Goal: Task Accomplishment & Management: Manage account settings

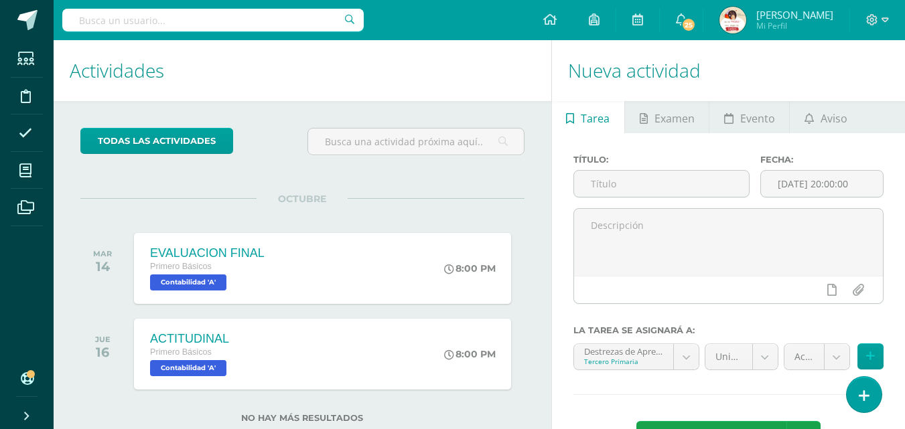
click at [116, 16] on input "text" at bounding box center [212, 20] width 301 height 23
type input "destrezas"
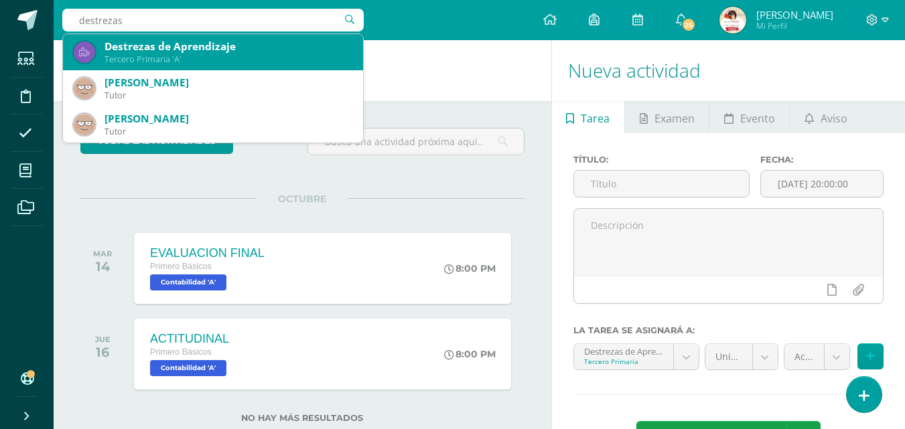
click at [153, 62] on div "Tercero Primaria 'A'" at bounding box center [229, 59] width 248 height 11
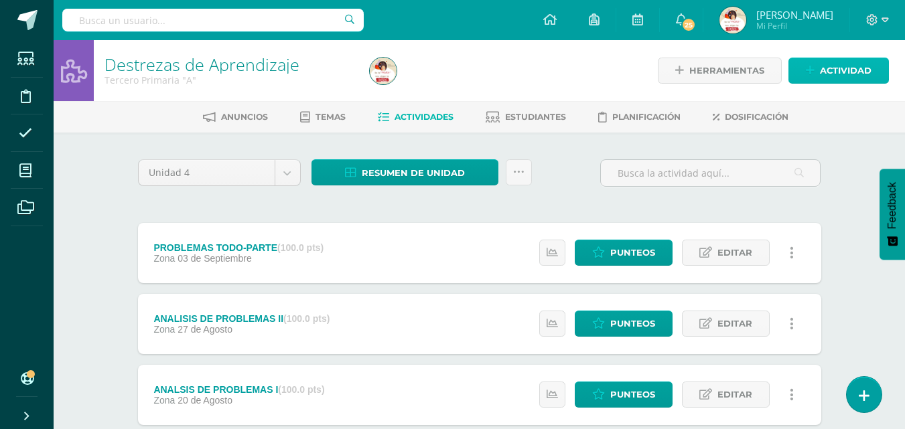
click at [843, 72] on span "Actividad" at bounding box center [846, 70] width 52 height 25
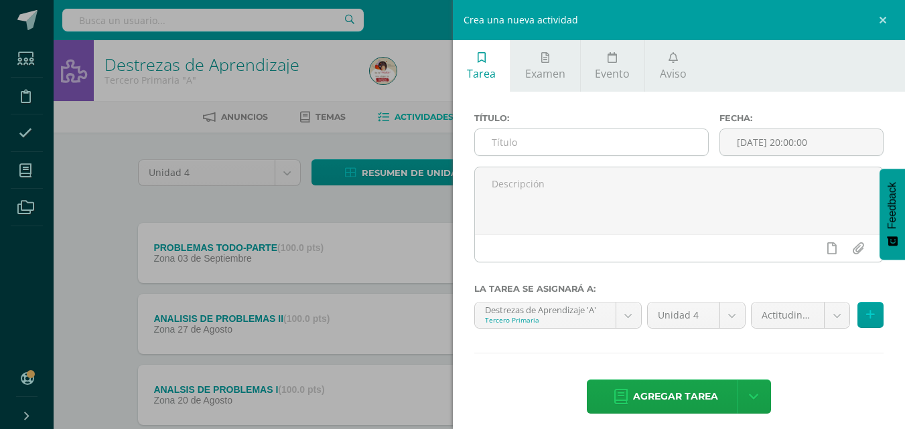
click at [501, 143] on input "text" at bounding box center [591, 142] width 233 height 26
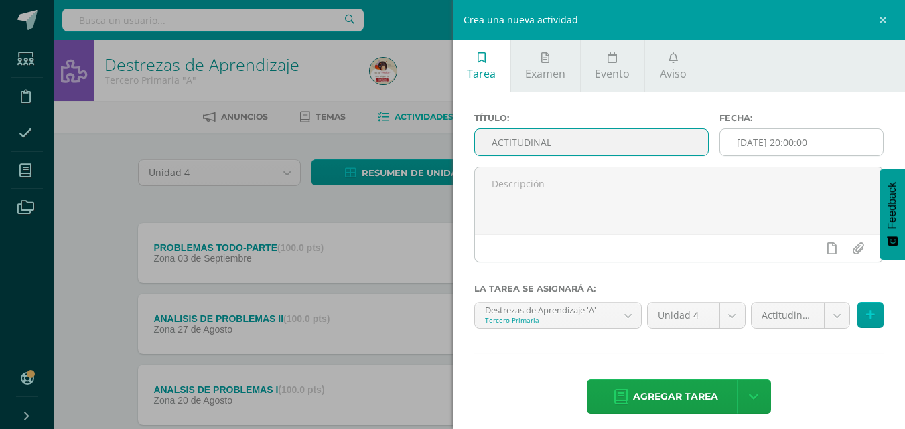
type input "ACTITUDINAL"
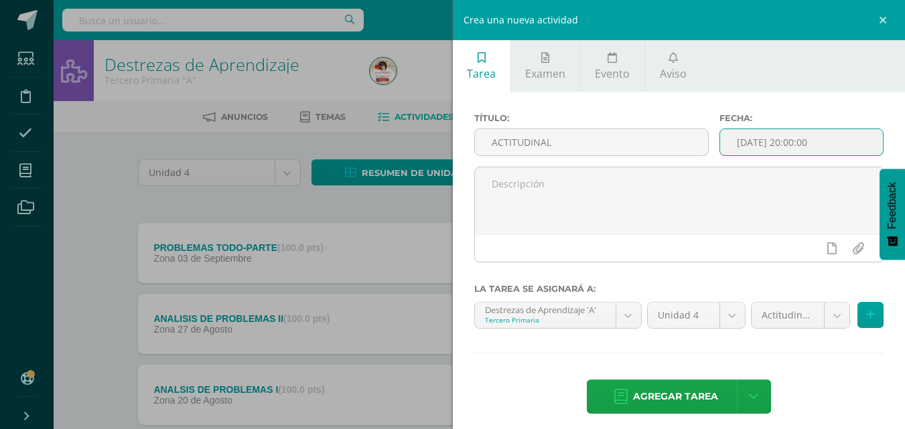
click at [736, 137] on input "[DATE] 20:00:00" at bounding box center [801, 142] width 163 height 26
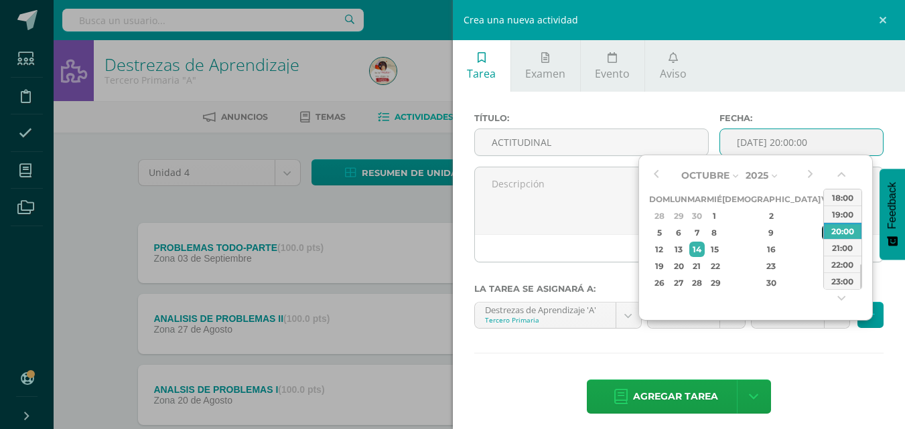
click at [822, 232] on div "10" at bounding box center [828, 232] width 12 height 15
type input "2025-10-10 20:00"
click at [848, 230] on div "20:00" at bounding box center [843, 230] width 38 height 17
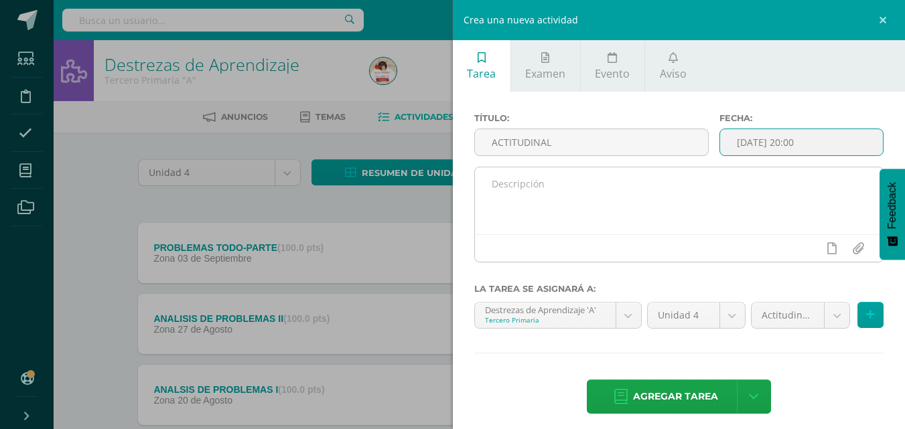
click at [494, 185] on textarea at bounding box center [679, 200] width 409 height 67
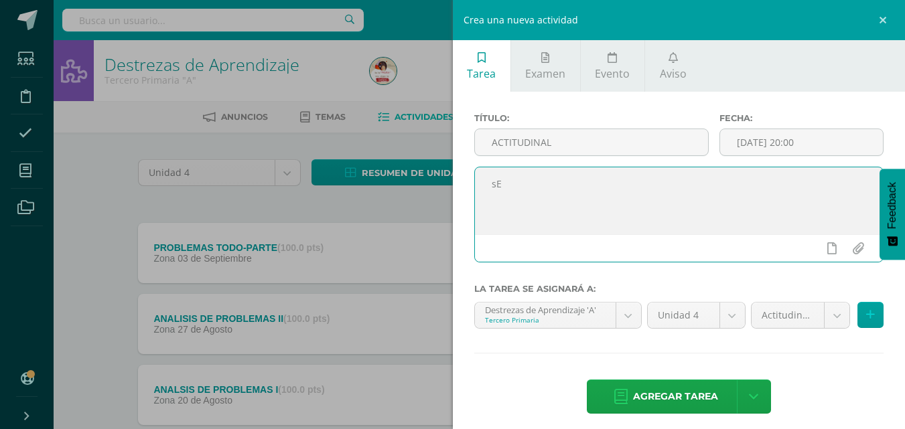
type textarea "s"
click at [573, 184] on textarea "Se calificaron diferntes aspectos durante la unidad." at bounding box center [679, 200] width 409 height 67
type textarea "Se calificaron diferentes aspectos durante la unidad."
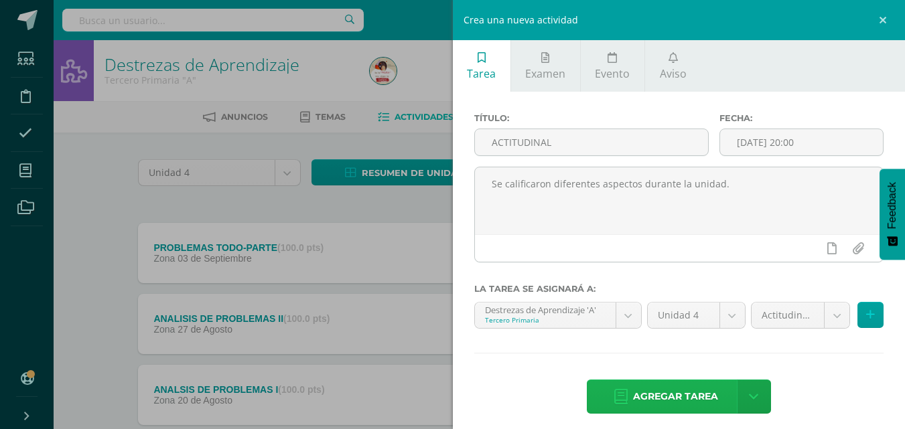
click at [695, 393] on span "Agregar tarea" at bounding box center [675, 397] width 85 height 33
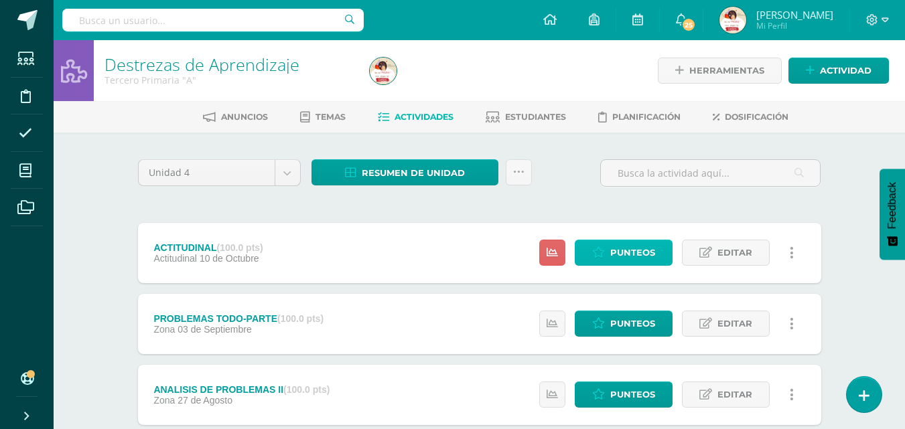
click at [623, 253] on span "Punteos" at bounding box center [632, 252] width 45 height 25
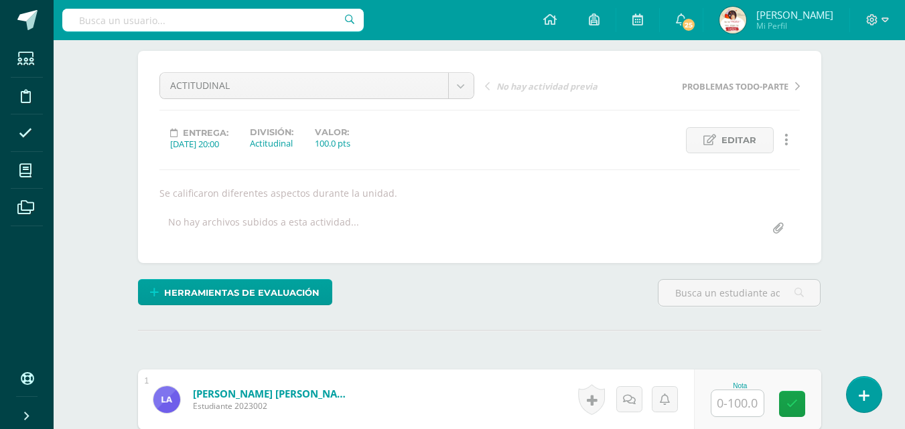
scroll to position [215, 0]
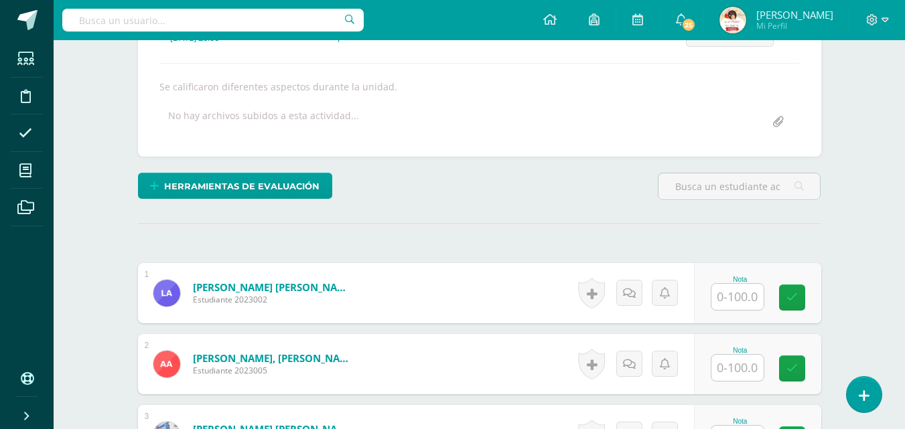
click at [740, 296] on input "text" at bounding box center [737, 297] width 52 height 26
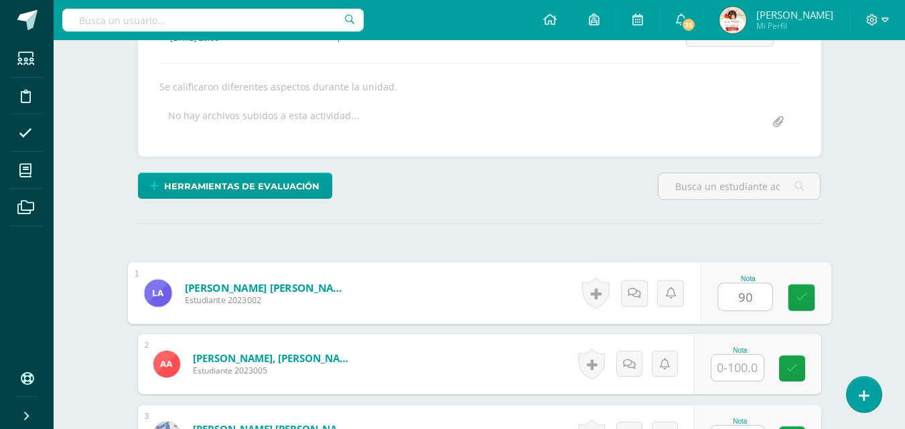
scroll to position [216, 0]
type input "90"
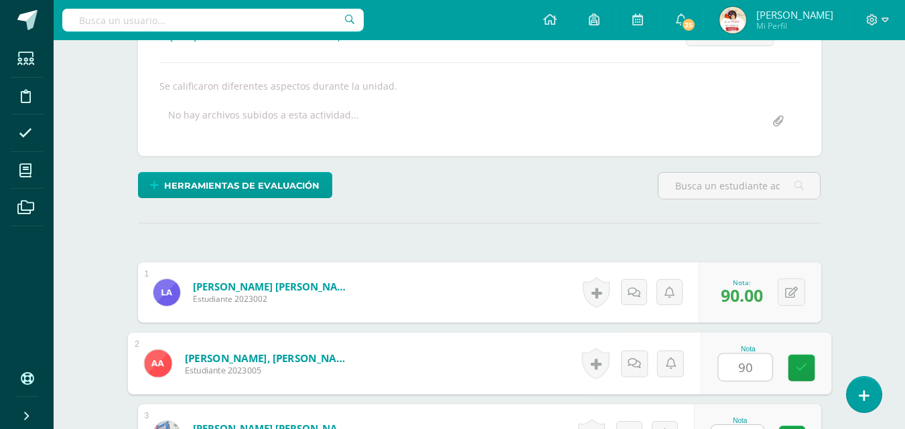
type input "90"
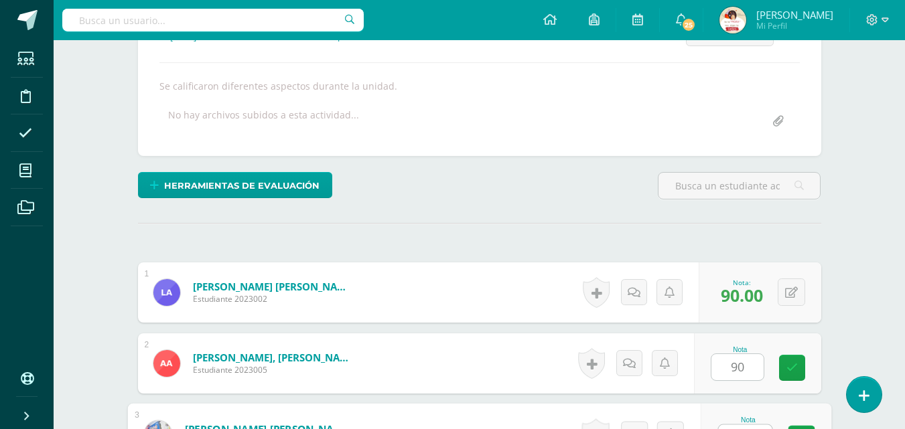
scroll to position [238, 0]
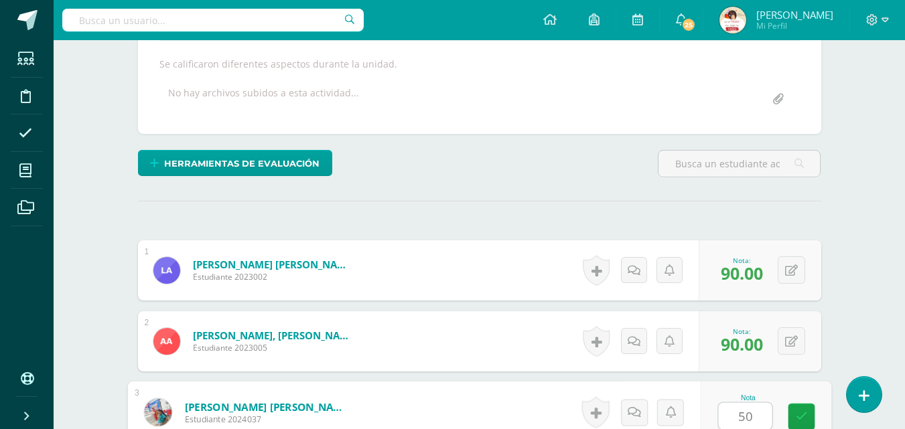
type input "50"
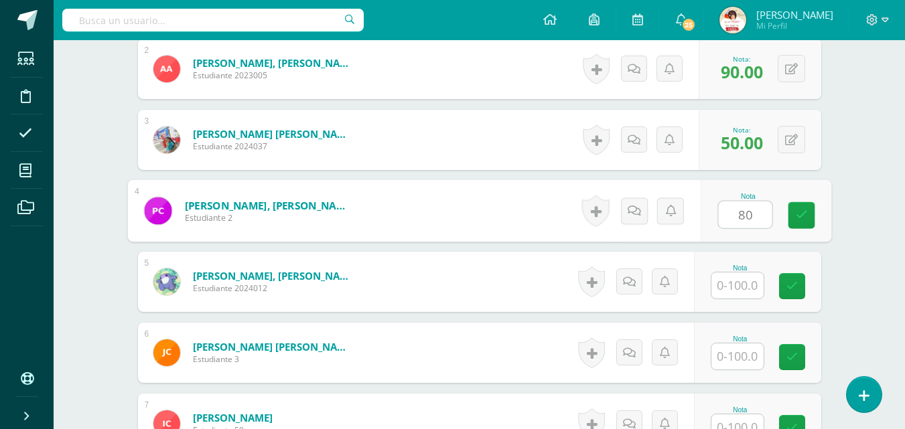
type input "80"
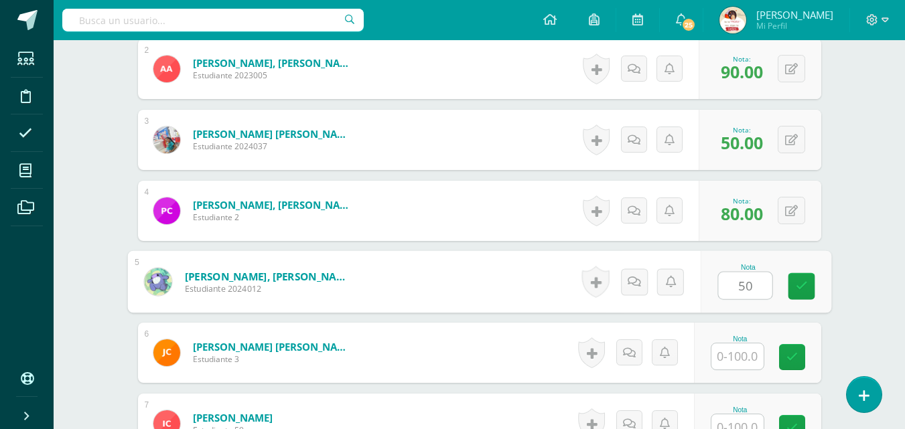
type input "50"
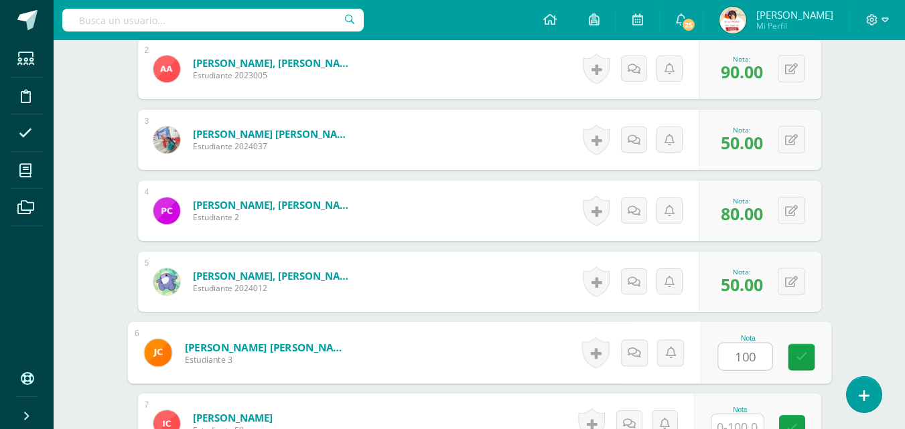
type input "100"
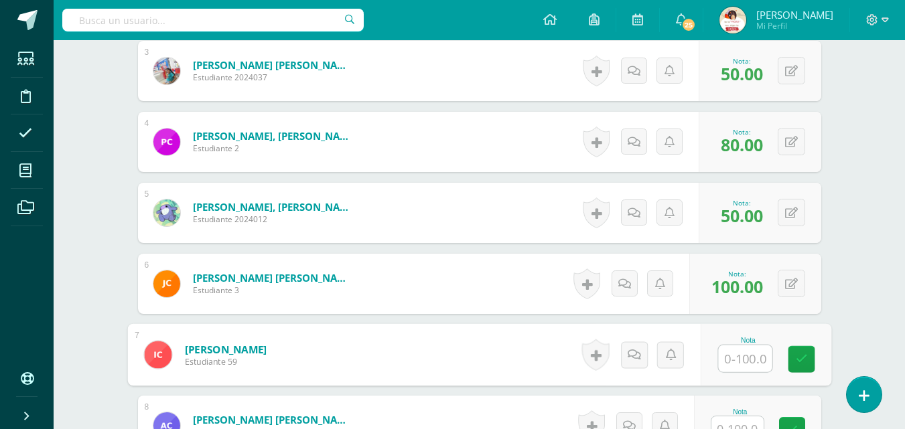
scroll to position [602, 0]
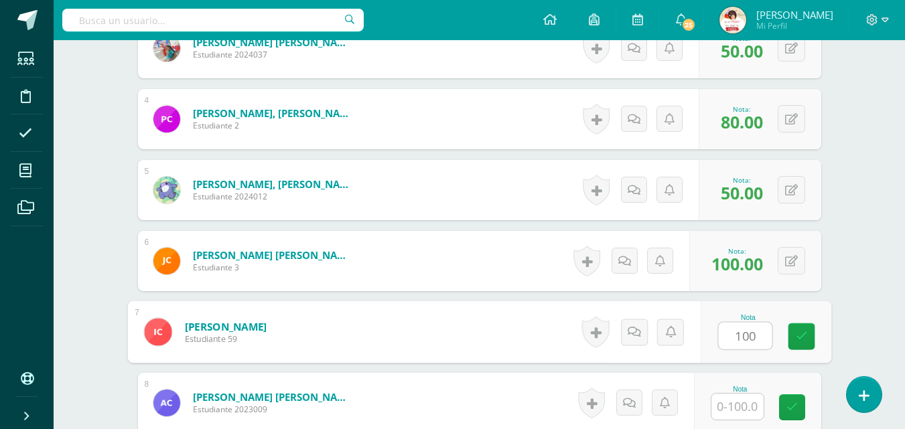
type input "100"
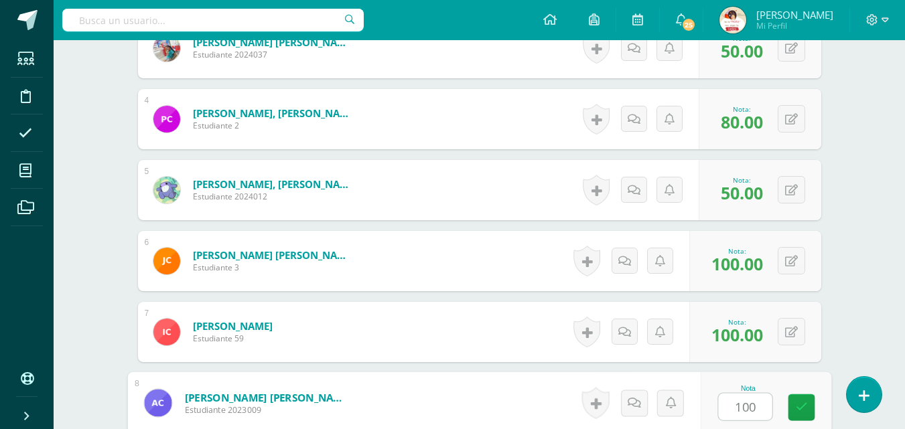
type input "100"
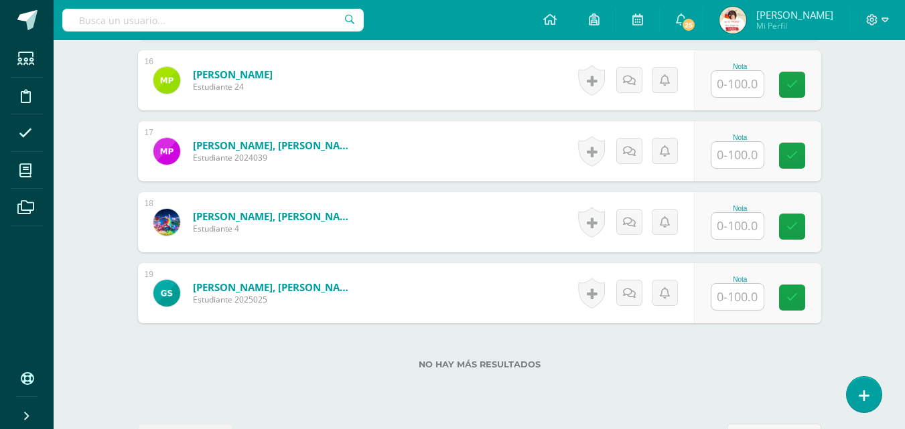
scroll to position [1509, 0]
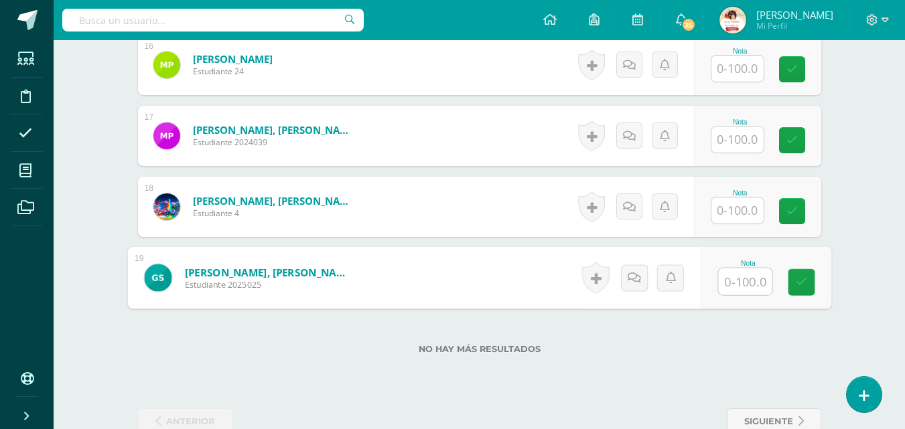
click at [740, 282] on input "text" at bounding box center [745, 282] width 54 height 27
type input "85"
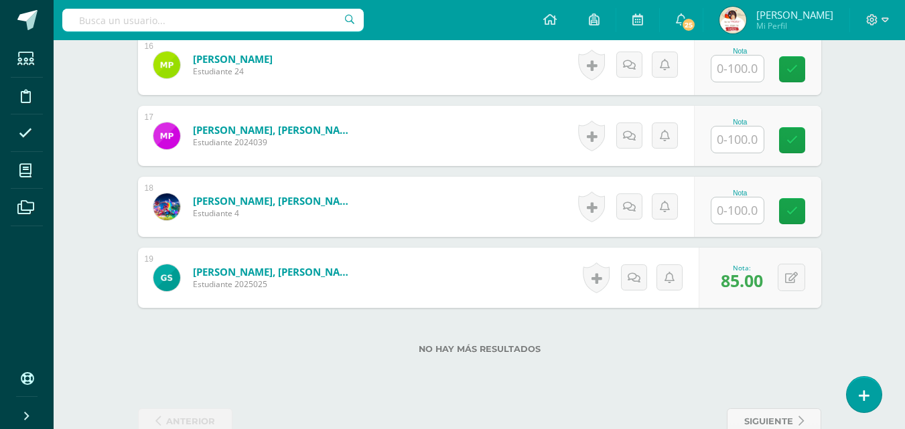
click at [733, 210] on input "text" at bounding box center [737, 211] width 52 height 26
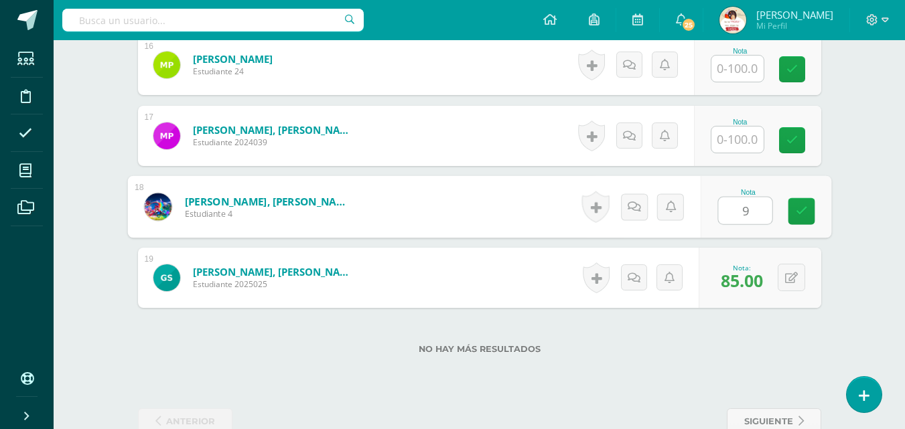
type input "90"
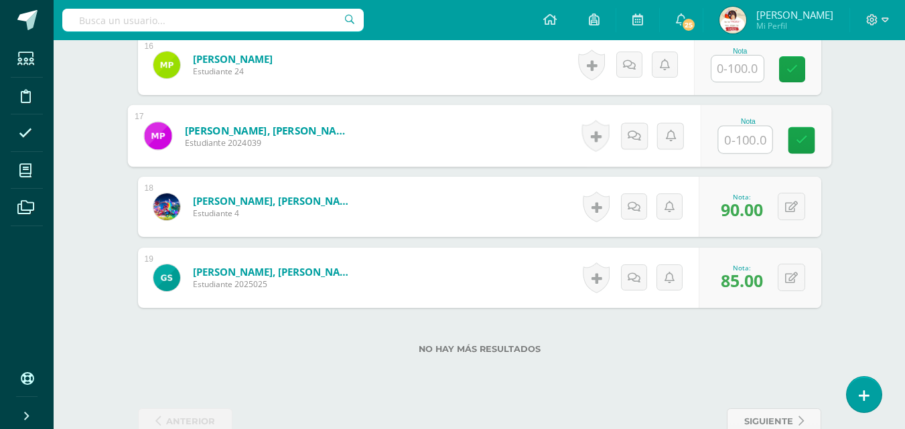
click at [735, 141] on input "text" at bounding box center [745, 140] width 54 height 27
type input "85"
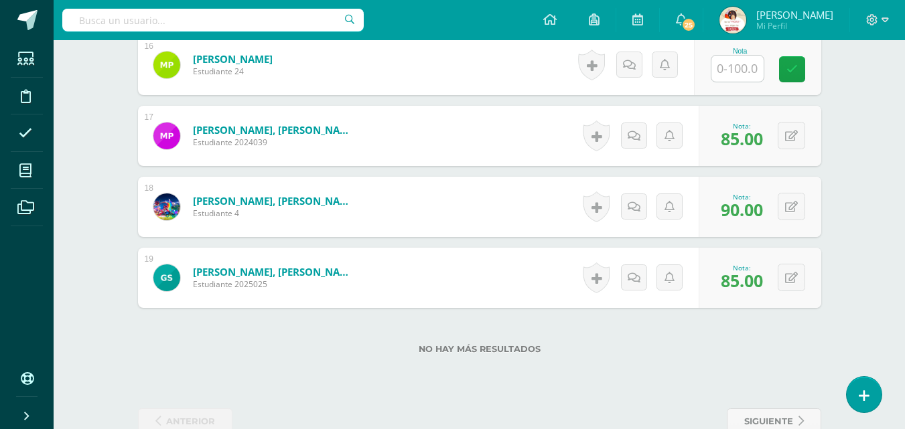
click at [735, 70] on input "text" at bounding box center [737, 69] width 52 height 26
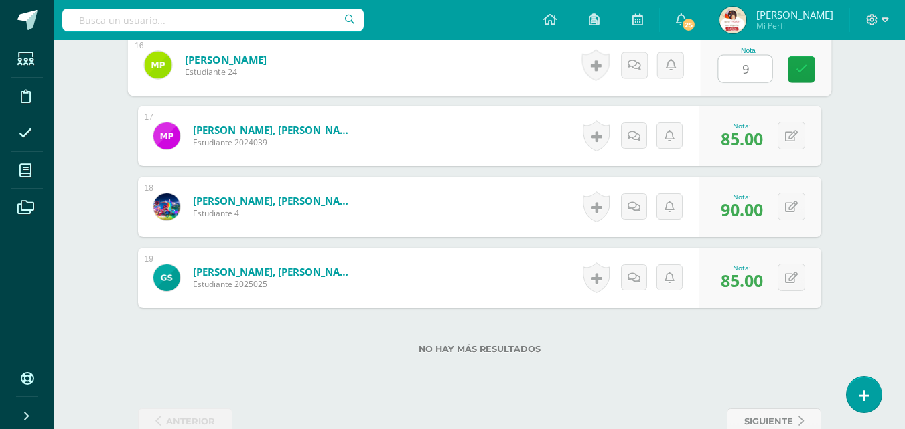
type input "90"
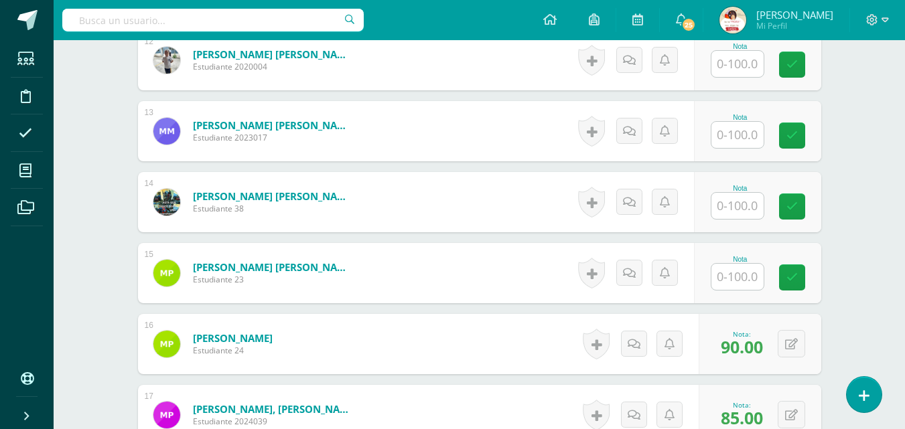
scroll to position [1241, 0]
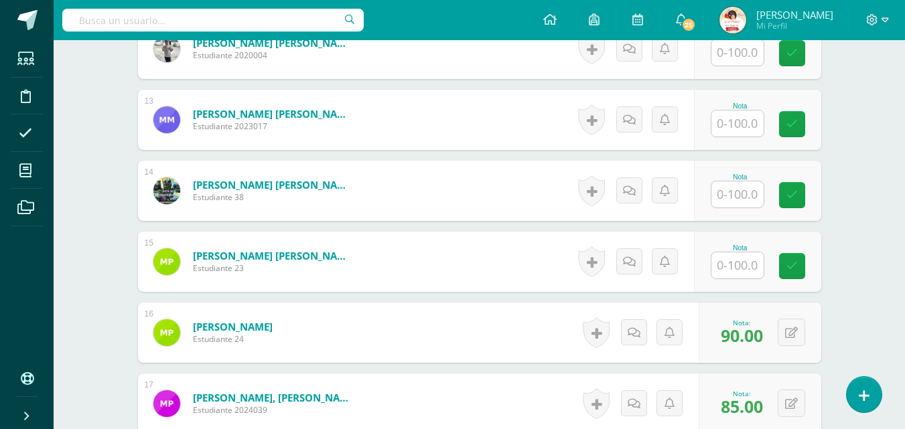
click at [744, 261] on input "text" at bounding box center [737, 266] width 52 height 26
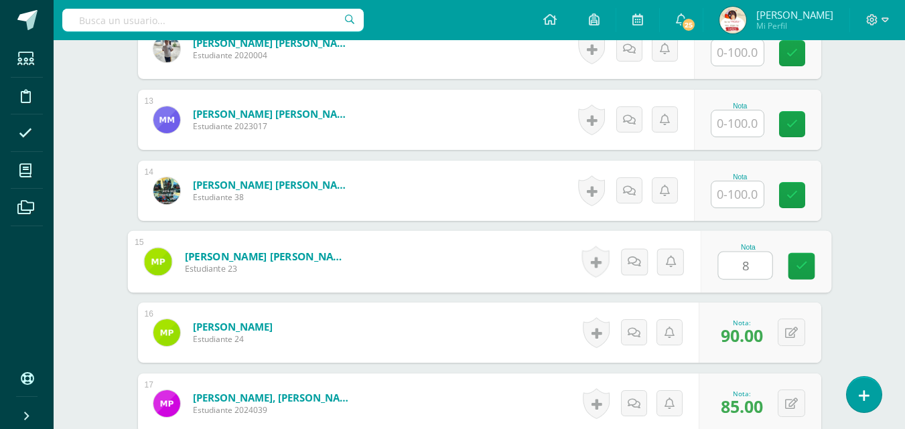
type input "85"
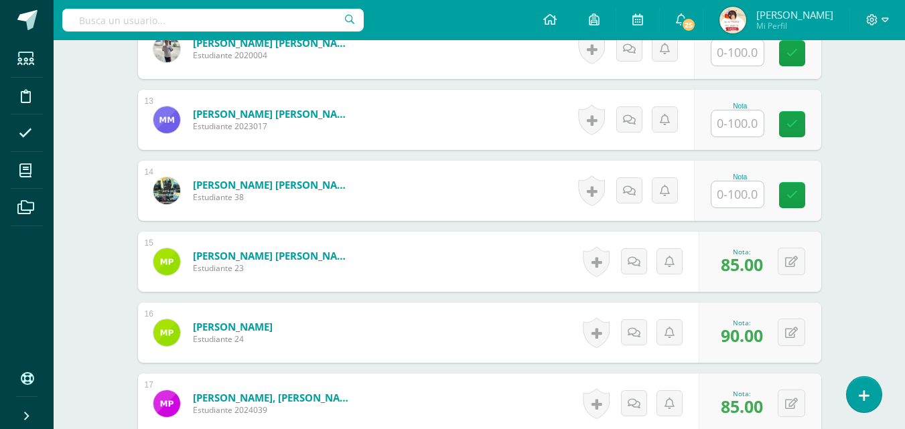
click at [732, 199] on input "text" at bounding box center [737, 195] width 52 height 26
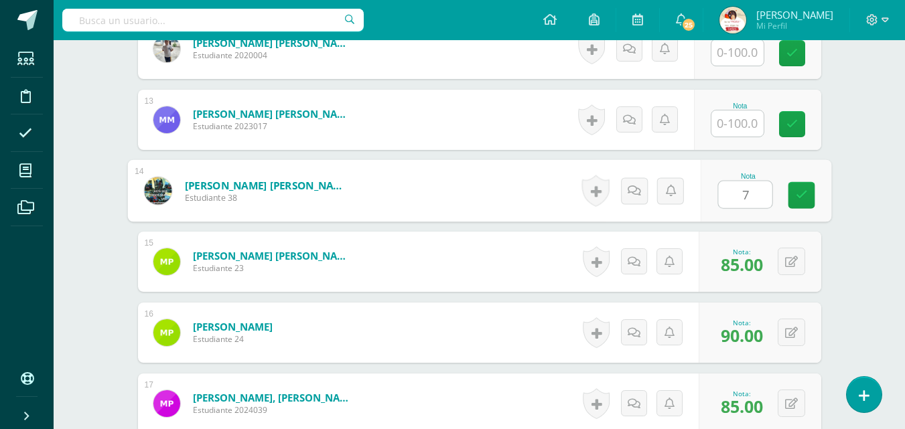
type input "70"
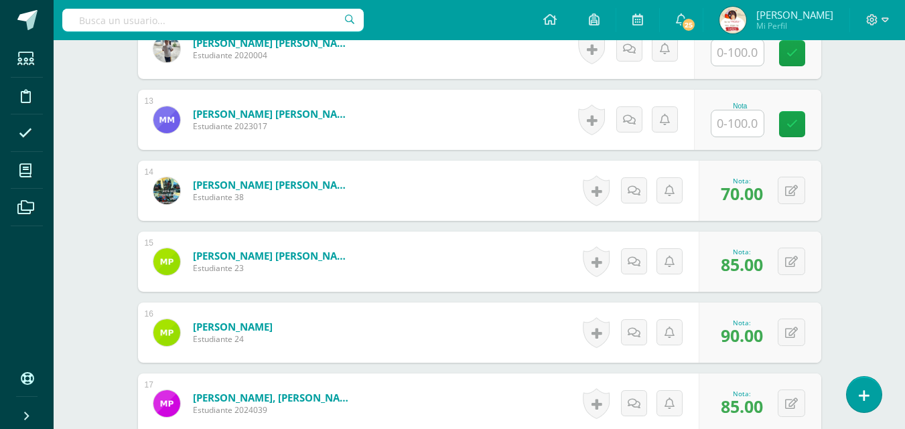
click at [734, 121] on input "text" at bounding box center [737, 124] width 52 height 26
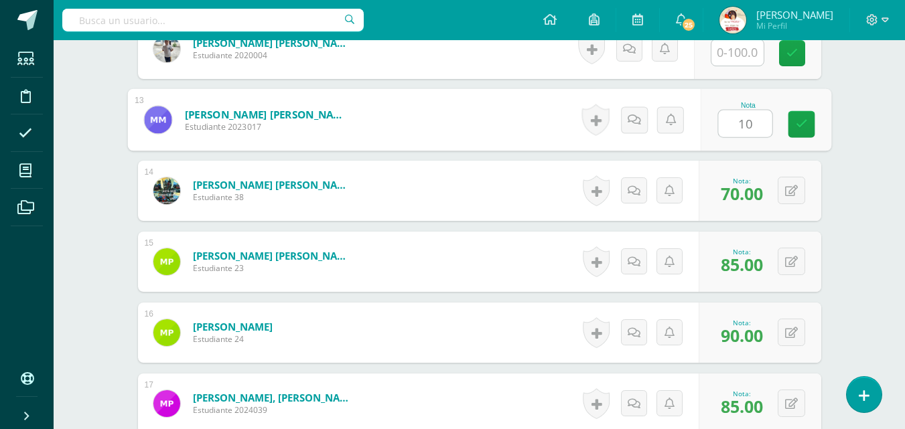
type input "100"
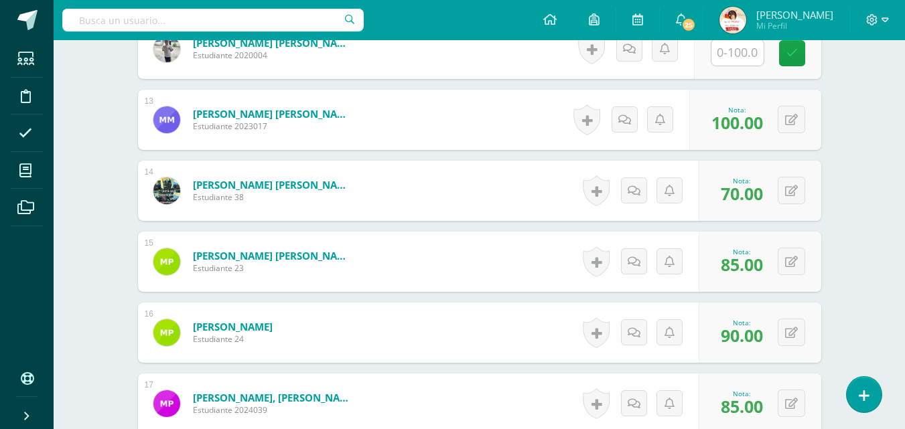
click at [736, 52] on input "text" at bounding box center [737, 53] width 52 height 26
type input "100"
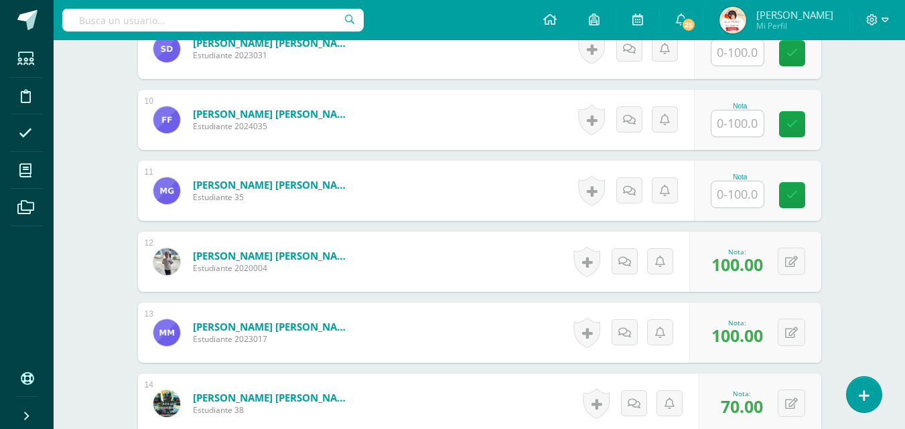
scroll to position [1000, 0]
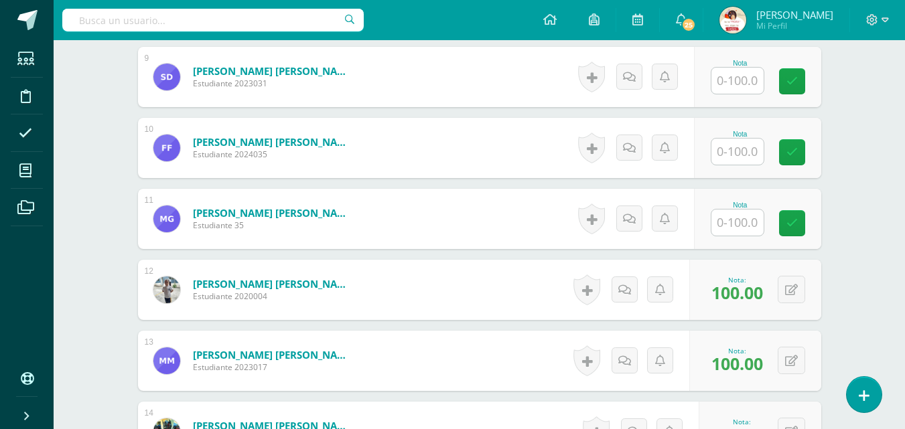
click at [740, 220] on input "text" at bounding box center [737, 223] width 52 height 26
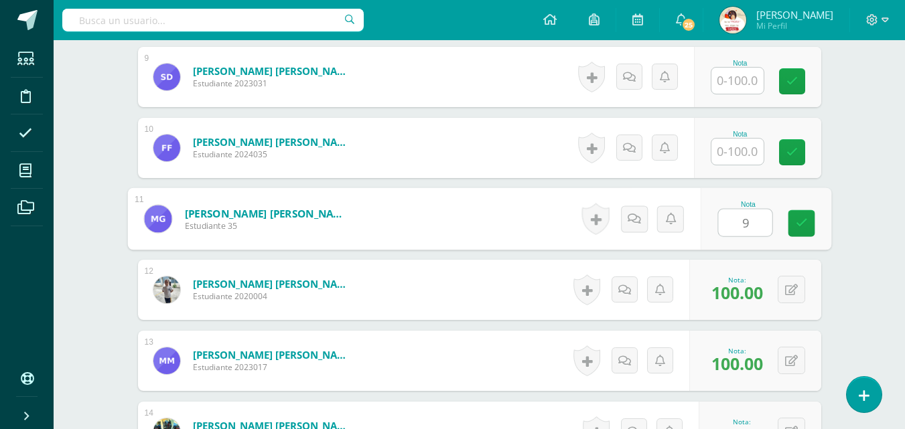
type input "90"
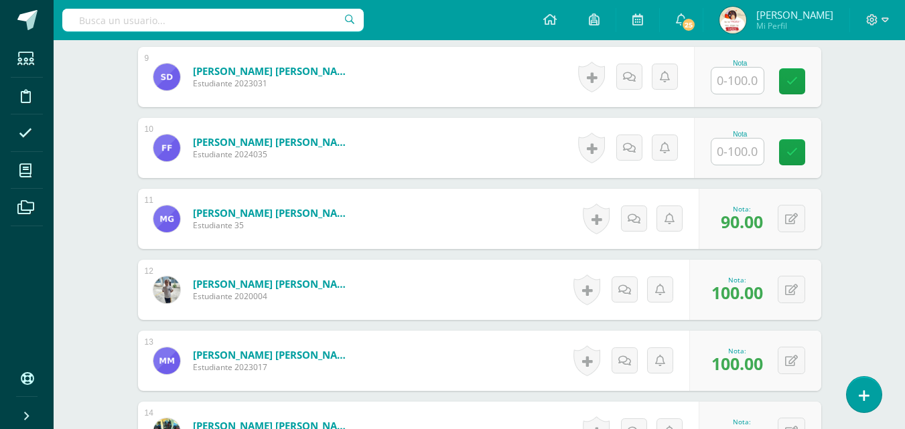
click at [745, 151] on input "text" at bounding box center [737, 152] width 52 height 26
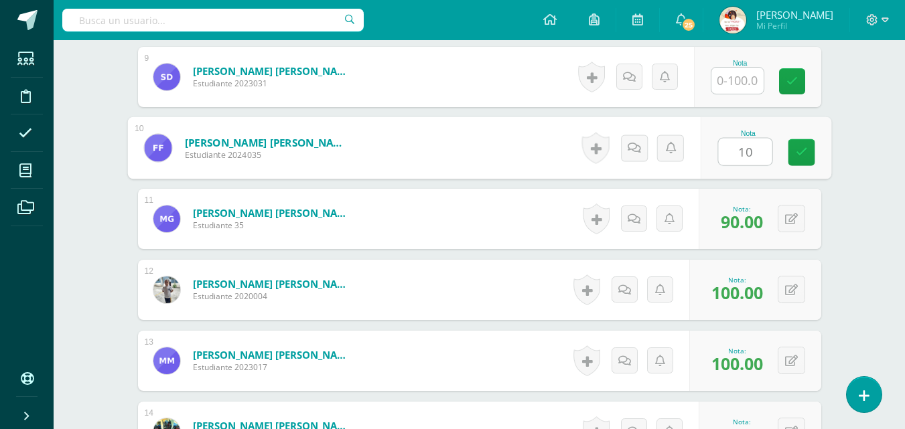
type input "100"
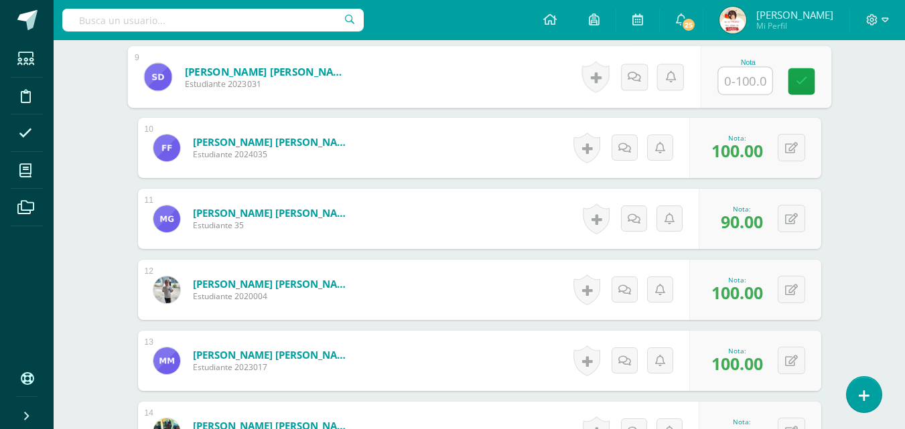
click at [750, 75] on input "text" at bounding box center [745, 81] width 54 height 27
type input "90"
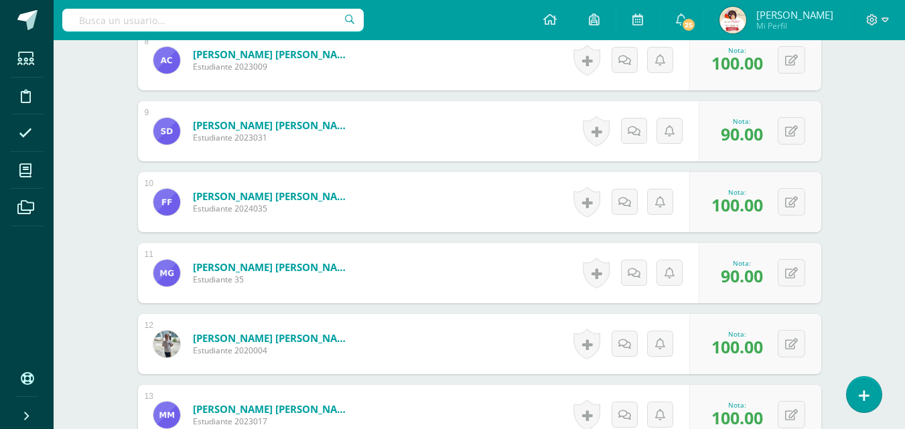
scroll to position [892, 0]
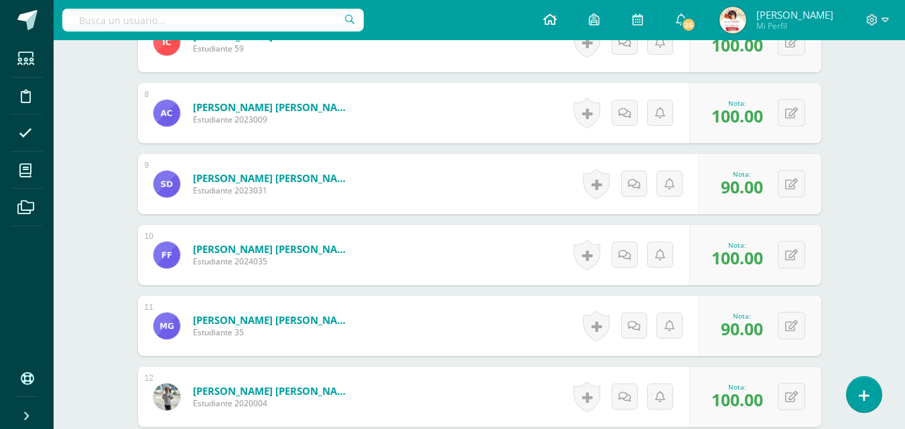
click at [557, 17] on icon at bounding box center [549, 19] width 13 height 12
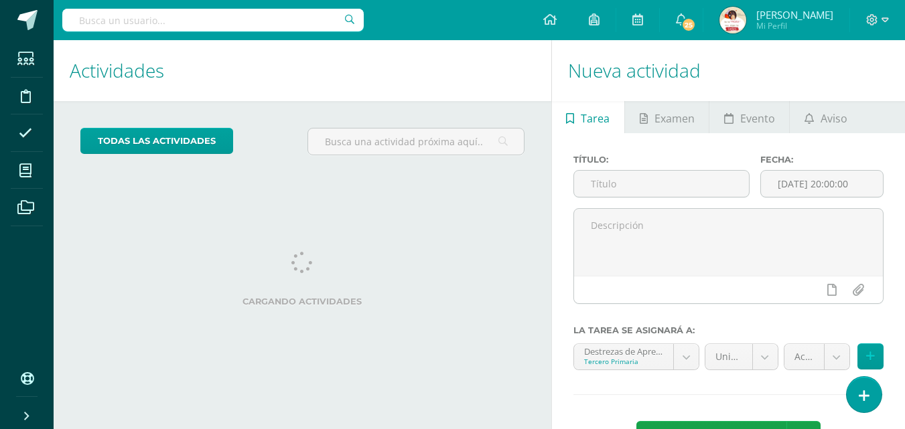
click at [117, 15] on input "text" at bounding box center [212, 20] width 301 height 23
type input "matematicas"
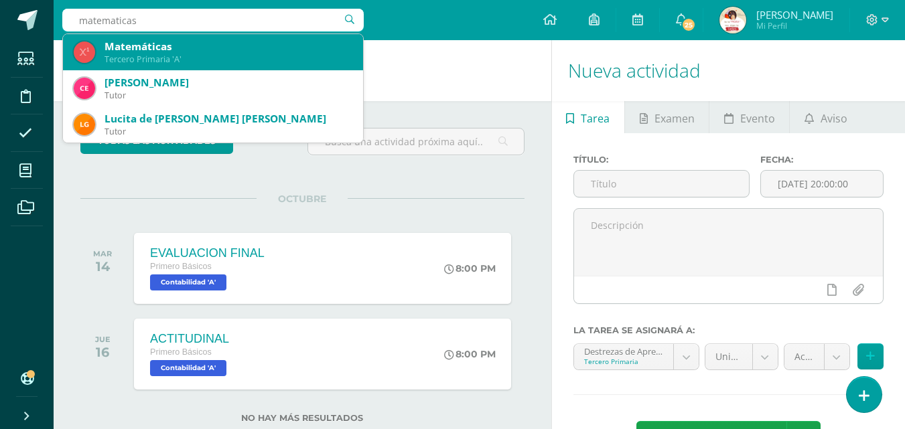
click at [123, 48] on div "Matemáticas" at bounding box center [229, 47] width 248 height 14
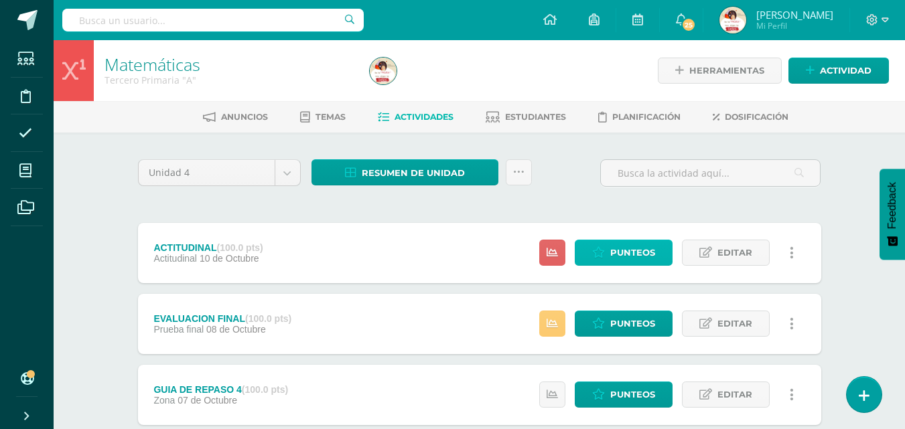
click at [647, 251] on span "Punteos" at bounding box center [632, 252] width 45 height 25
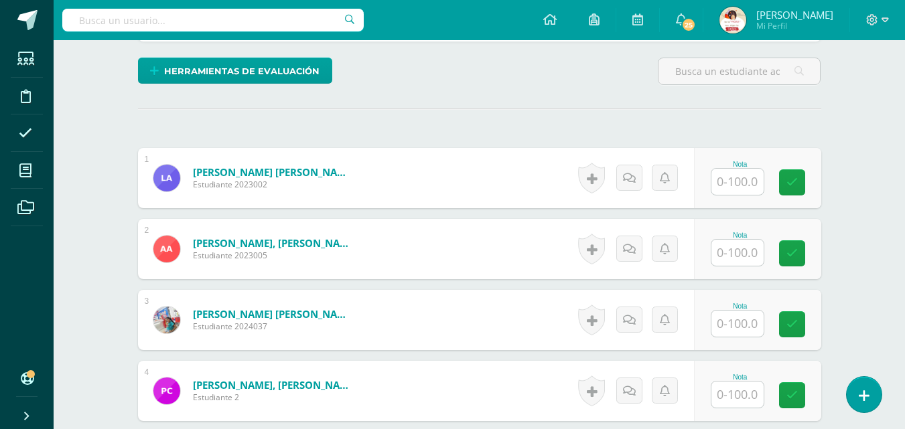
scroll to position [356, 0]
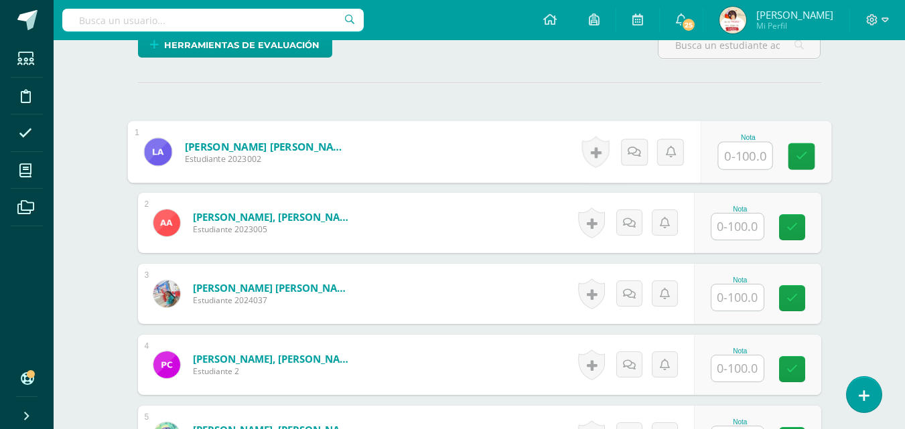
click at [746, 156] on input "text" at bounding box center [745, 156] width 54 height 27
type input "90"
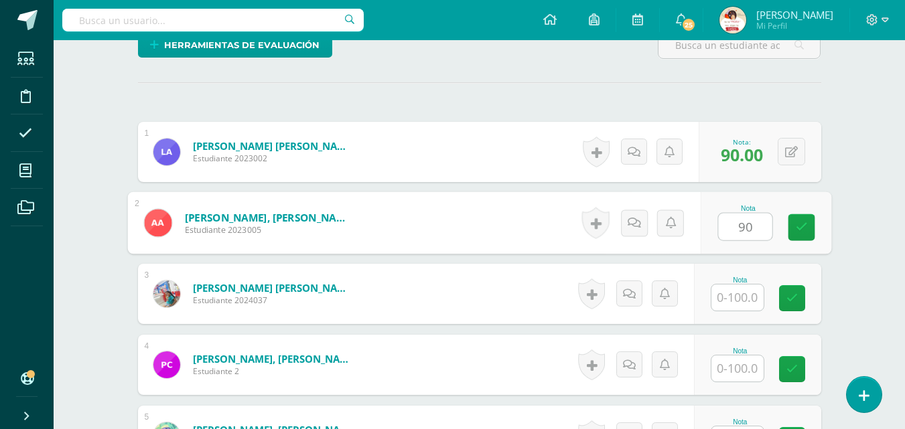
scroll to position [357, 0]
type input "90"
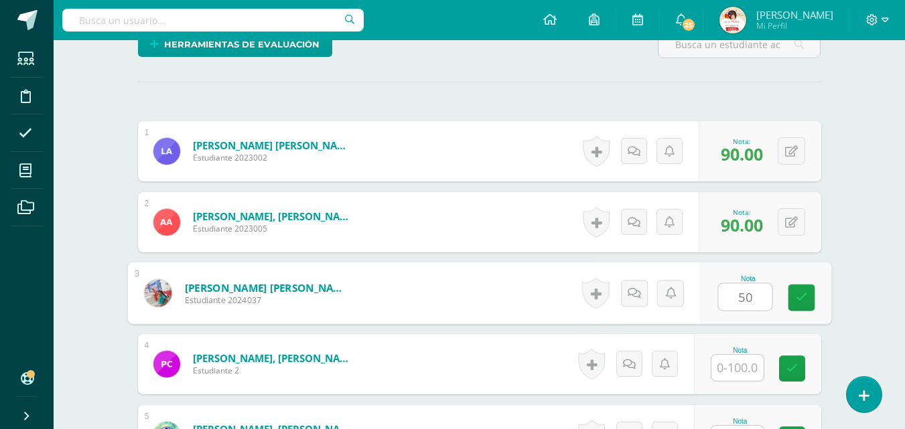
type input "50"
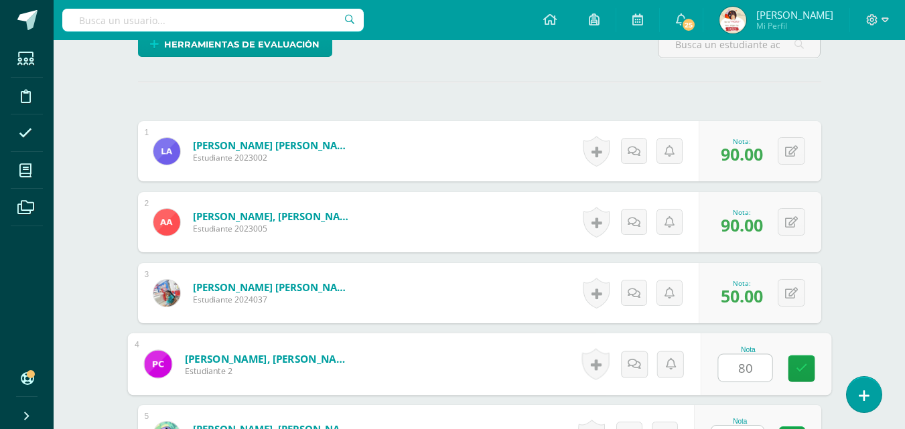
type input "80"
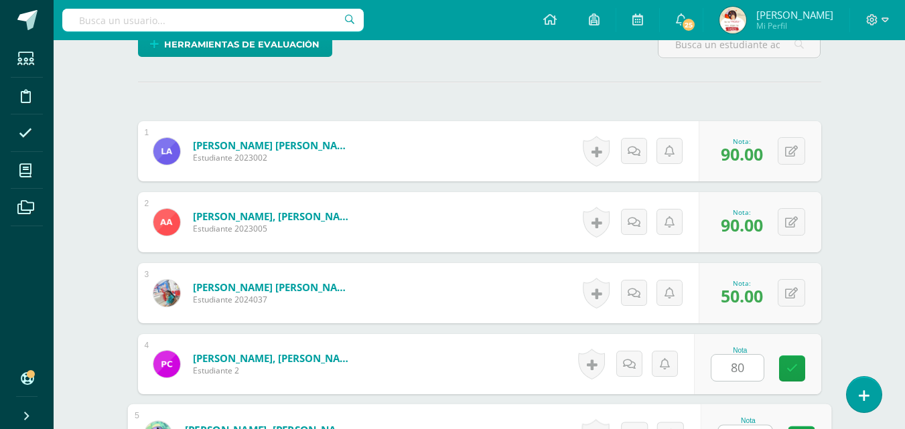
scroll to position [380, 0]
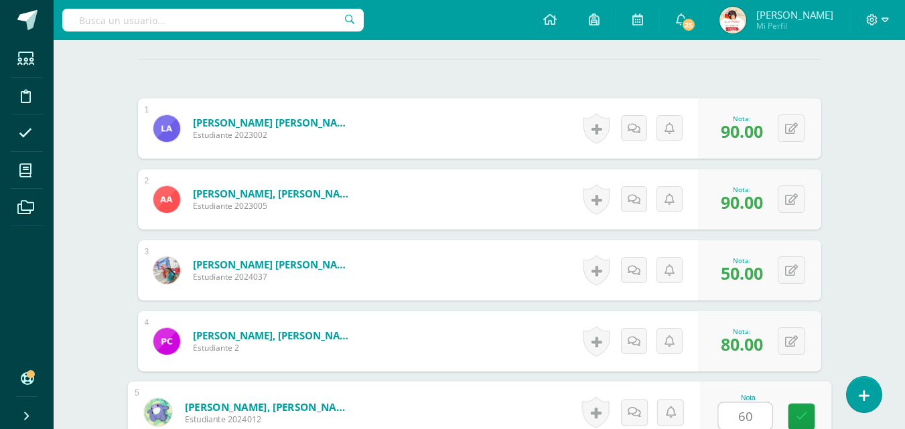
type input "60"
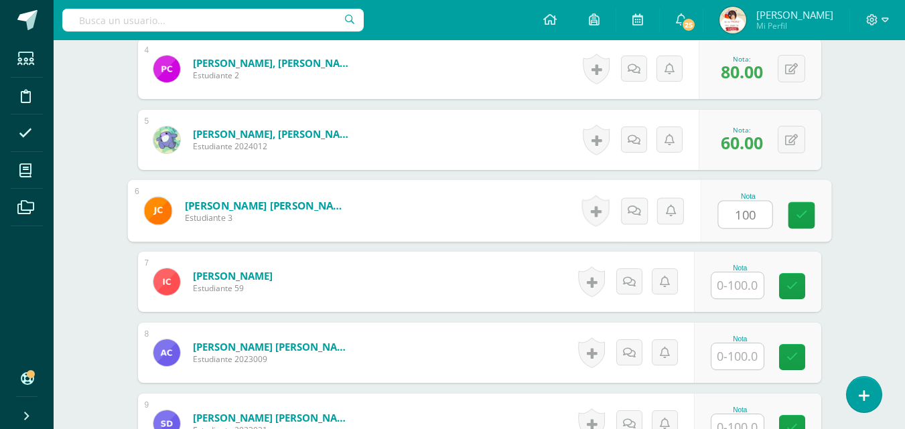
type input "100"
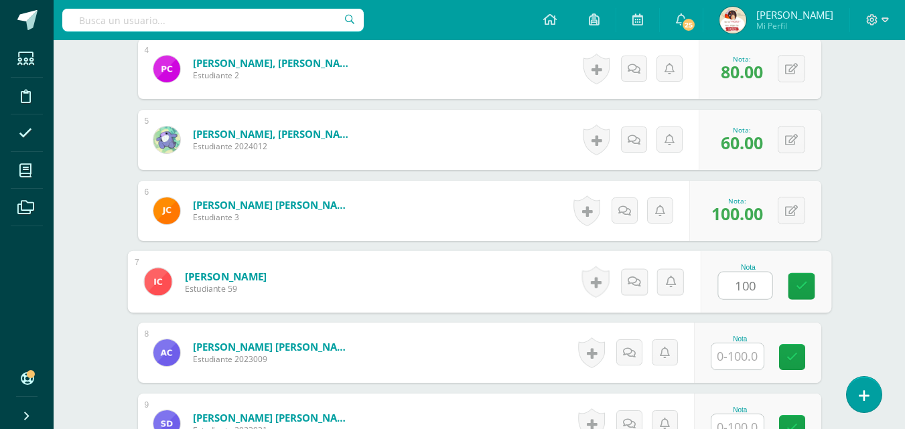
type input "100"
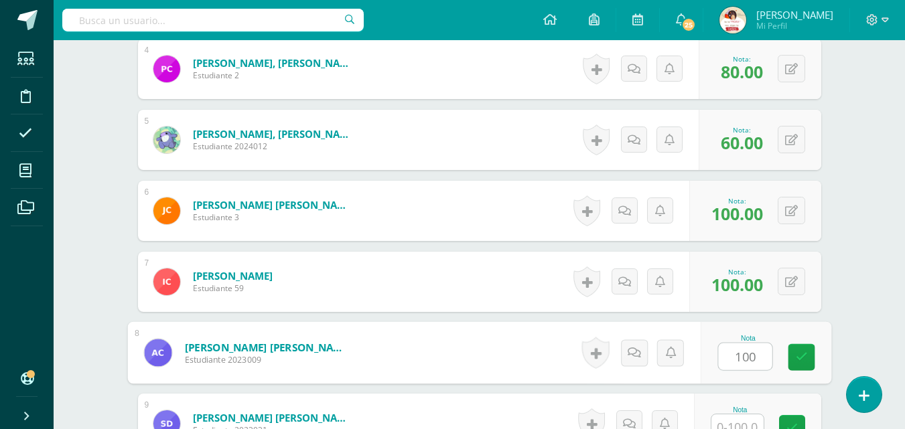
type input "100"
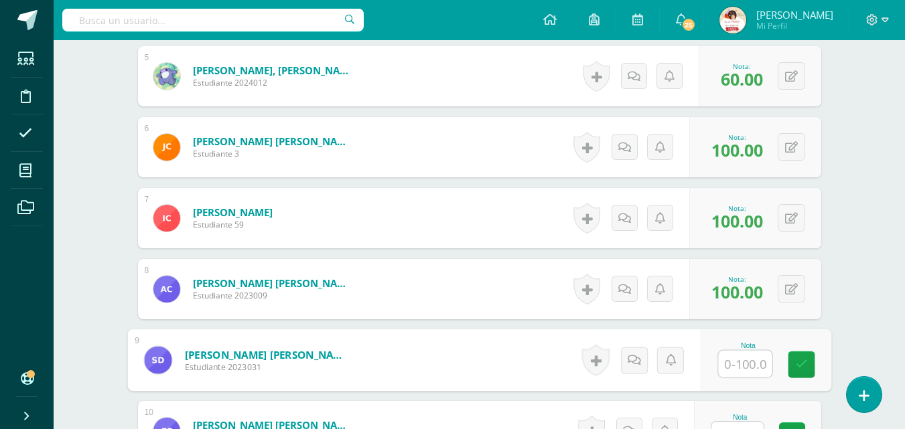
scroll to position [744, 0]
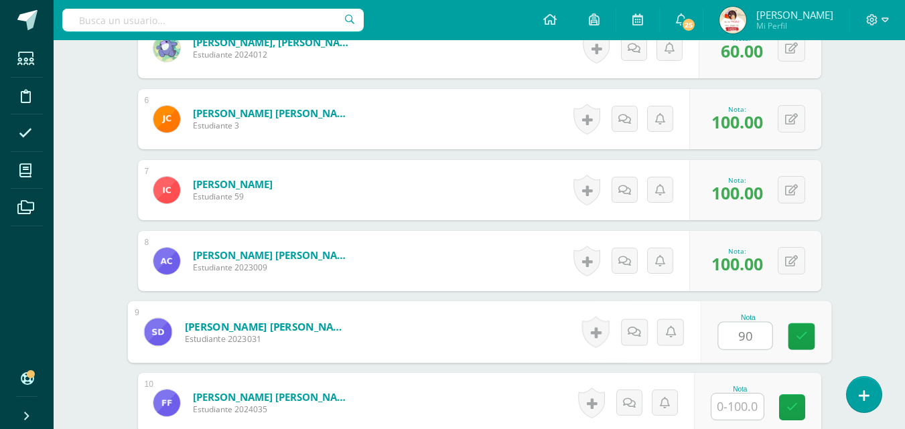
type input "90"
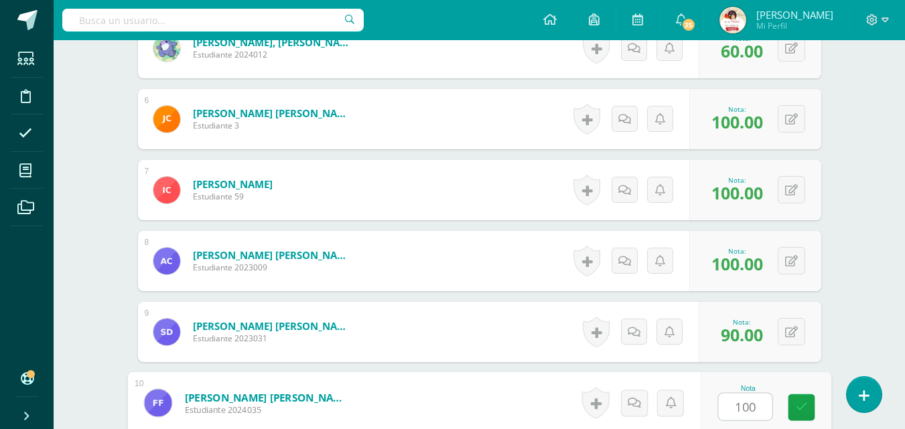
type input "100"
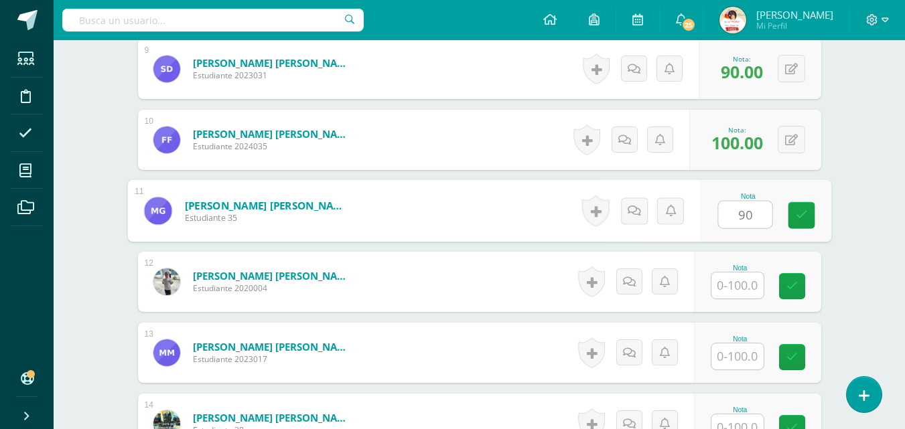
type input "90"
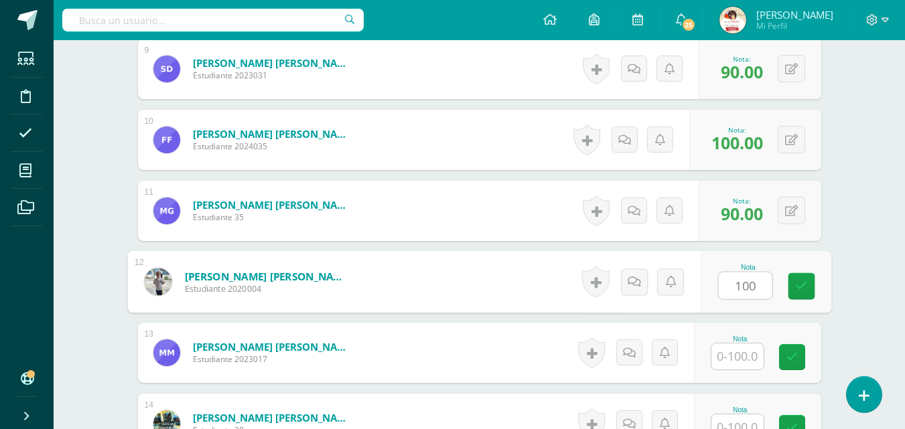
type input "100"
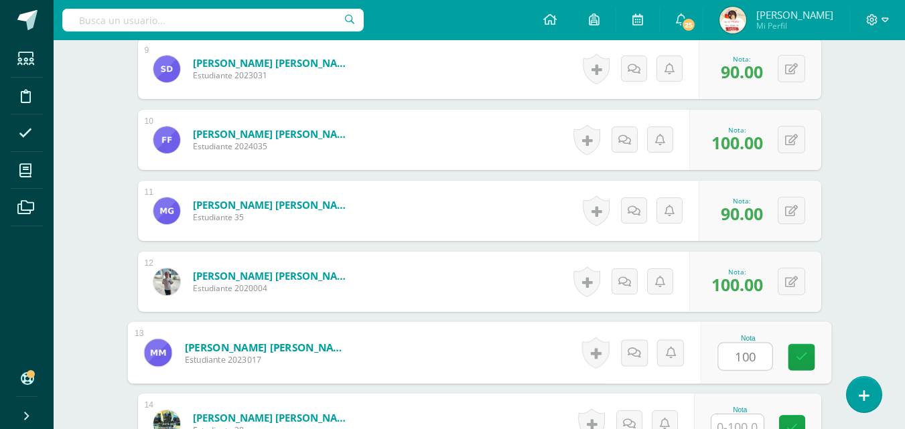
type input "100"
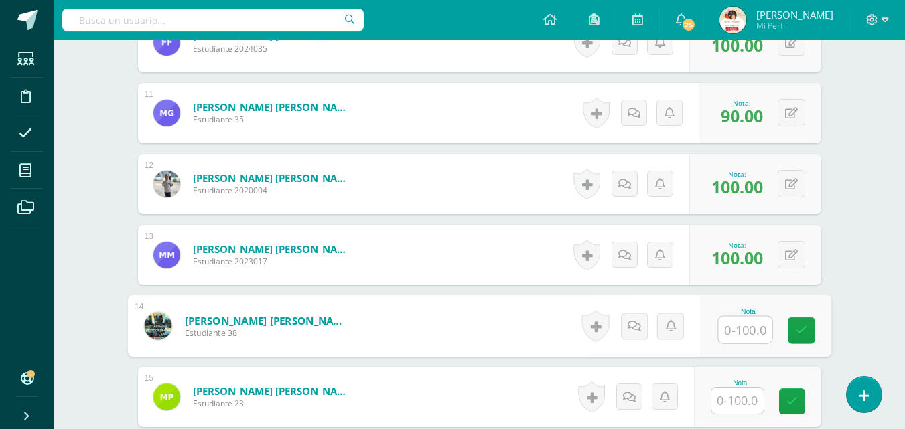
scroll to position [1126, 0]
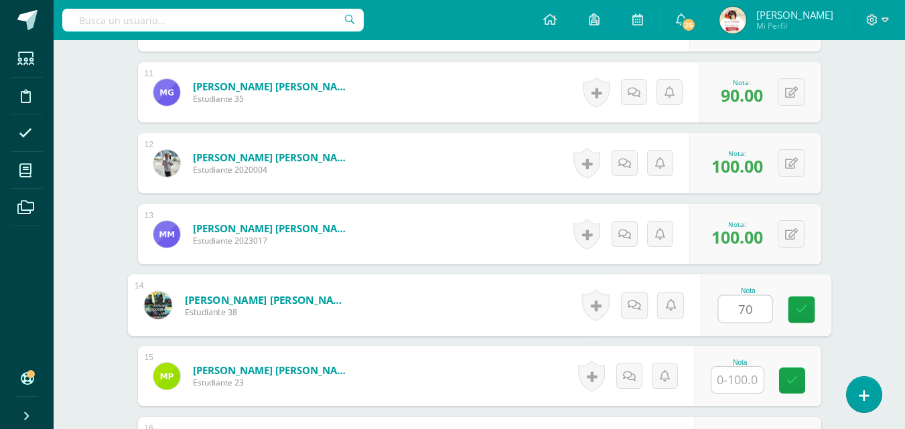
type input "70"
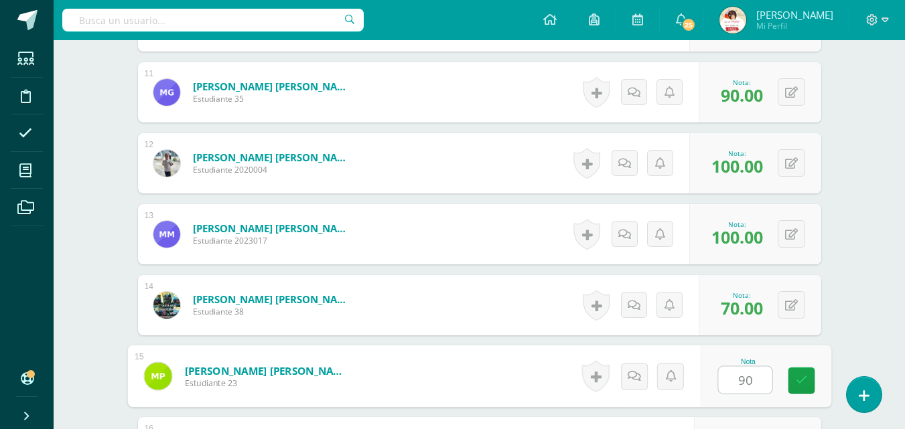
type input "90"
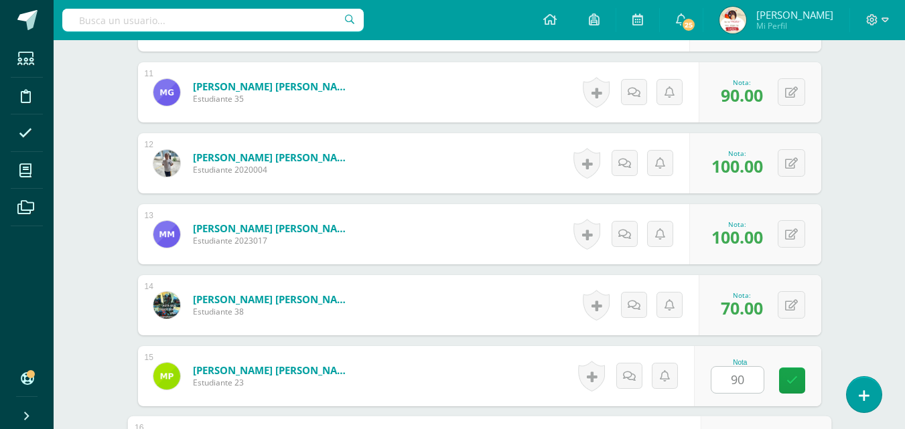
scroll to position [1363, 0]
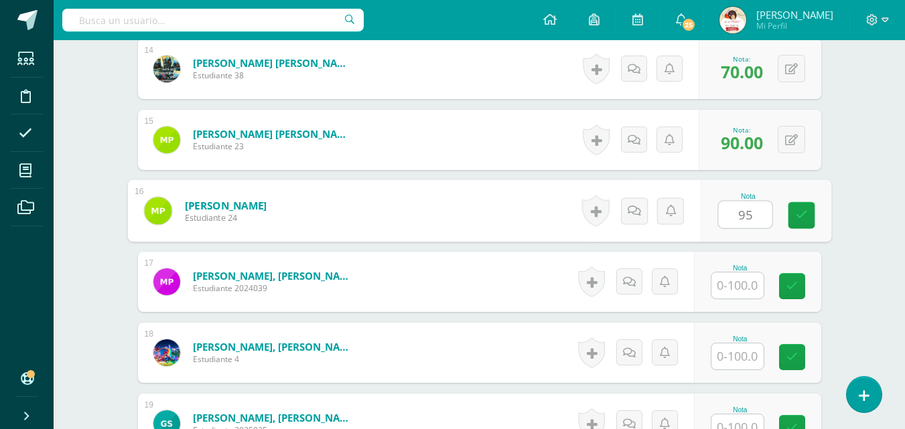
type input "95"
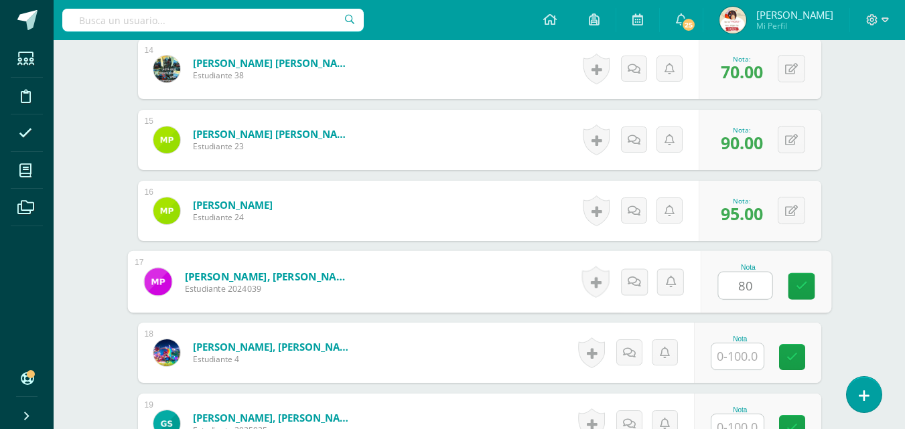
type input "80"
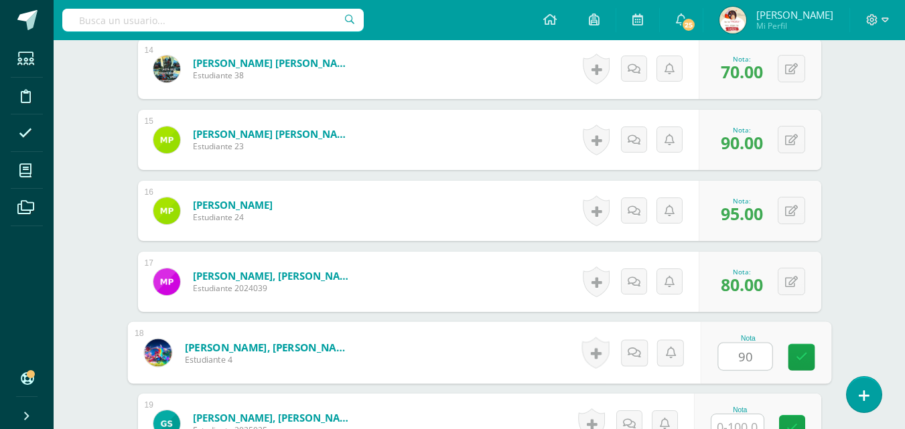
type input "90"
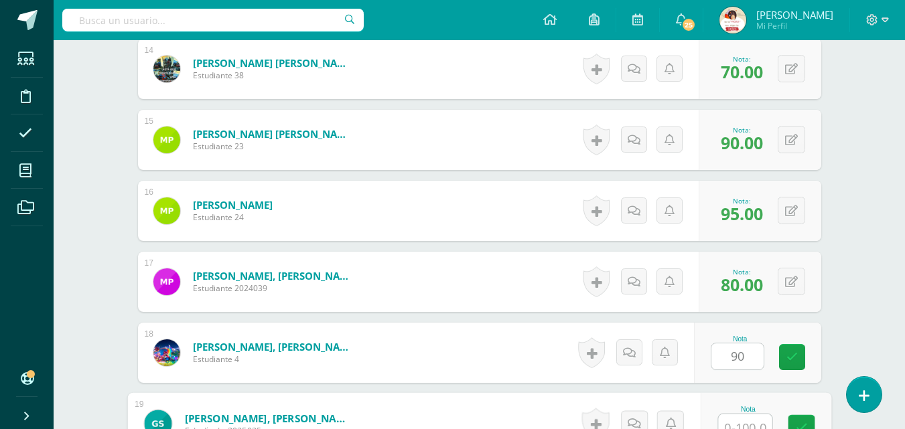
scroll to position [1374, 0]
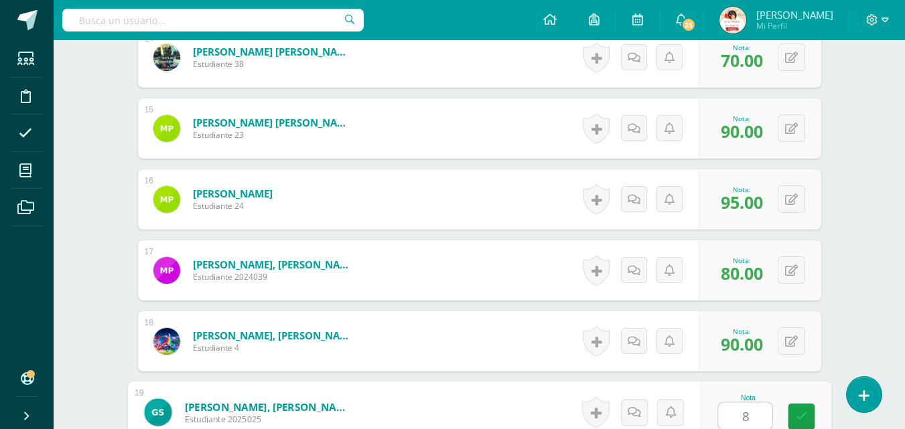
type input "80"
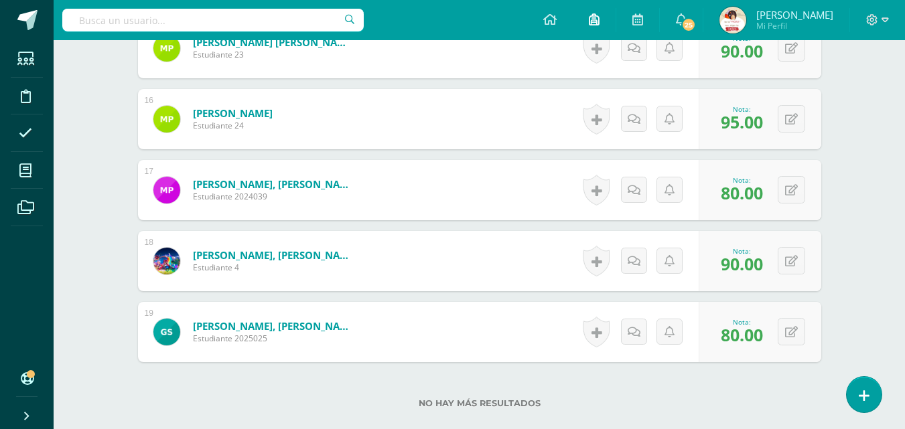
scroll to position [1481, 0]
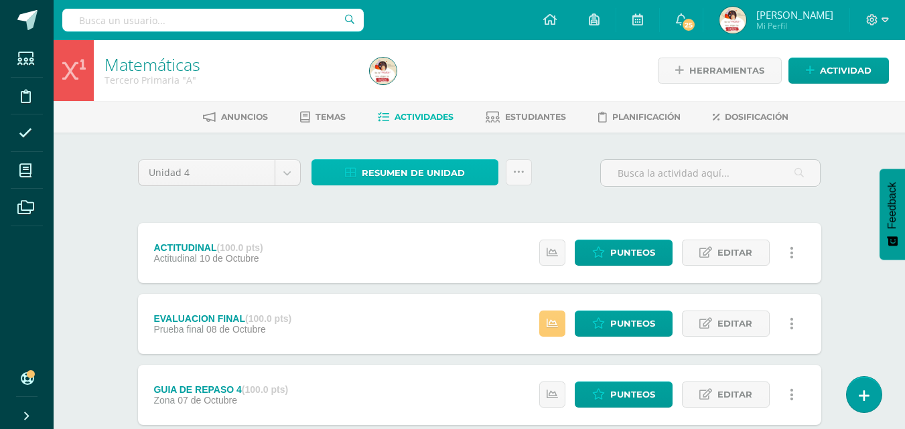
click at [390, 169] on span "Resumen de unidad" at bounding box center [413, 173] width 103 height 25
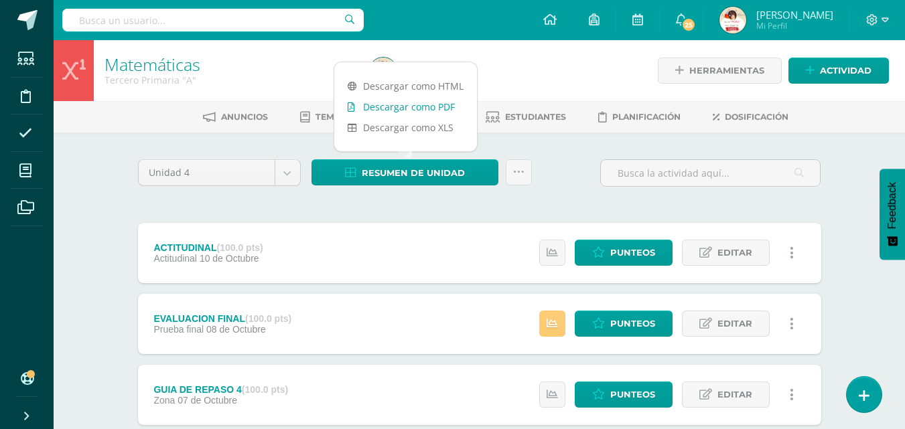
click at [397, 111] on link "Descargar como PDF" at bounding box center [405, 106] width 143 height 21
click at [557, 19] on icon at bounding box center [549, 19] width 13 height 12
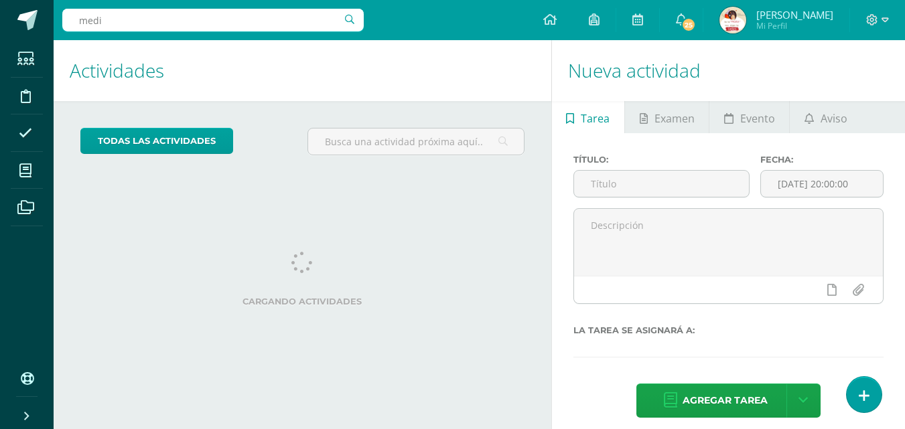
type input "medio"
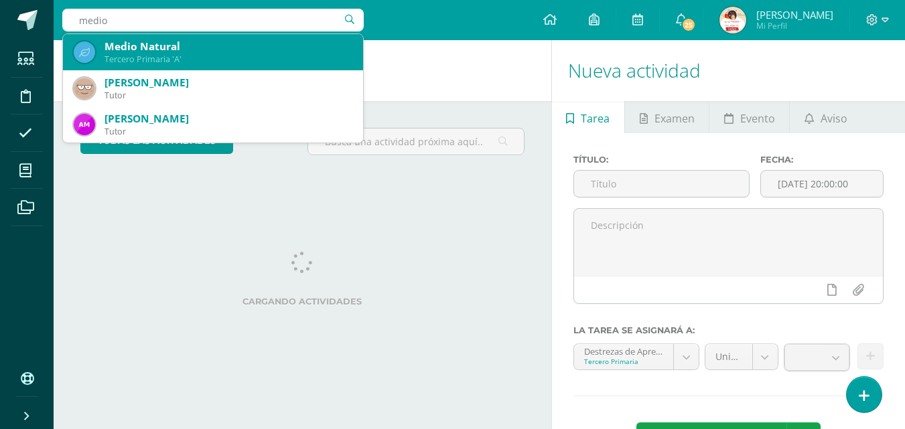
click at [139, 50] on div "Medio Natural" at bounding box center [229, 47] width 248 height 14
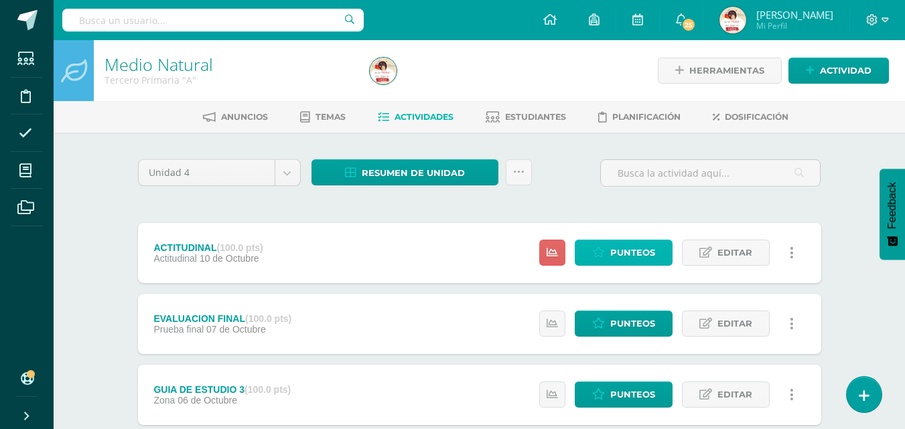
click at [644, 251] on span "Punteos" at bounding box center [632, 252] width 45 height 25
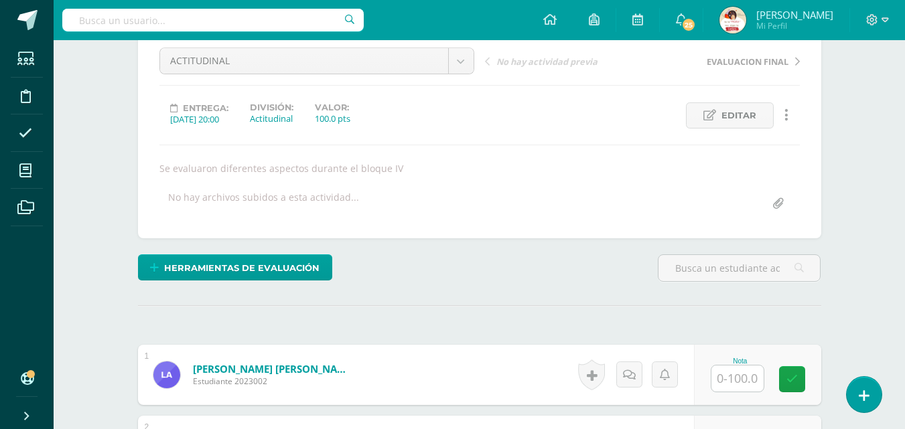
scroll to position [269, 0]
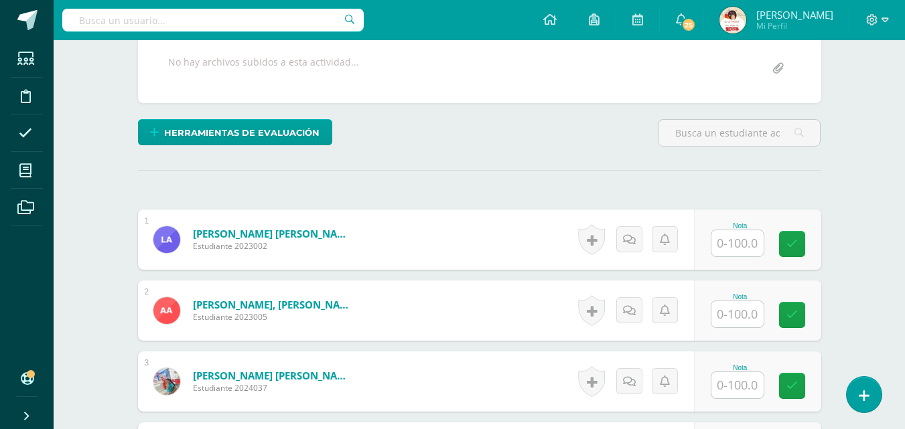
click at [741, 242] on input "text" at bounding box center [737, 243] width 52 height 26
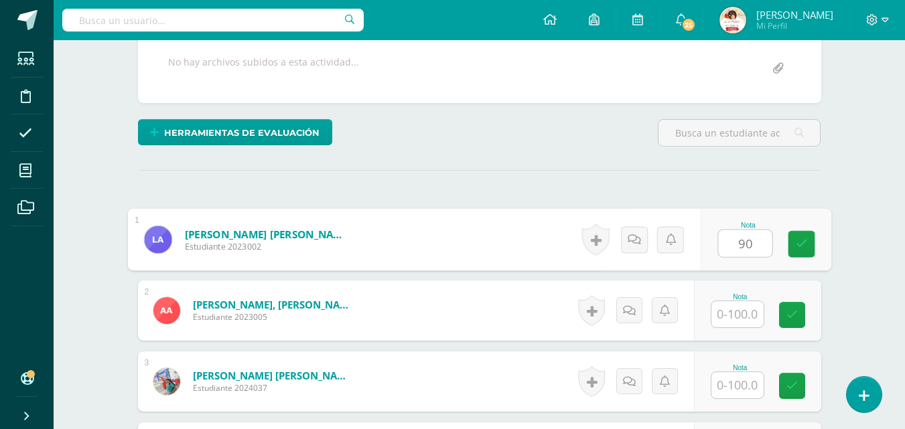
type input "90"
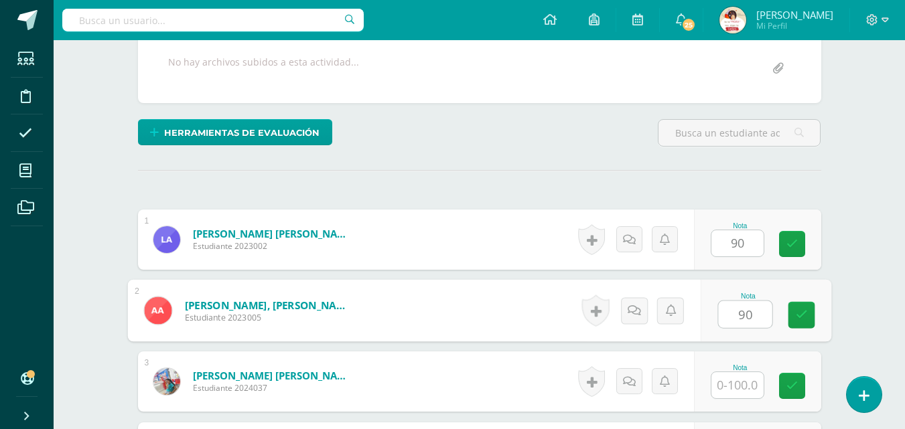
type input "90"
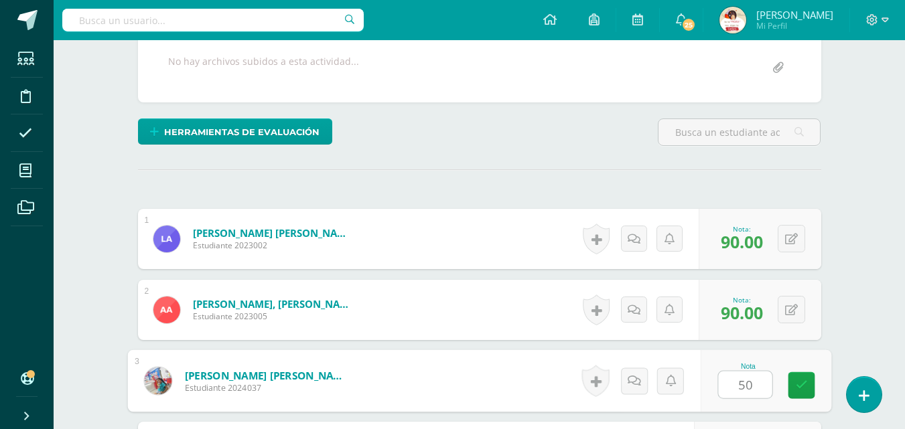
type input "50"
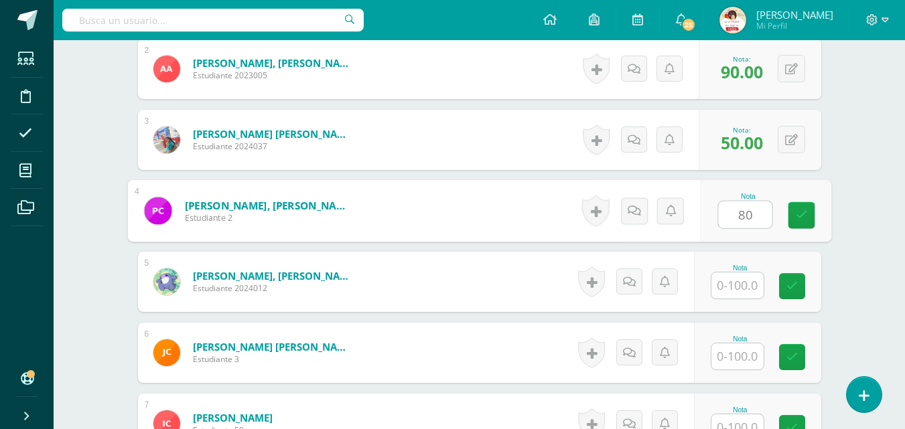
type input "80"
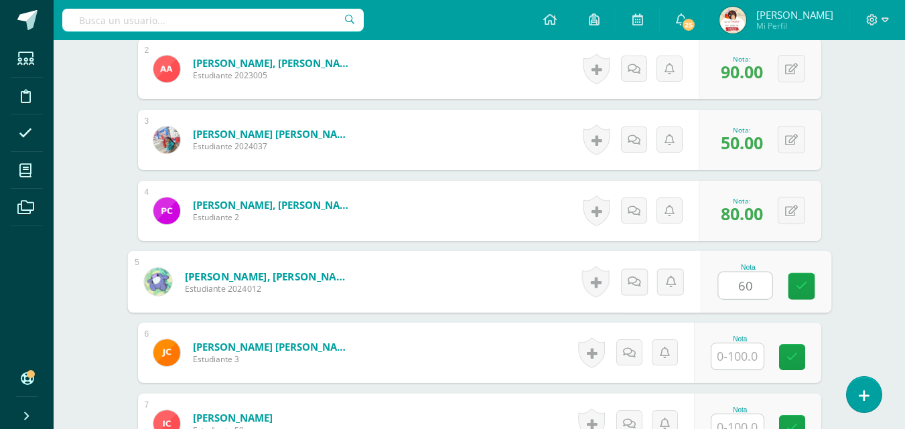
type input "60"
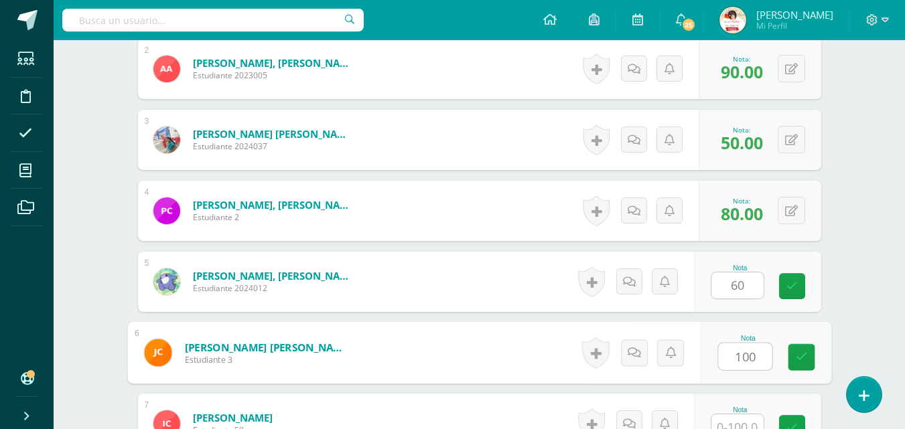
type input "100"
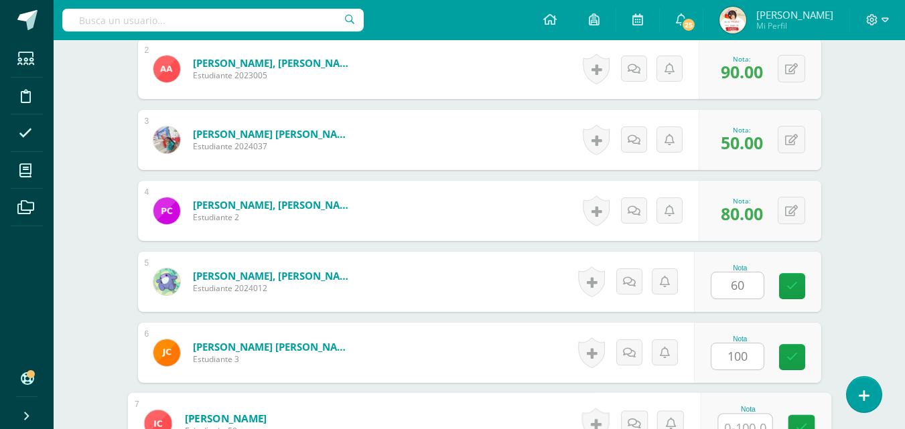
scroll to position [522, 0]
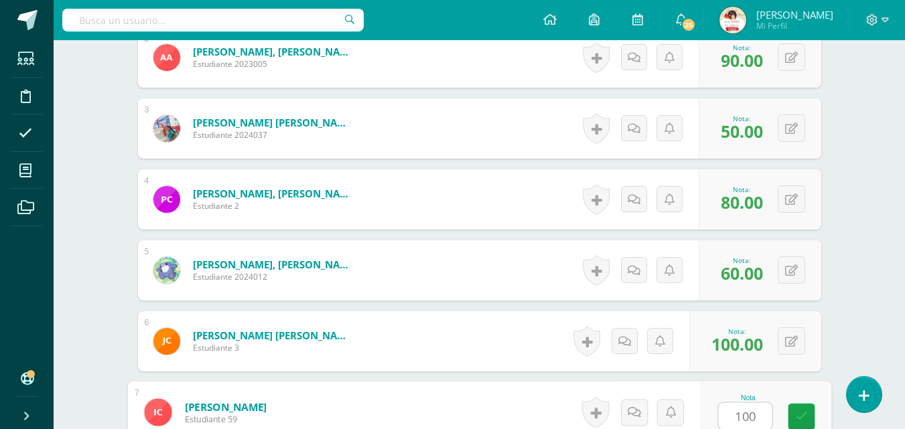
type input "100"
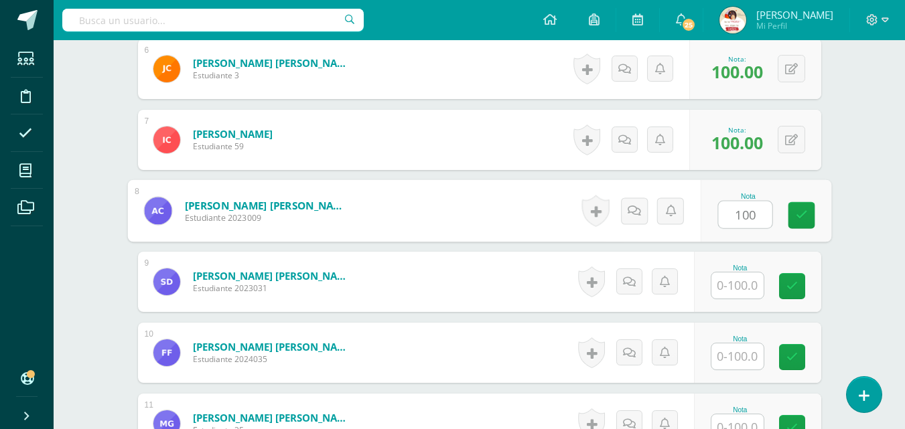
type input "100"
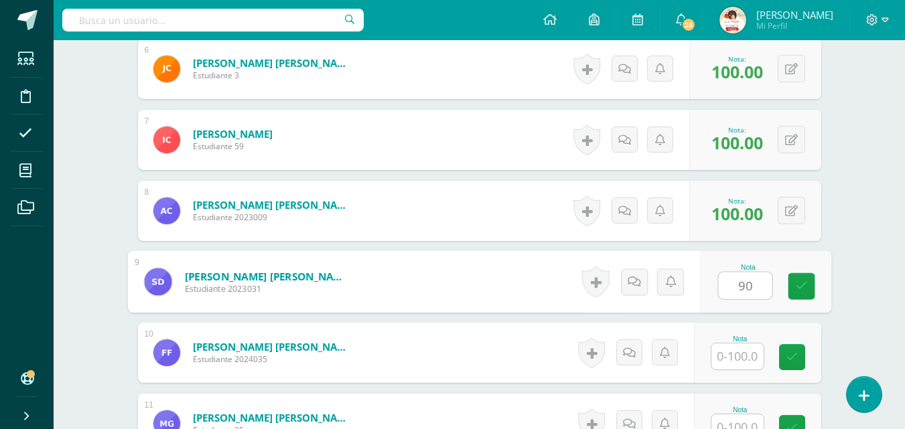
type input "90"
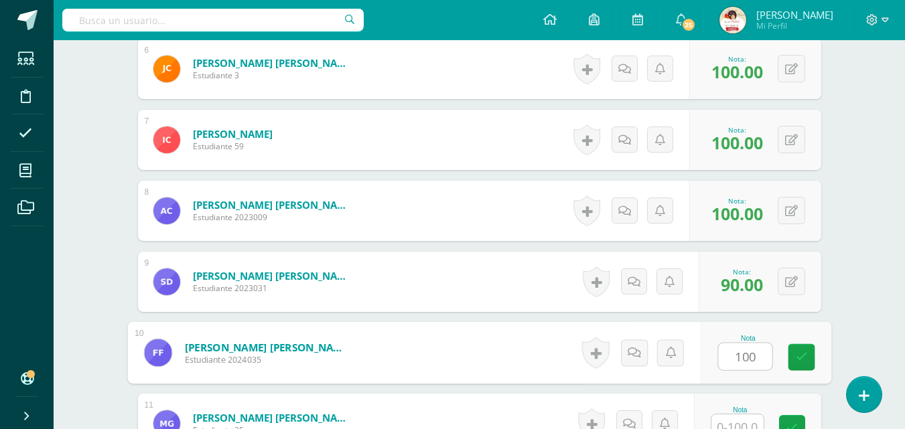
type input "100"
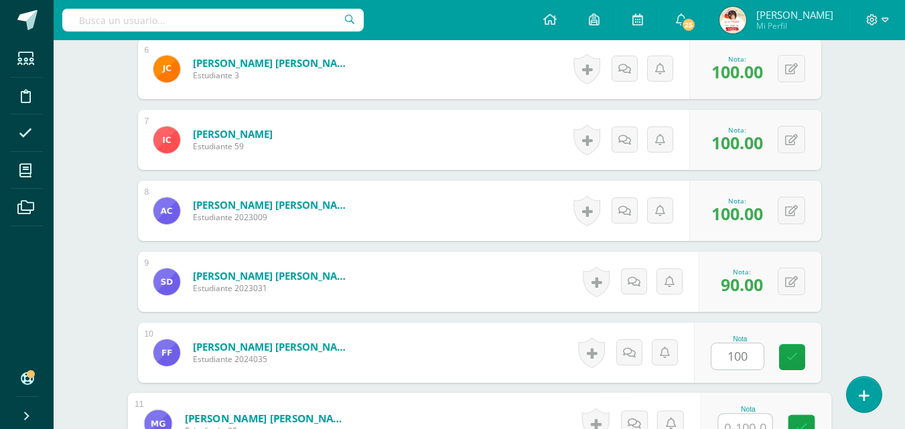
scroll to position [806, 0]
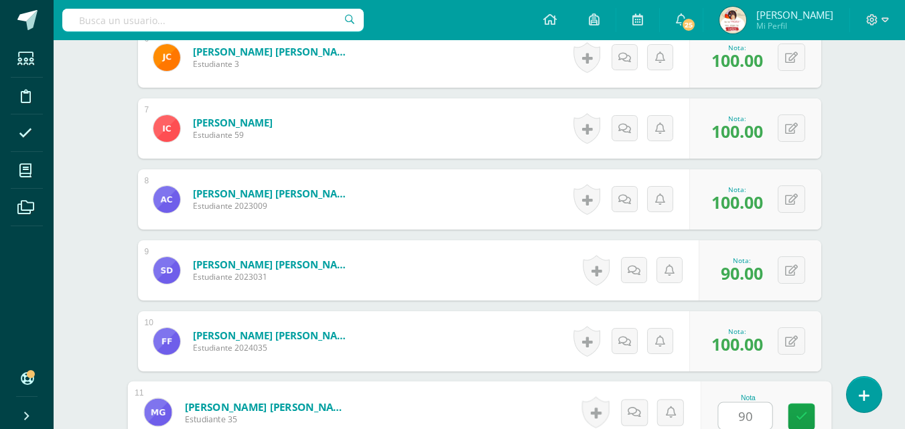
type input "90"
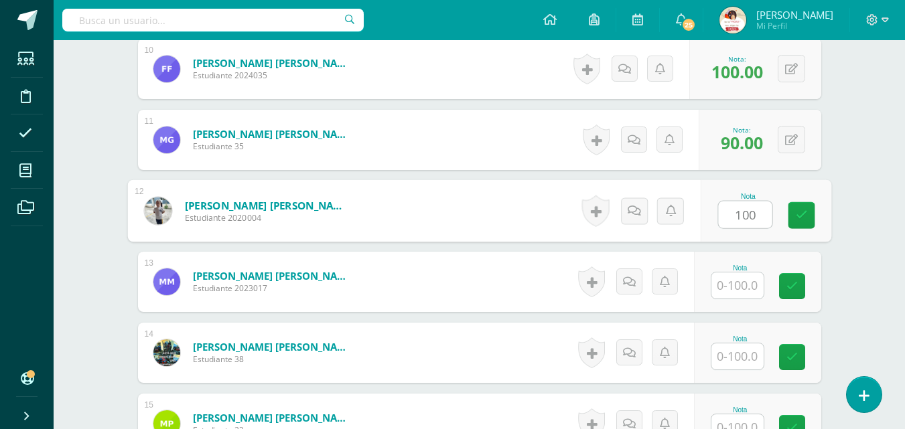
type input "100"
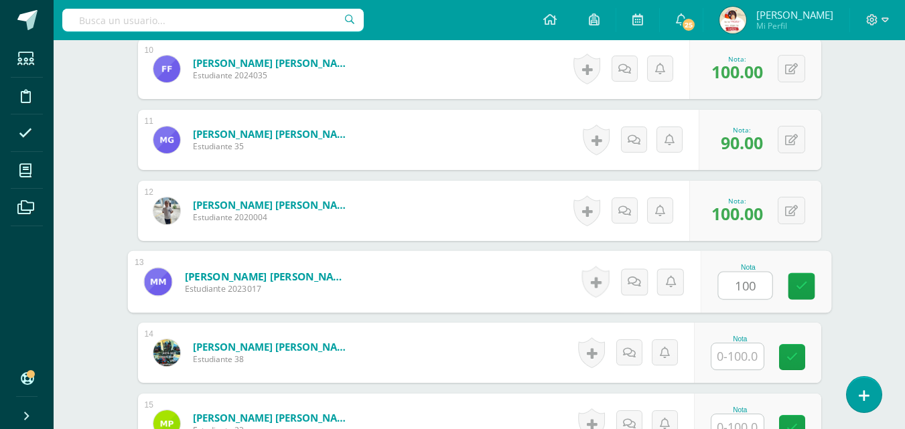
type input "100"
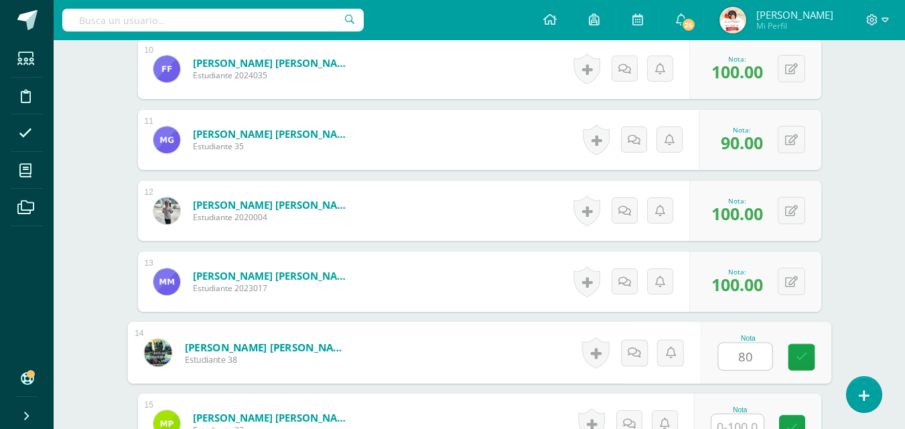
type input "80"
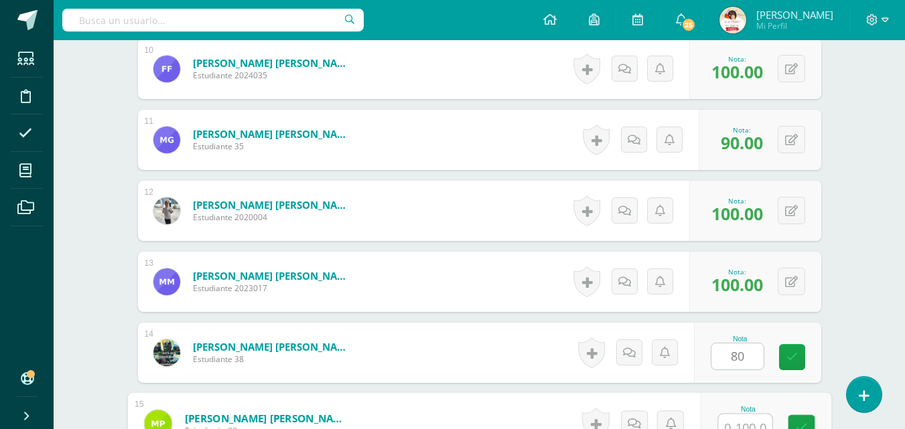
scroll to position [1090, 0]
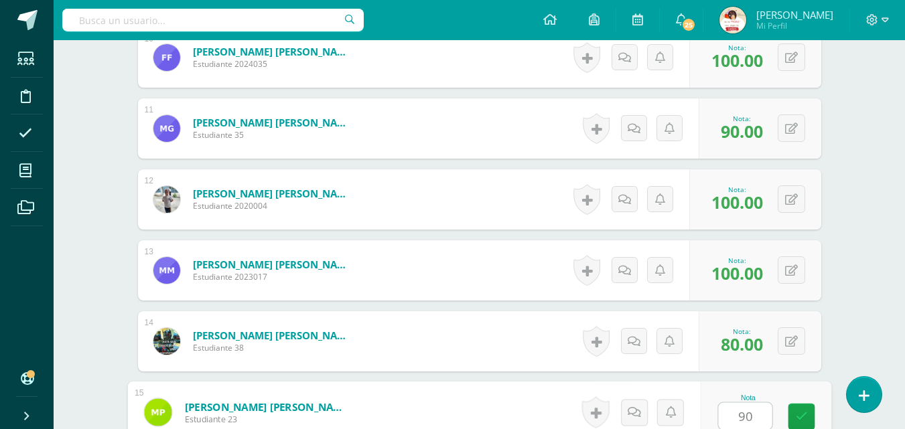
type input "90"
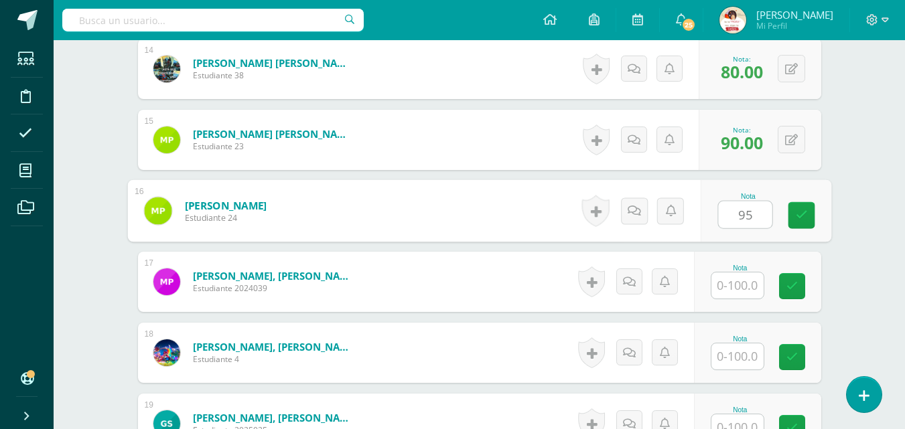
type input "95"
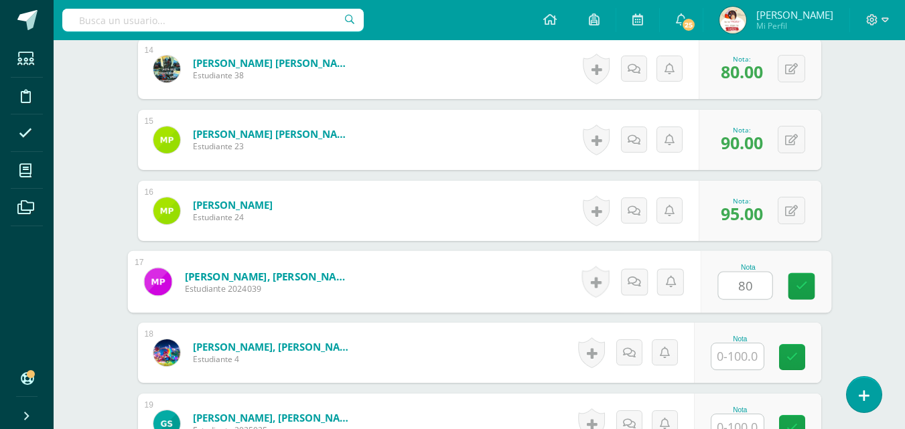
type input "80"
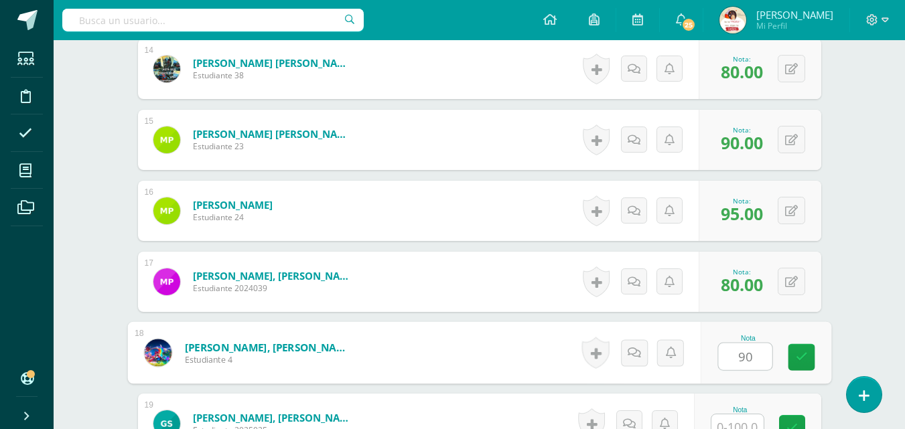
type input "90"
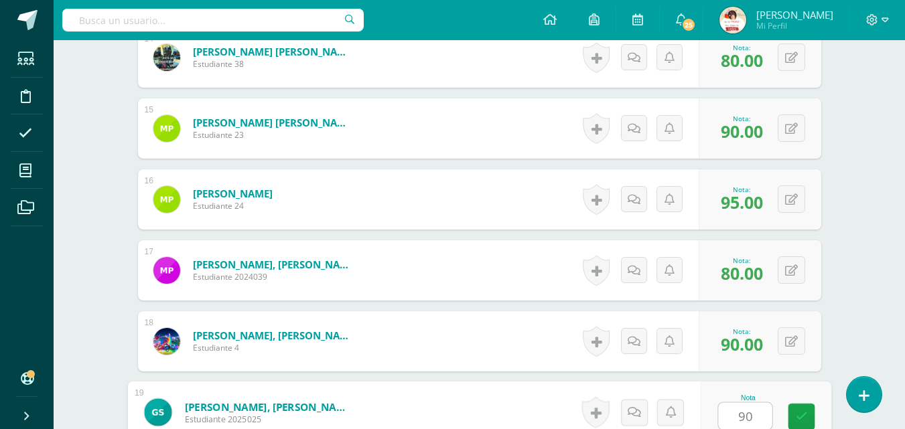
type input "9"
type input "80"
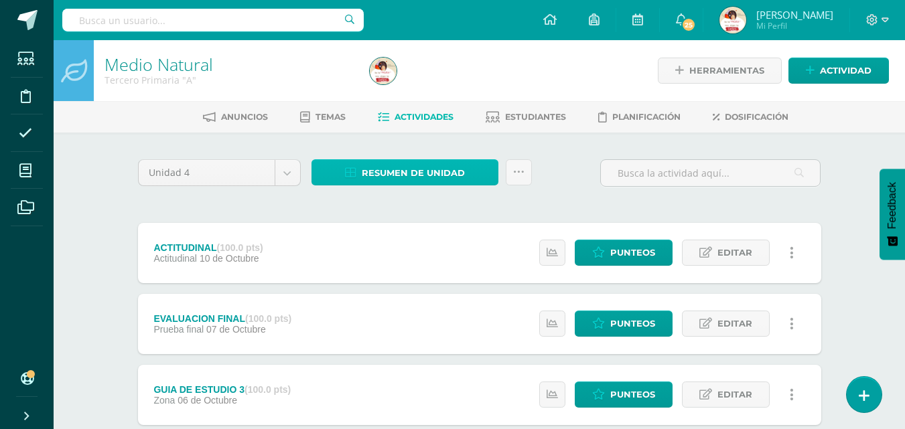
click at [466, 176] on link "Resumen de unidad" at bounding box center [405, 172] width 187 height 26
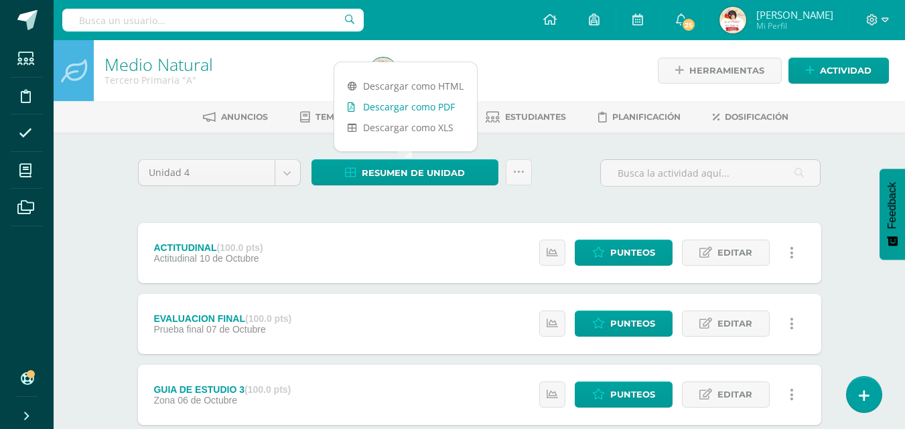
click at [419, 107] on link "Descargar como PDF" at bounding box center [405, 106] width 143 height 21
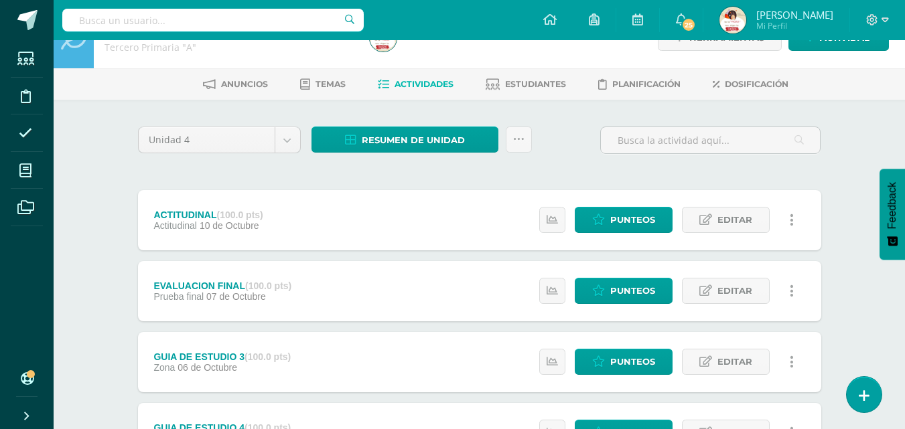
scroll to position [54, 0]
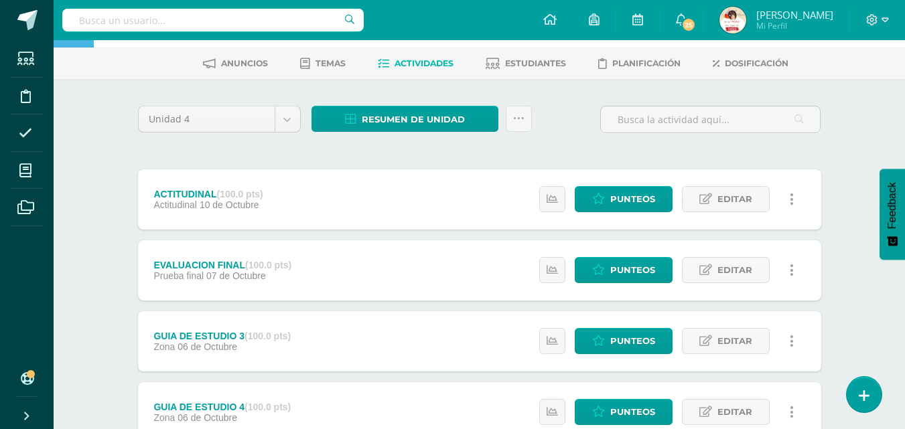
click at [94, 22] on input "text" at bounding box center [212, 20] width 301 height 23
type input "ciencias"
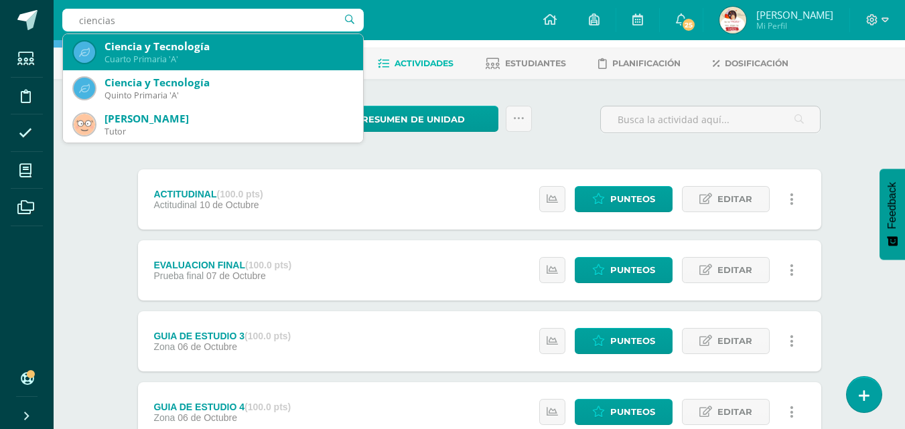
click at [117, 52] on div "Ciencia y Tecnología" at bounding box center [229, 47] width 248 height 14
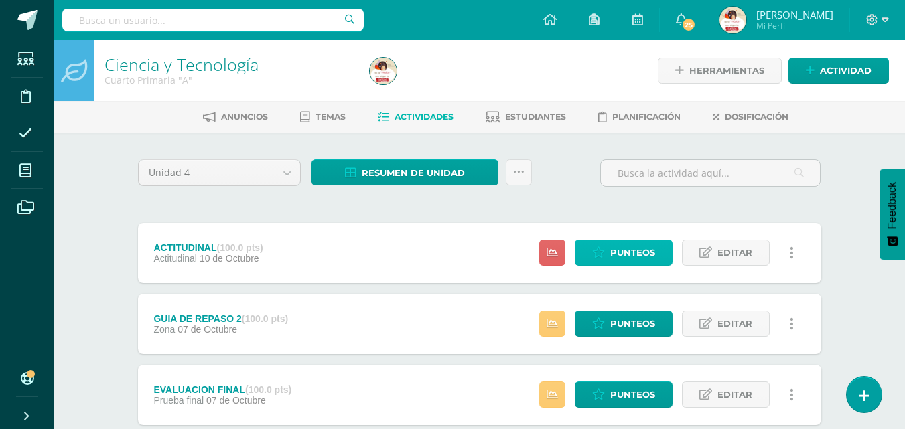
click at [641, 252] on span "Punteos" at bounding box center [632, 252] width 45 height 25
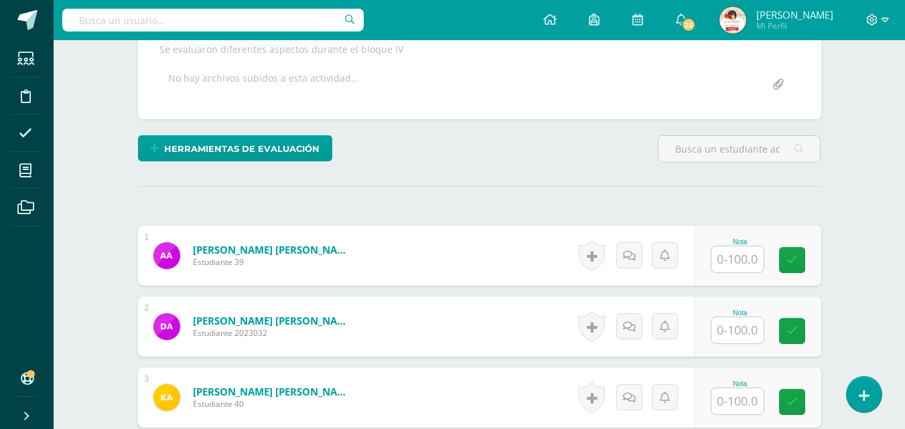
scroll to position [303, 0]
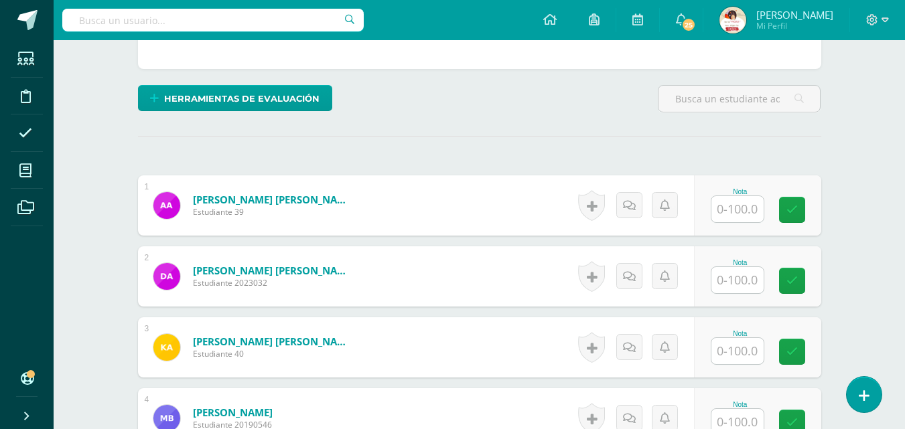
click at [746, 212] on input "text" at bounding box center [737, 209] width 52 height 26
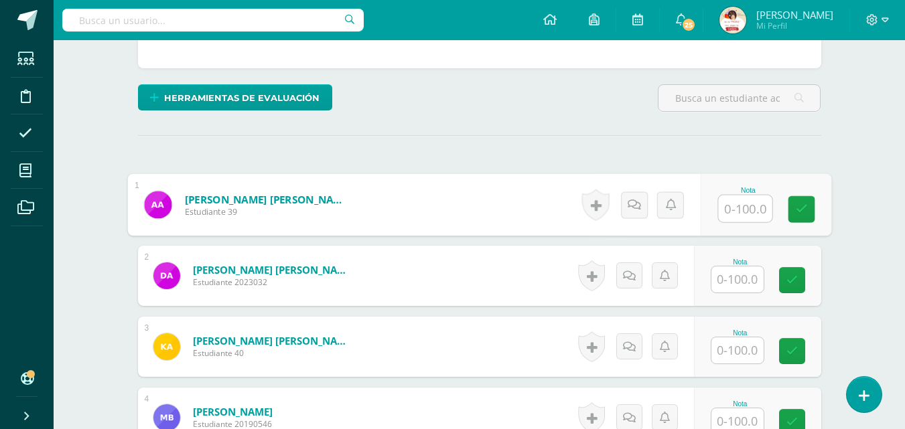
scroll to position [304, 0]
type input "80"
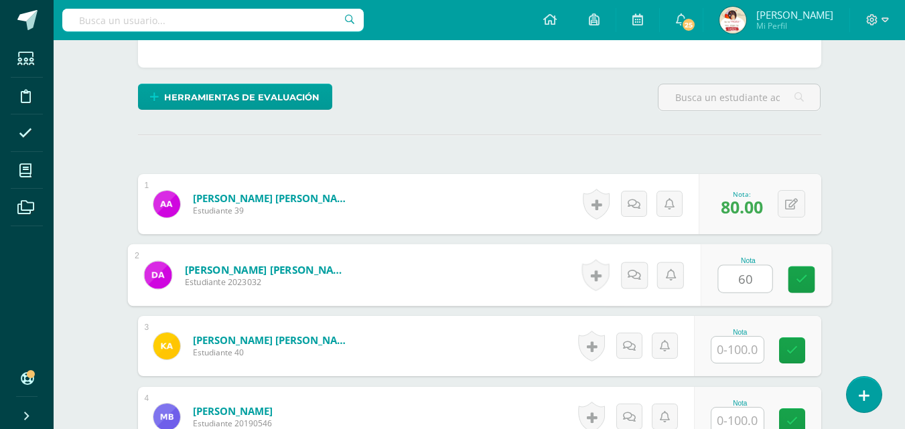
type input "60"
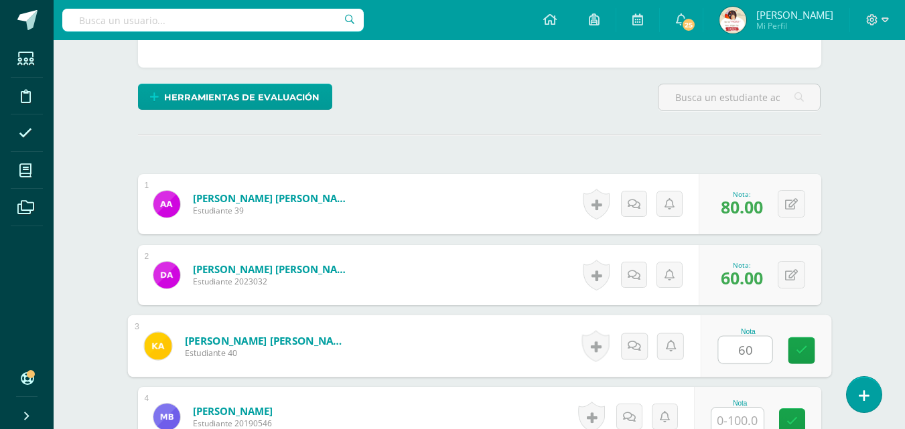
type input "60"
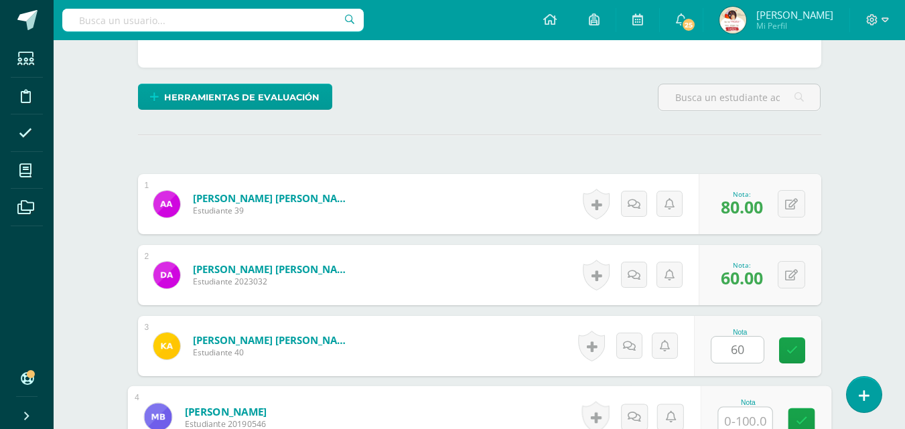
scroll to position [309, 0]
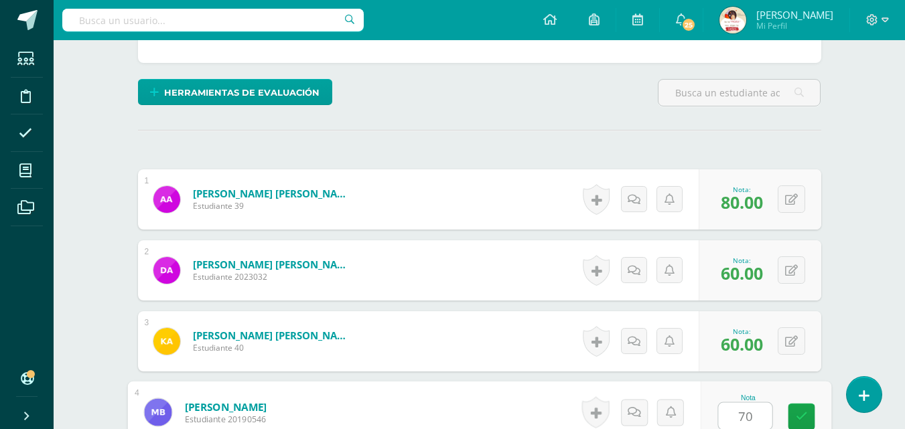
type input "70"
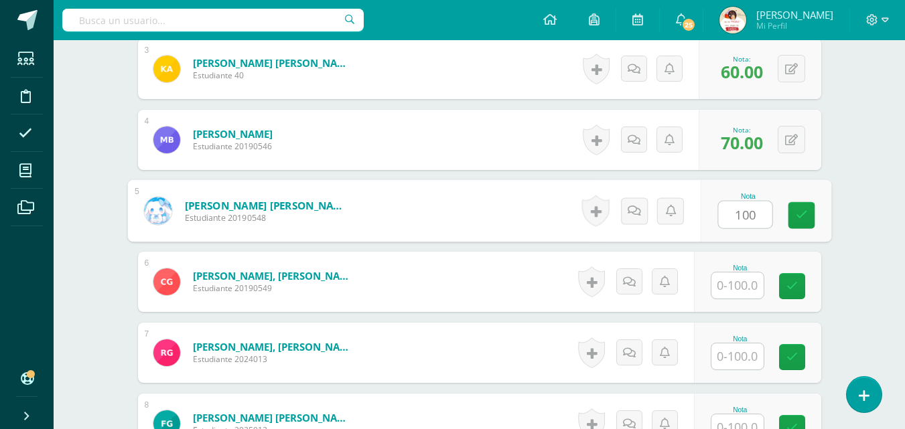
type input "100"
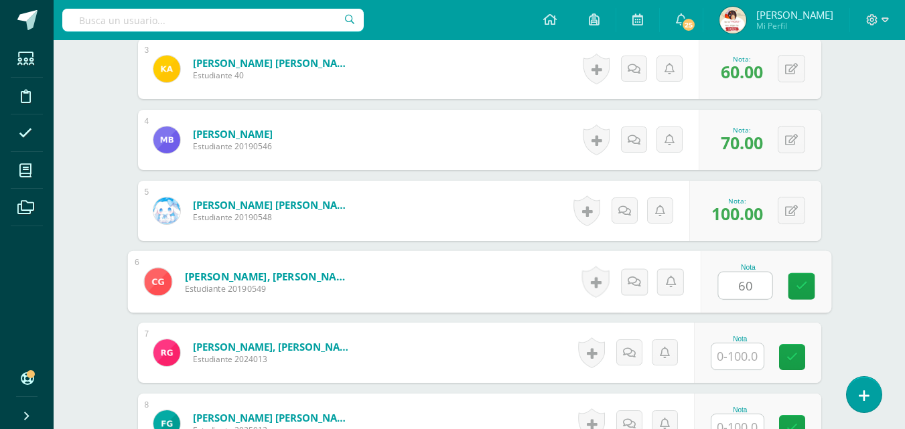
type input "6"
type input "50"
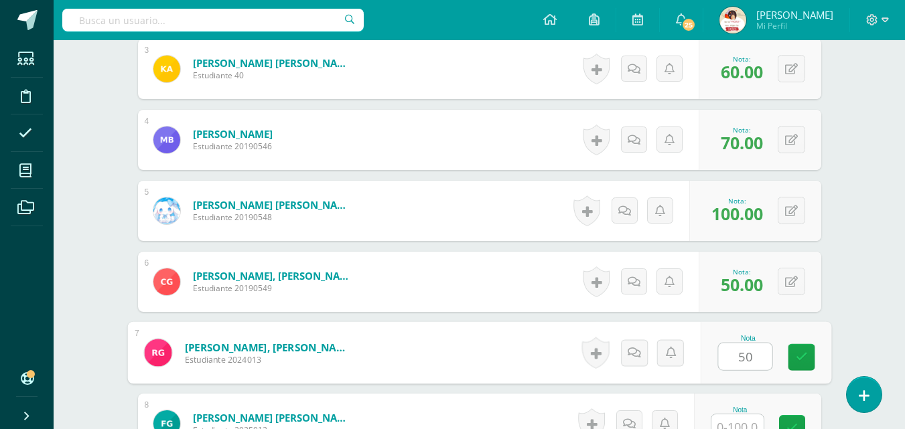
type input "50"
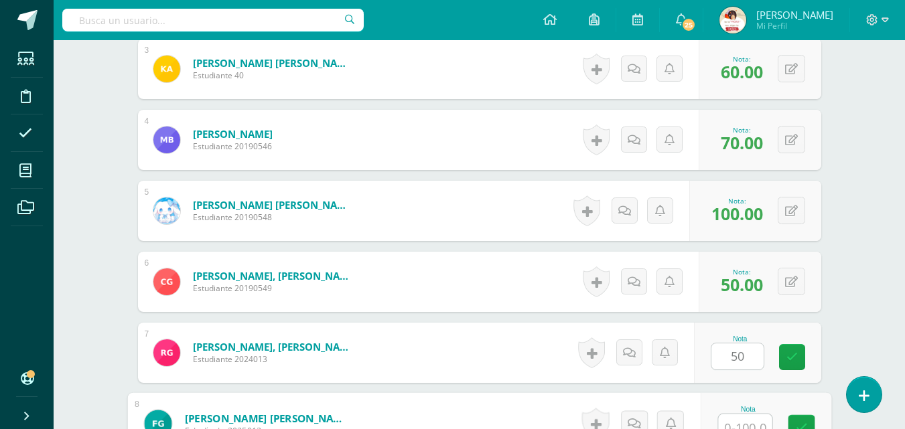
scroll to position [593, 0]
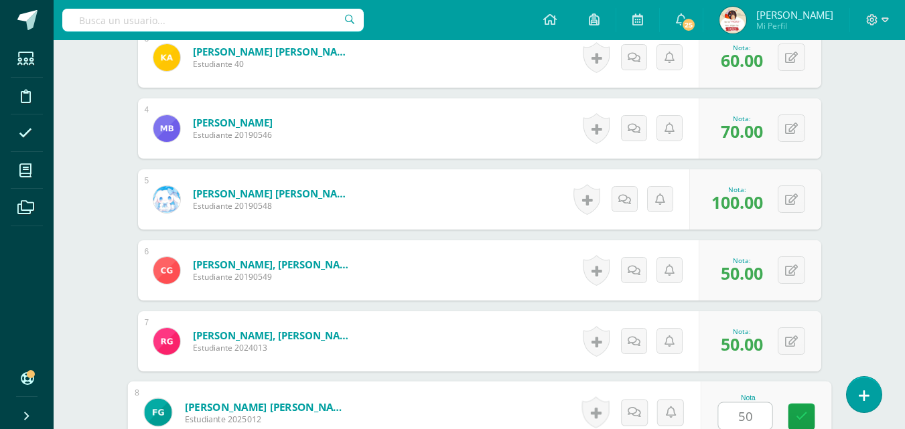
type input "50"
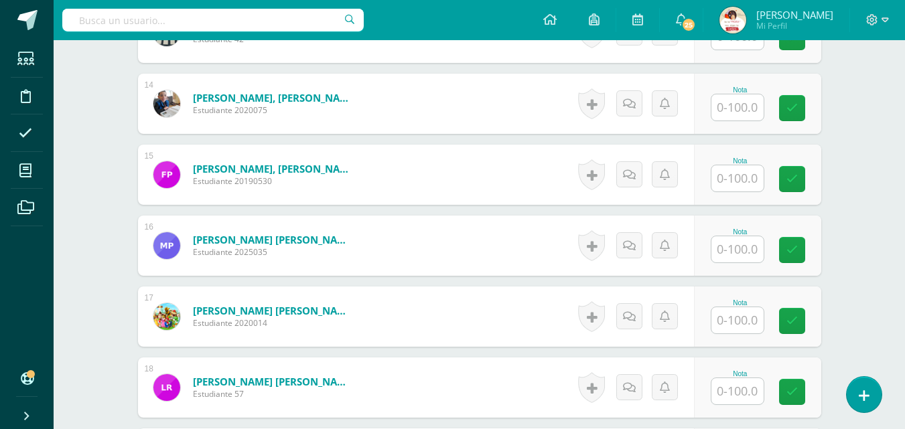
scroll to position [1612, 0]
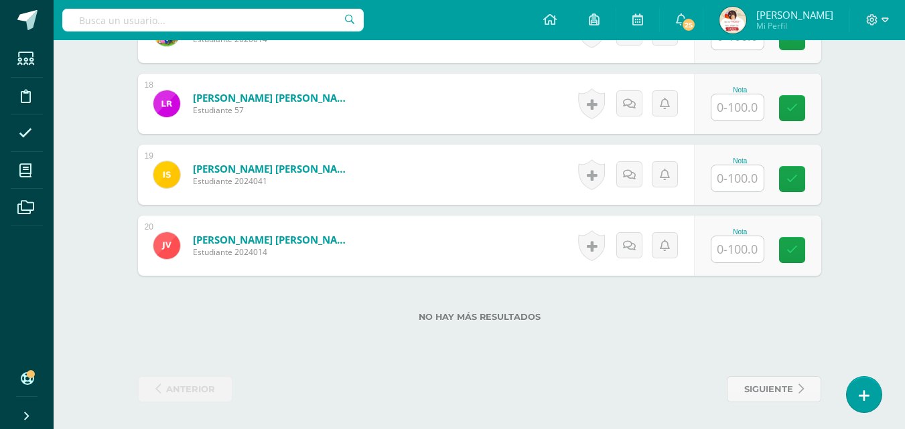
click at [741, 252] on input "text" at bounding box center [737, 249] width 52 height 26
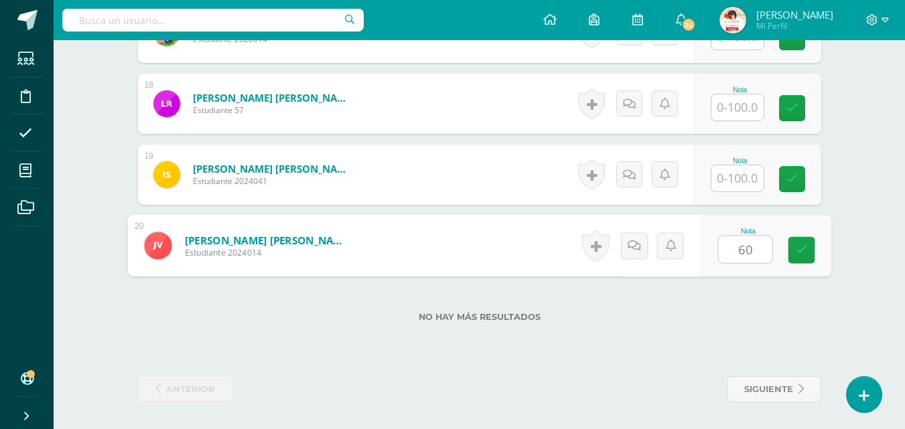
type input "6"
type input "50"
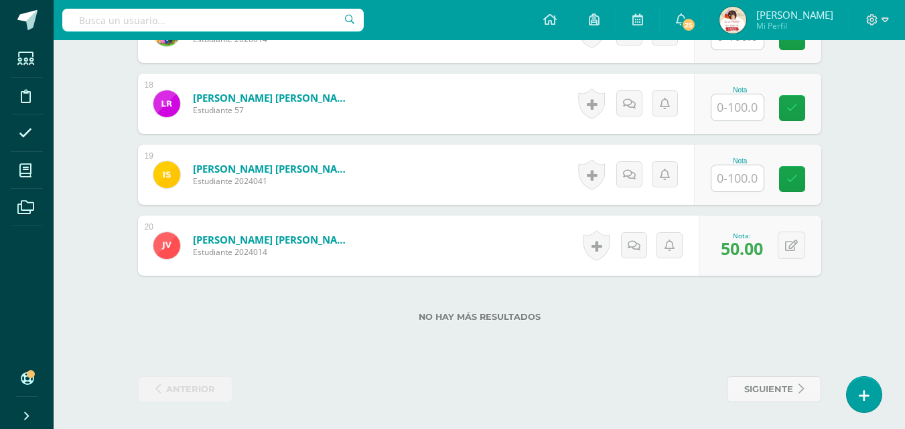
click at [734, 178] on input "text" at bounding box center [737, 178] width 52 height 26
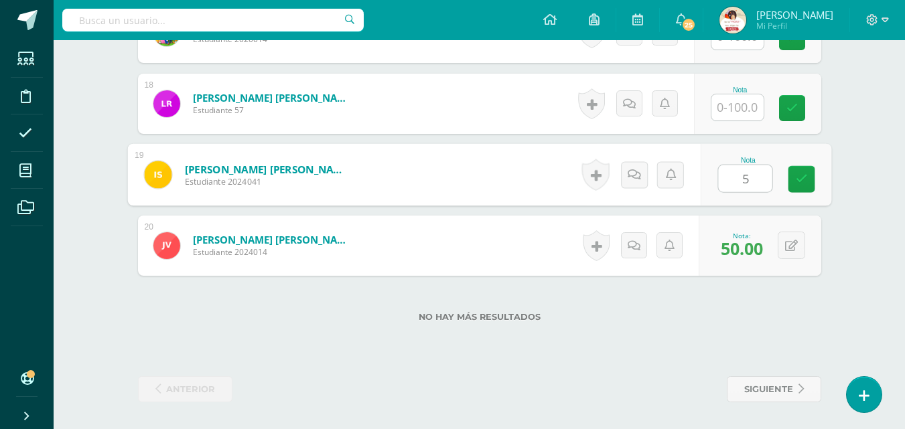
type input "50"
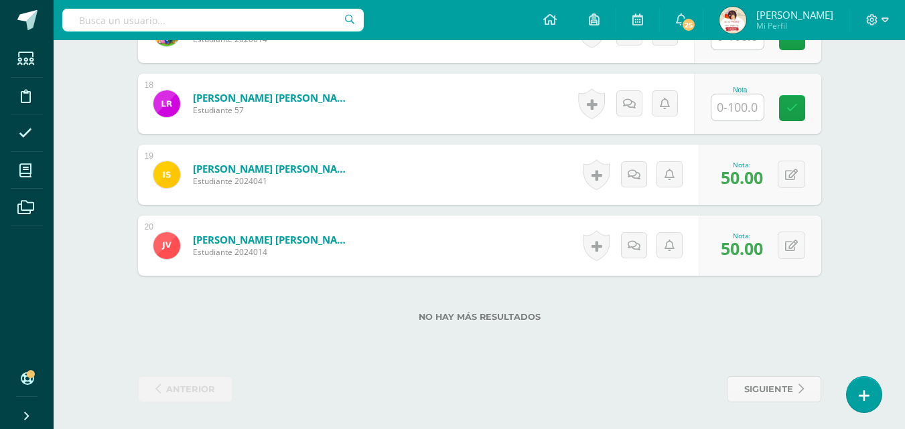
click at [731, 102] on input "text" at bounding box center [737, 107] width 52 height 26
type input "60"
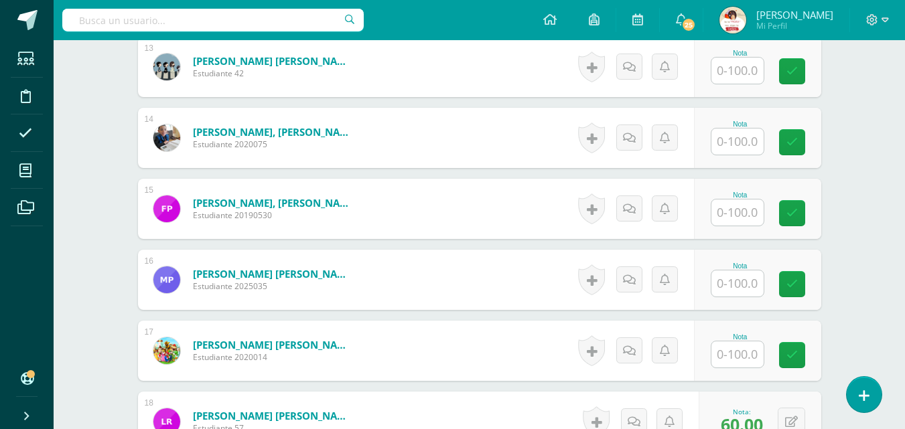
scroll to position [1290, 0]
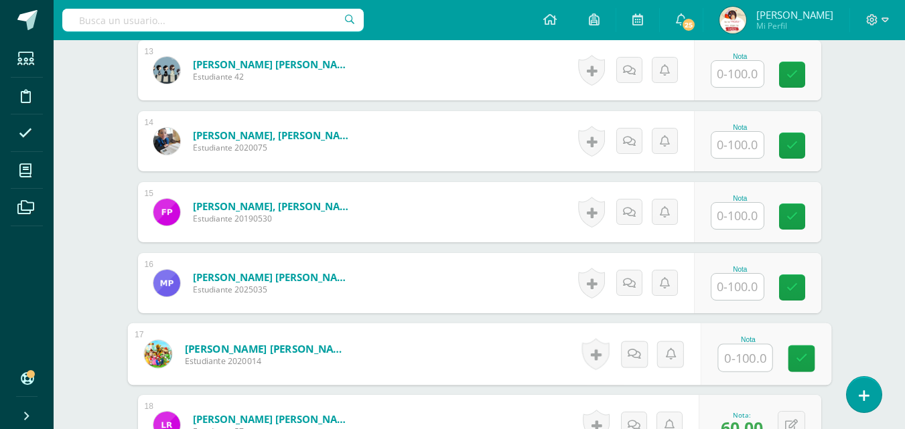
click at [737, 356] on input "text" at bounding box center [745, 358] width 54 height 27
type input "60"
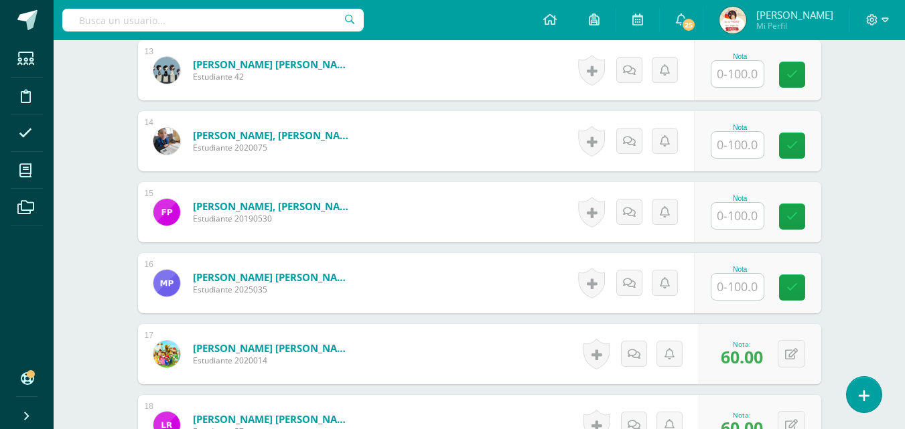
scroll to position [1263, 0]
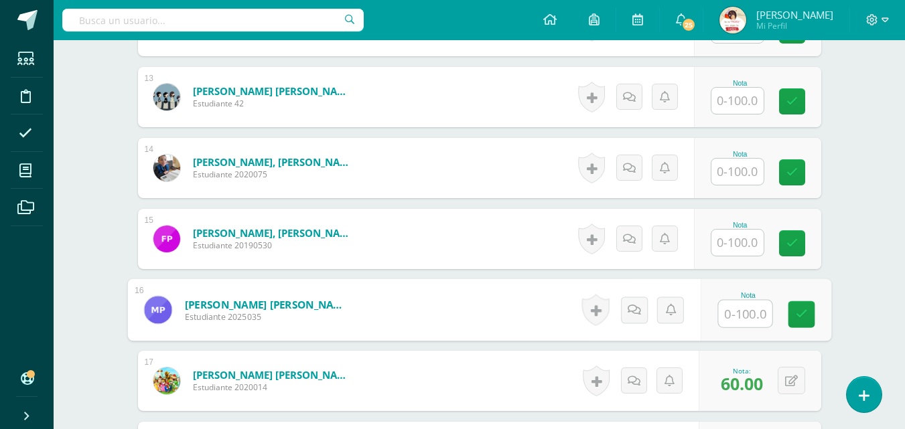
click at [737, 316] on input "text" at bounding box center [745, 314] width 54 height 27
type input "70"
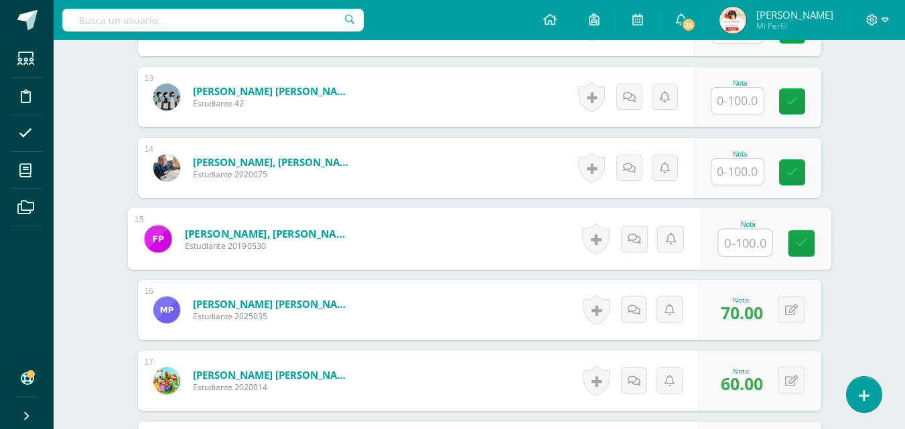
click at [739, 246] on input "text" at bounding box center [745, 243] width 54 height 27
type input "60"
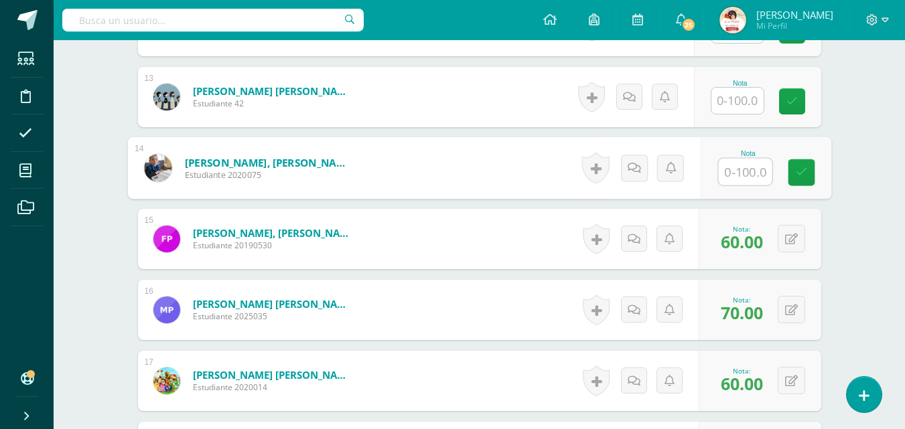
click at [740, 177] on input "text" at bounding box center [745, 172] width 54 height 27
type input "0"
type input "80"
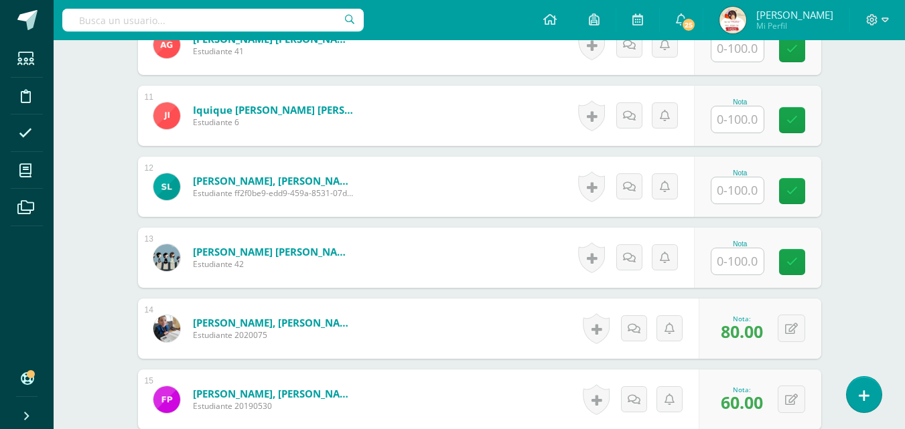
scroll to position [1099, 0]
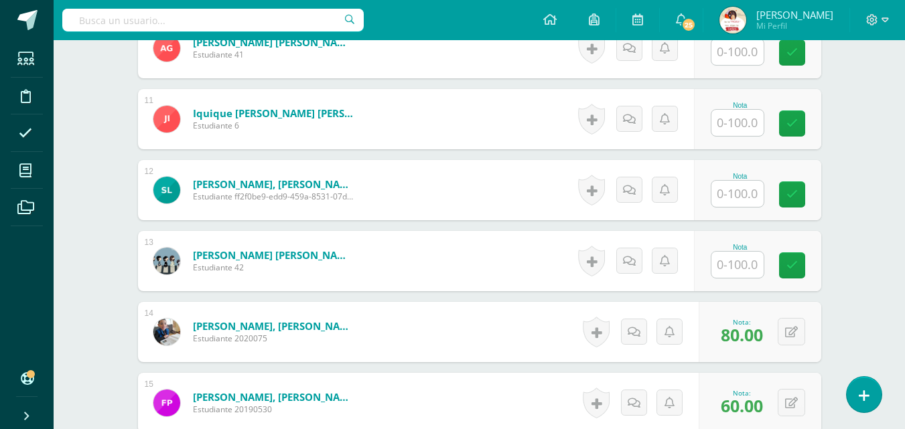
click at [739, 261] on input "text" at bounding box center [737, 265] width 52 height 26
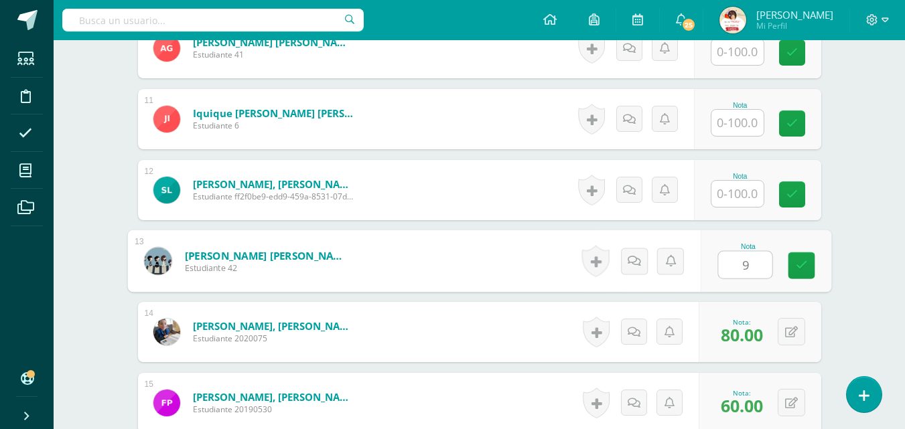
type input "90"
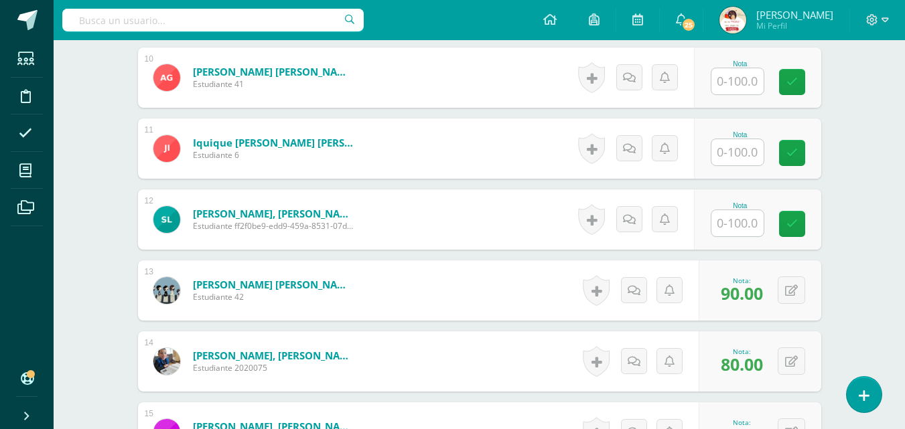
scroll to position [1023, 0]
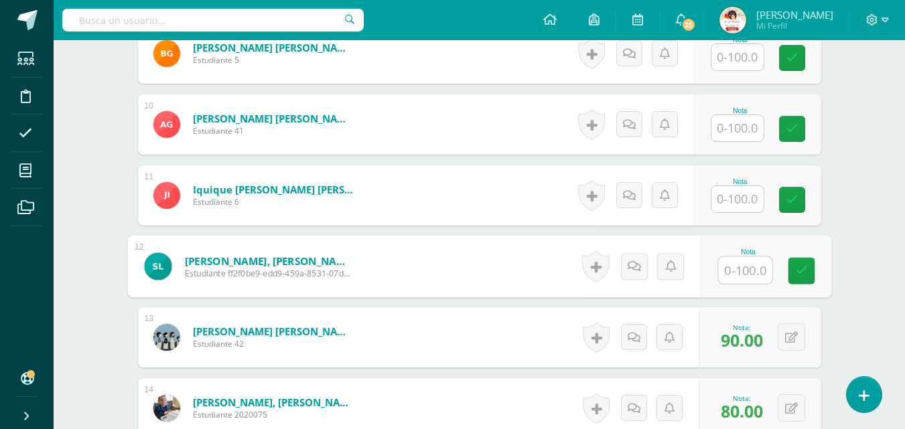
click at [737, 263] on input "text" at bounding box center [745, 270] width 54 height 27
type input "60"
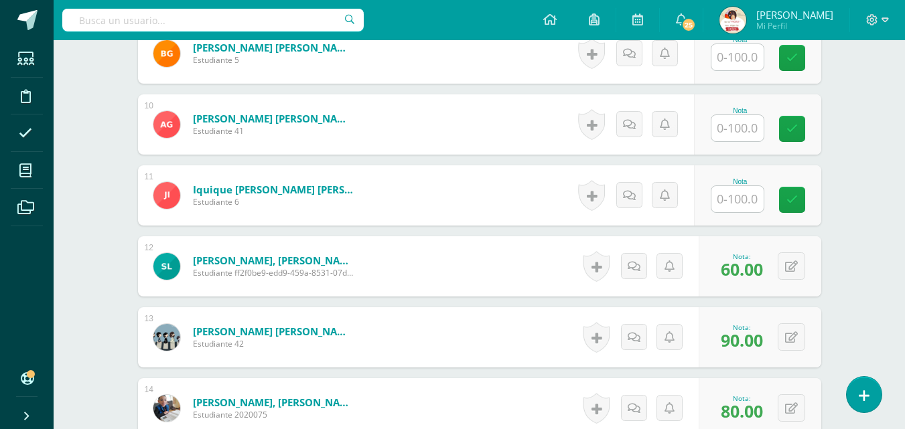
click at [744, 201] on input "text" at bounding box center [737, 199] width 52 height 26
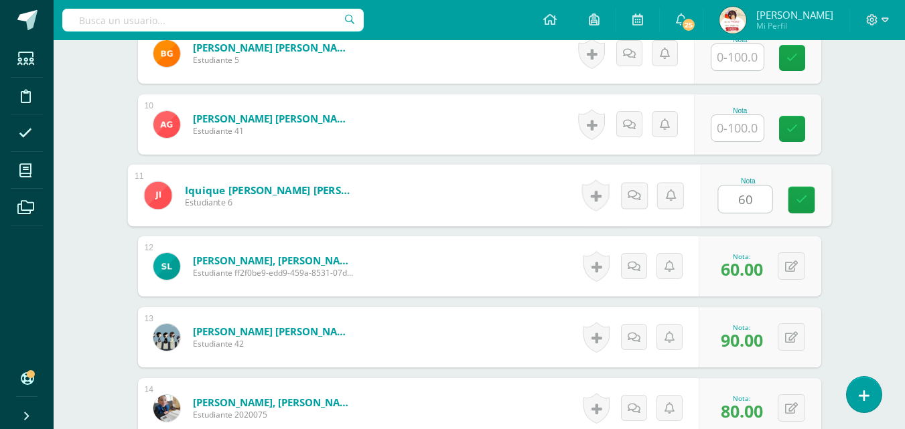
type input "60"
click at [745, 133] on input "text" at bounding box center [737, 128] width 52 height 26
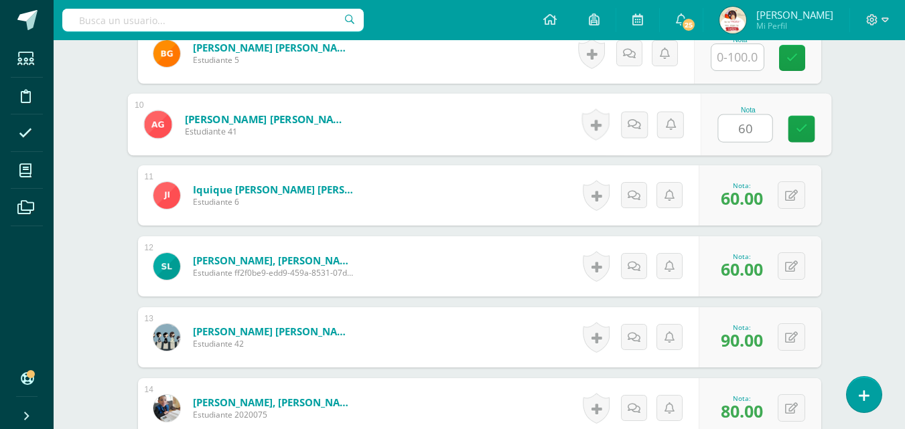
type input "60"
click at [734, 62] on input "text" at bounding box center [737, 57] width 52 height 26
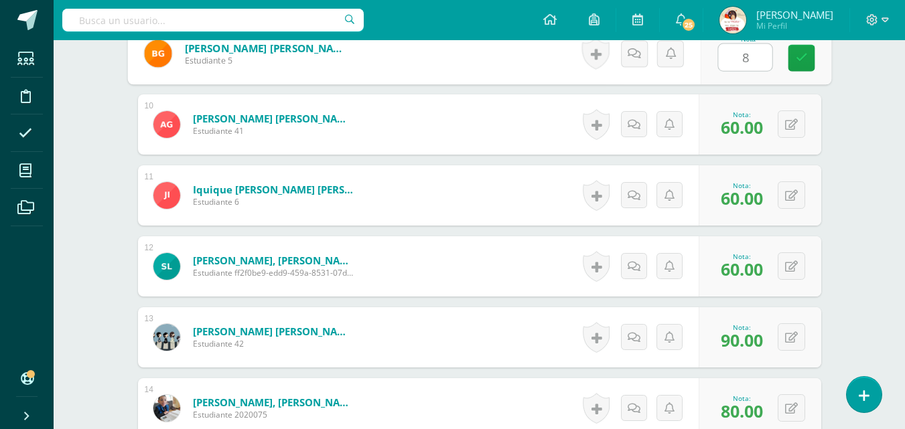
type input "80"
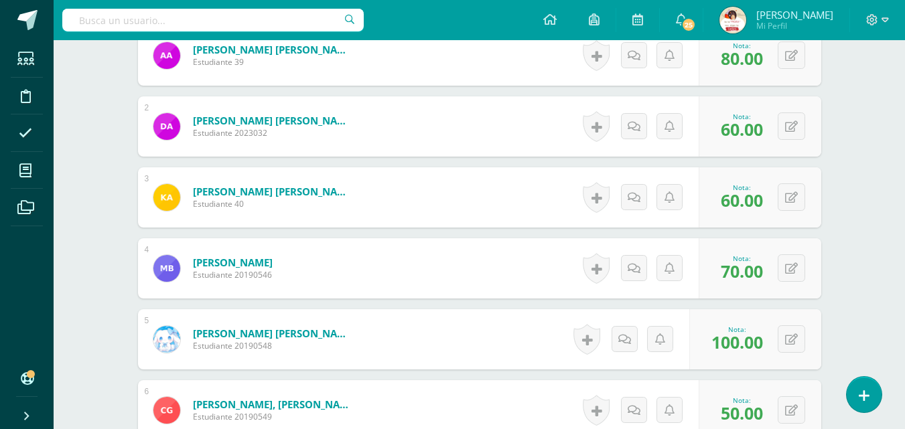
scroll to position [0, 0]
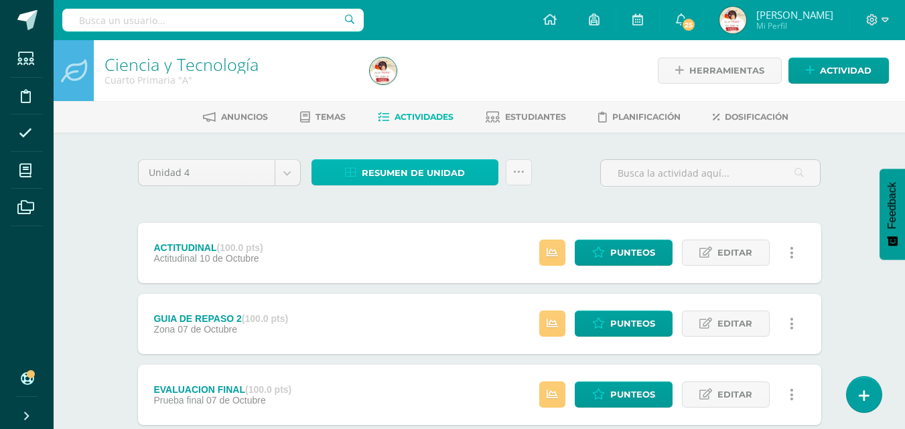
click at [425, 172] on span "Resumen de unidad" at bounding box center [413, 173] width 103 height 25
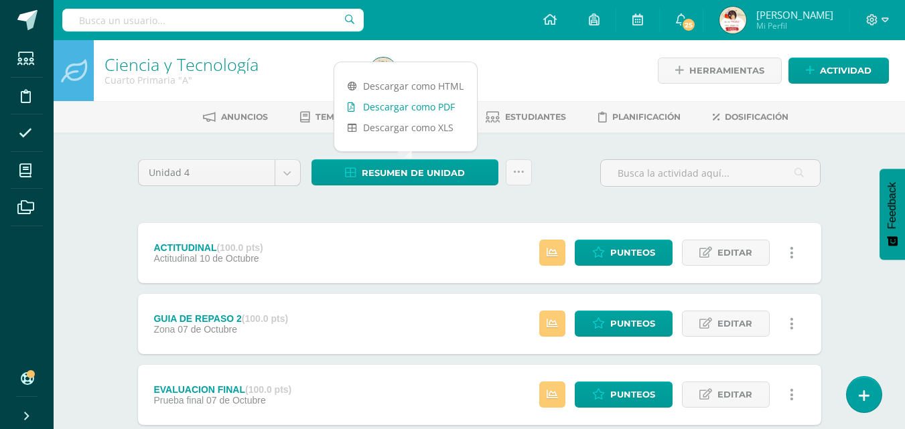
click at [407, 104] on link "Descargar como PDF" at bounding box center [405, 106] width 143 height 21
click at [435, 107] on link "Descargar como PDF" at bounding box center [405, 106] width 143 height 21
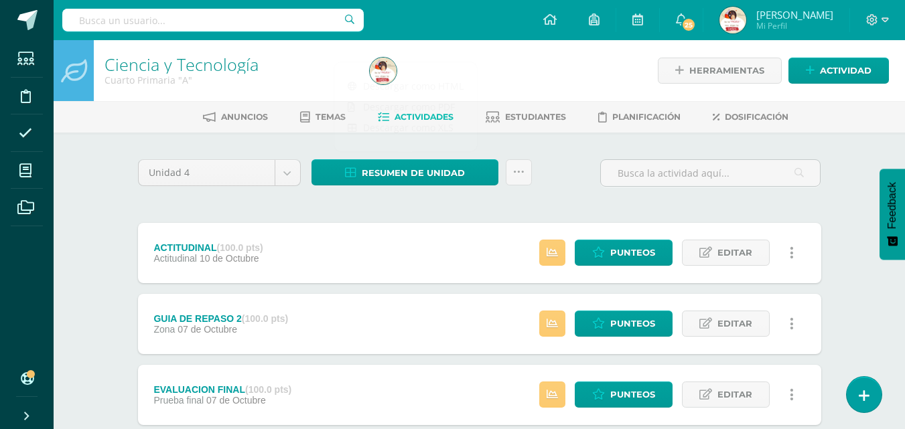
click at [139, 19] on input "text" at bounding box center [212, 20] width 301 height 23
type input "ciencias"
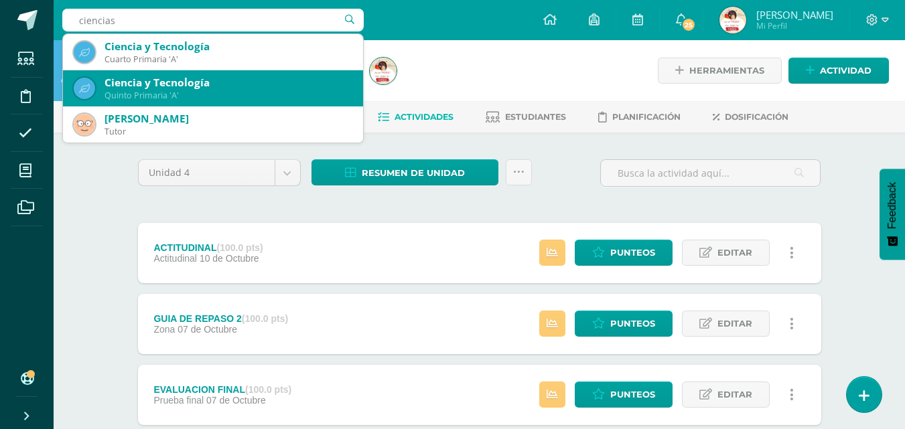
click at [147, 87] on div "Ciencia y Tecnología" at bounding box center [229, 83] width 248 height 14
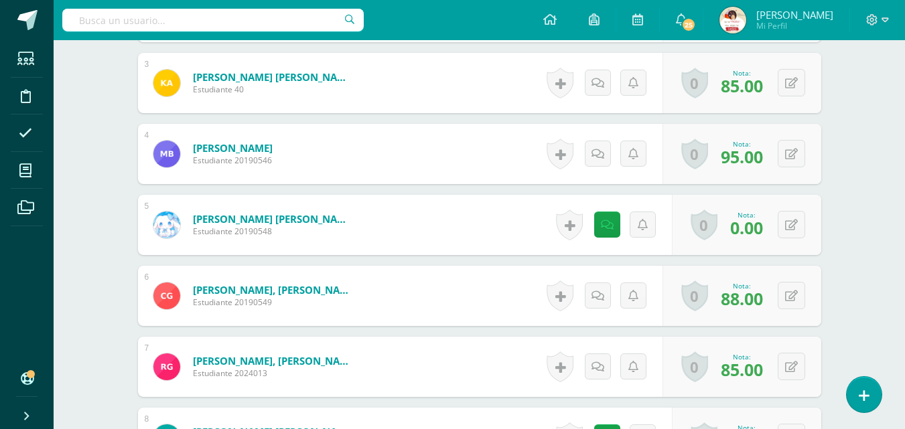
scroll to position [583, 0]
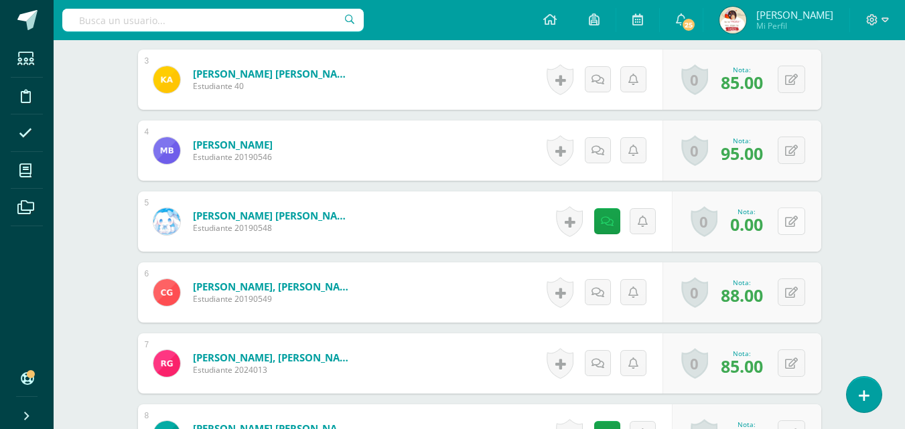
click at [788, 222] on icon at bounding box center [791, 221] width 13 height 11
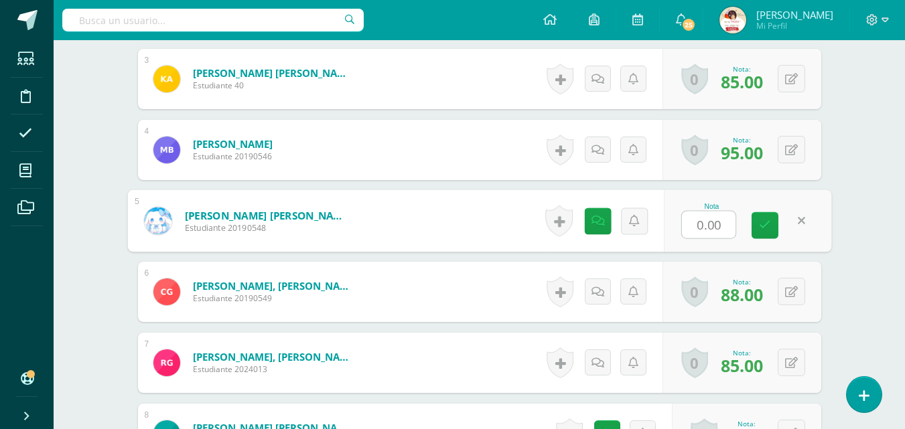
scroll to position [585, 0]
type input "90"
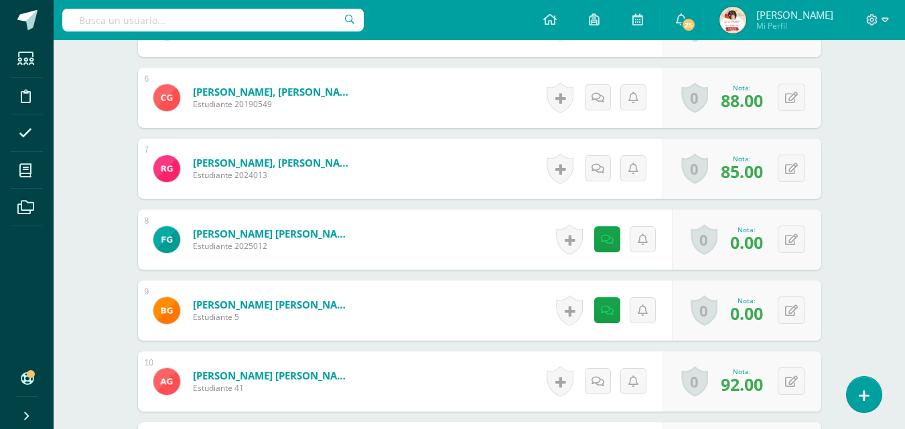
scroll to position [822, 0]
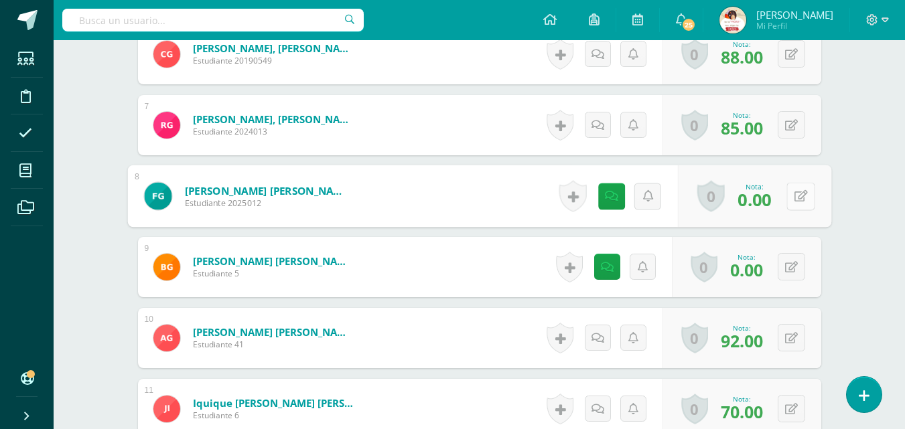
click at [794, 197] on icon at bounding box center [800, 195] width 13 height 11
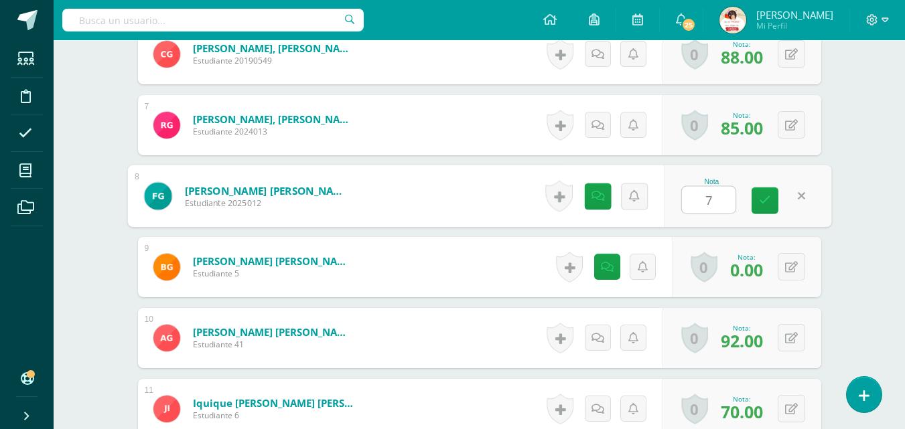
type input "70"
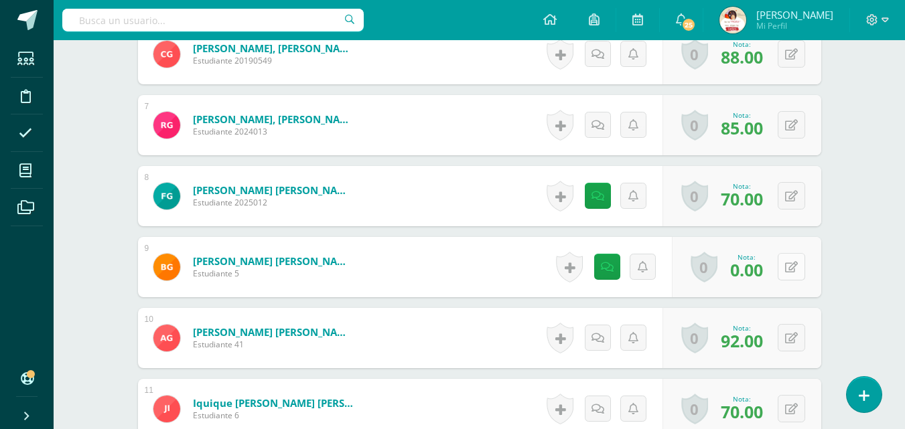
click at [786, 268] on icon at bounding box center [791, 267] width 13 height 11
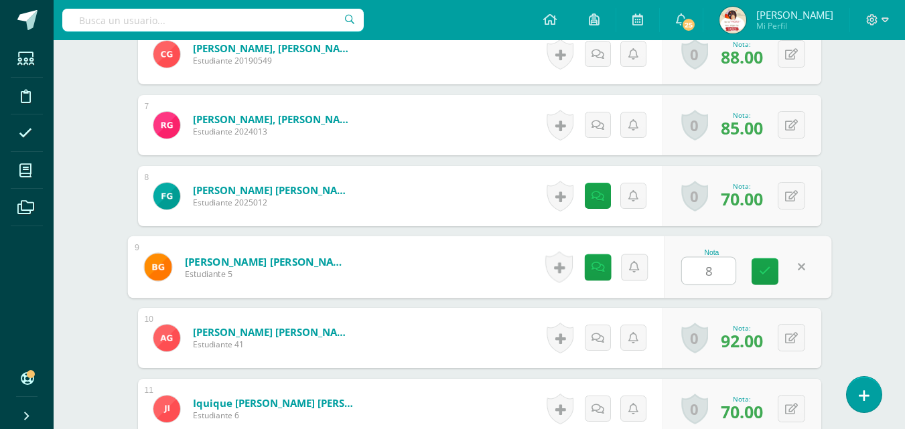
type input "80"
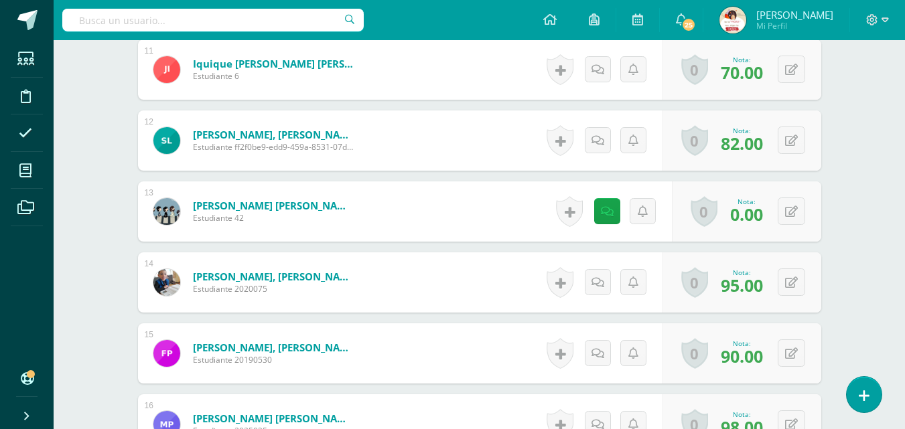
scroll to position [1178, 0]
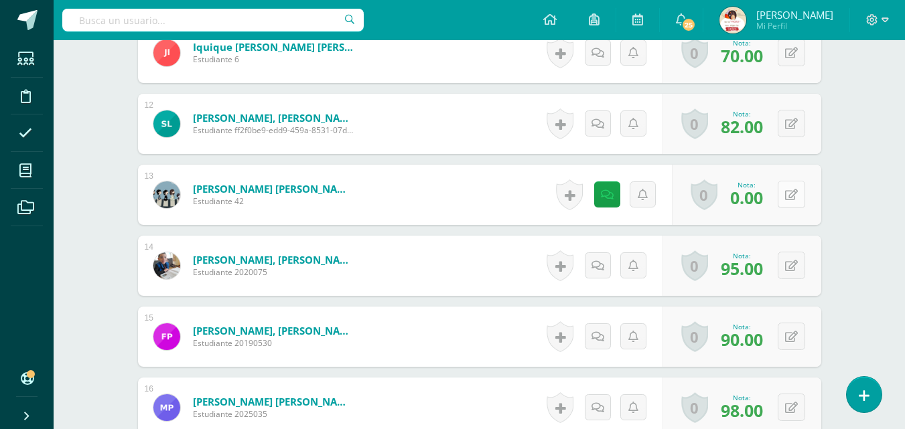
click at [789, 198] on icon at bounding box center [791, 195] width 13 height 11
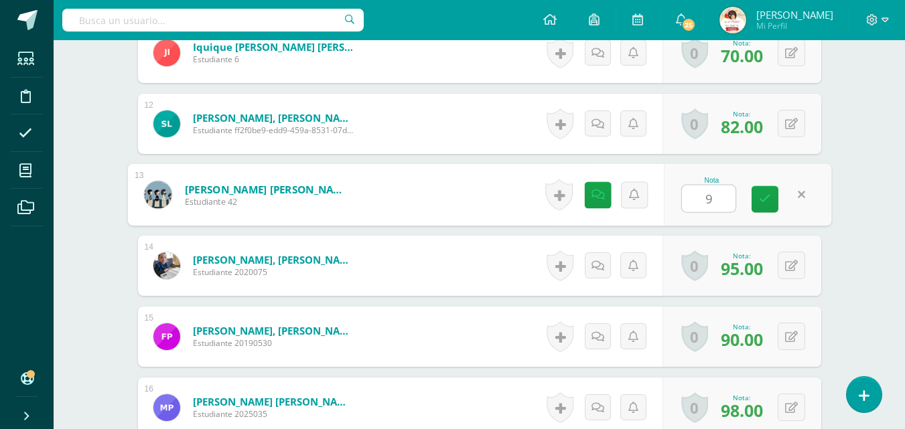
type input "90"
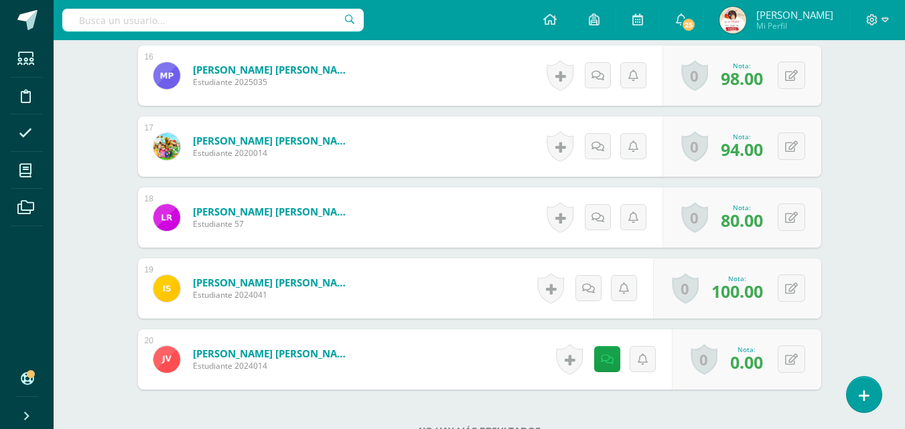
scroll to position [1555, 0]
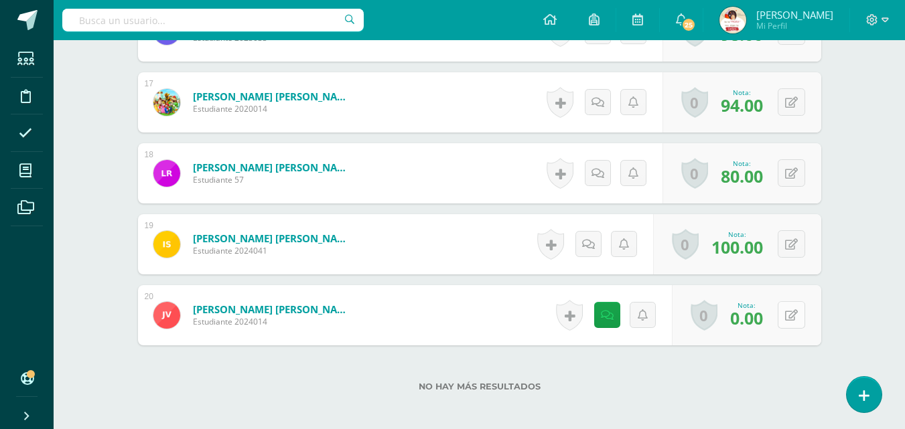
click at [792, 312] on icon at bounding box center [791, 315] width 13 height 11
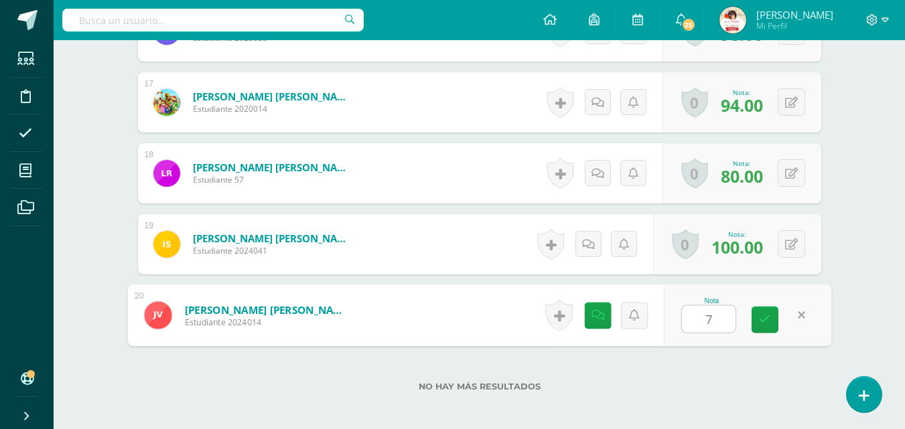
type input "75"
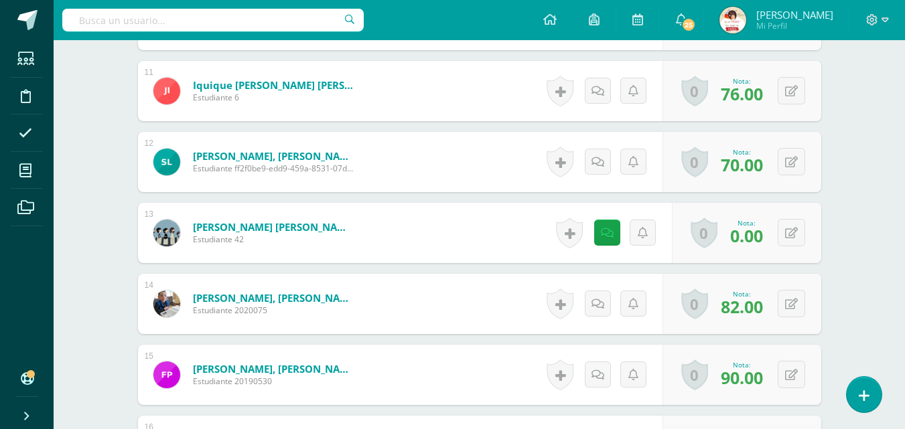
scroll to position [1146, 0]
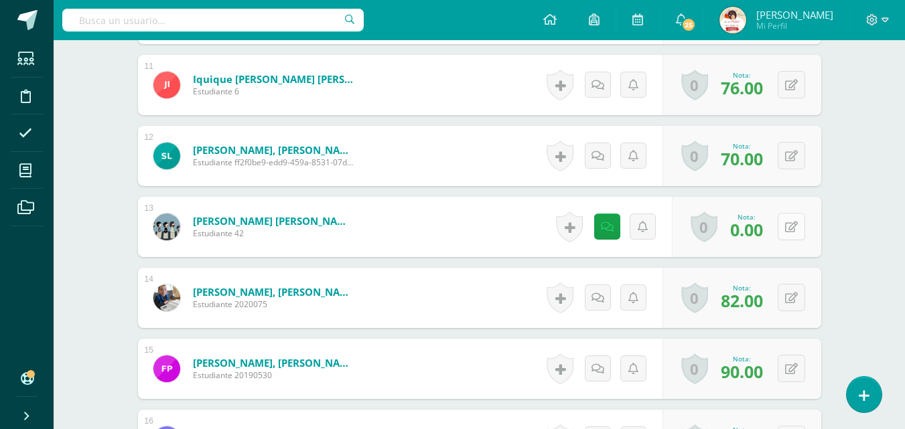
click at [791, 226] on icon at bounding box center [791, 227] width 13 height 11
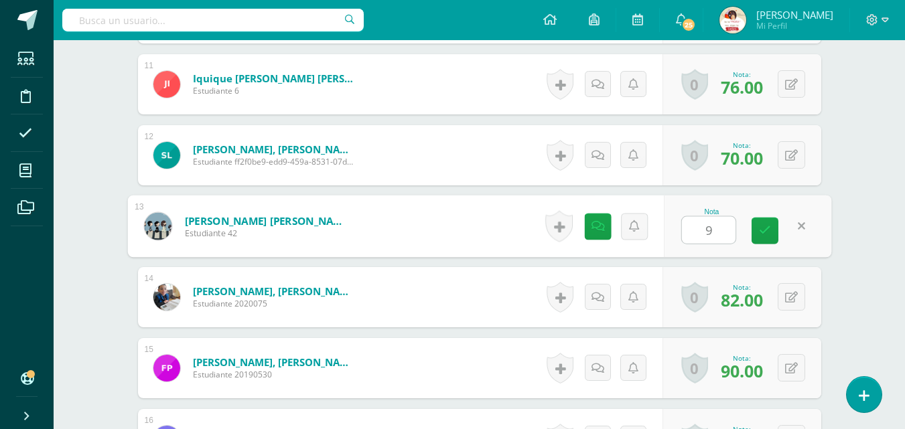
type input "90"
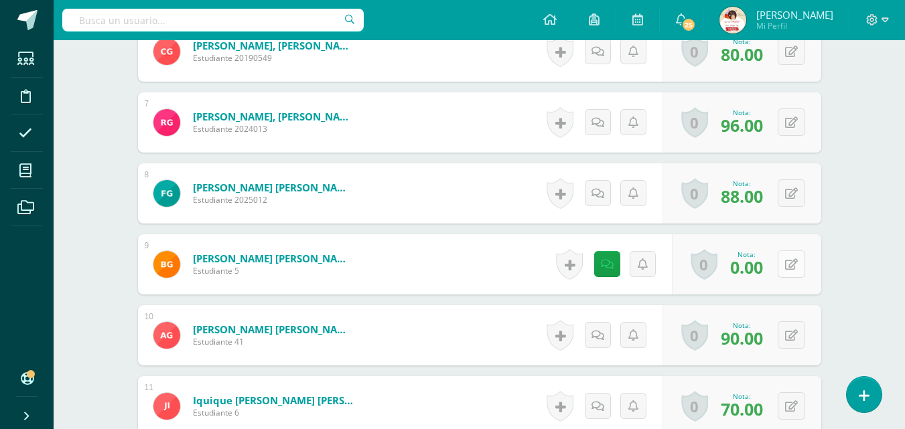
scroll to position [825, 0]
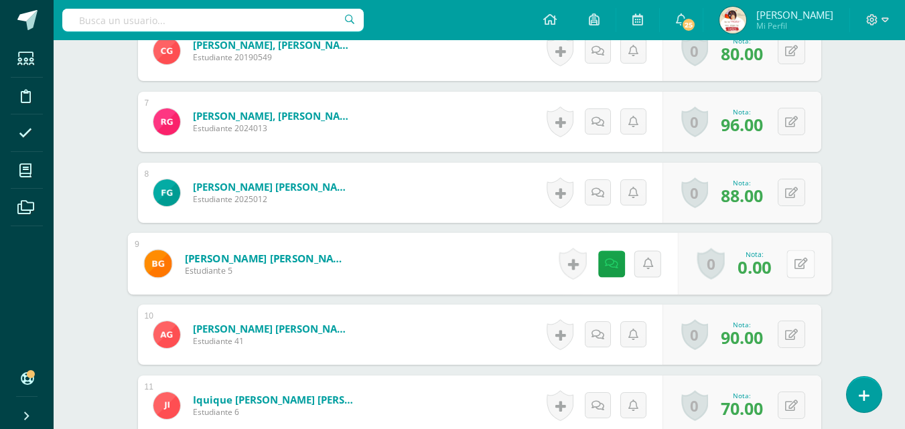
click at [794, 263] on icon at bounding box center [800, 263] width 13 height 11
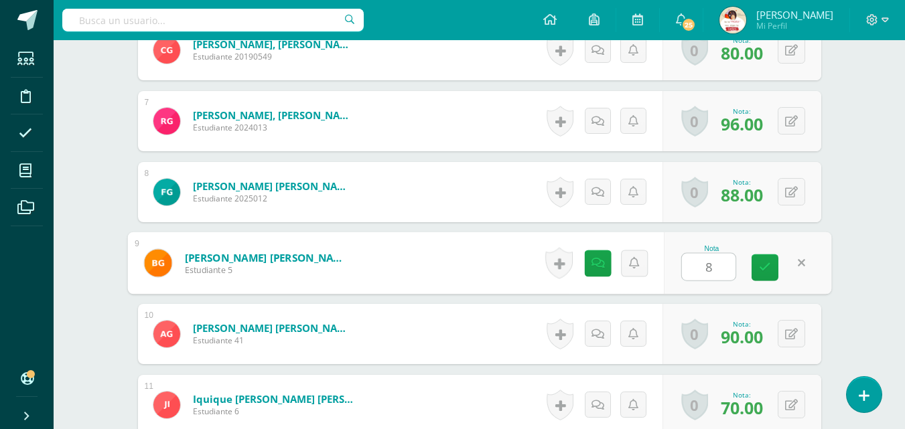
type input "85"
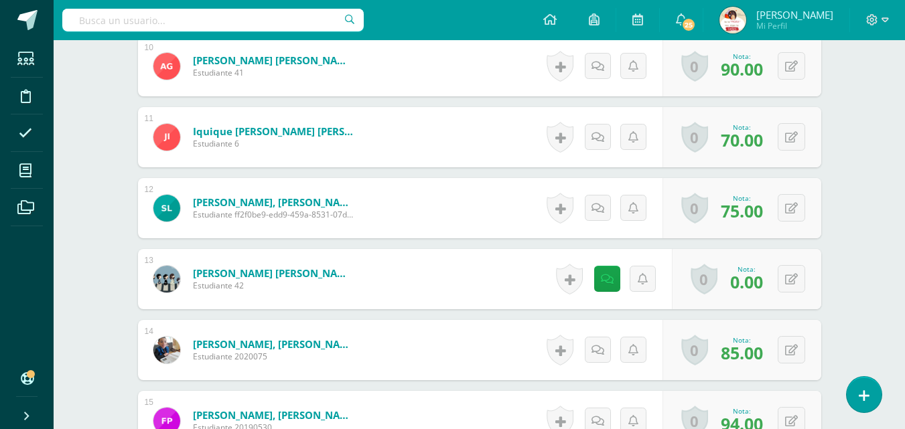
scroll to position [1121, 0]
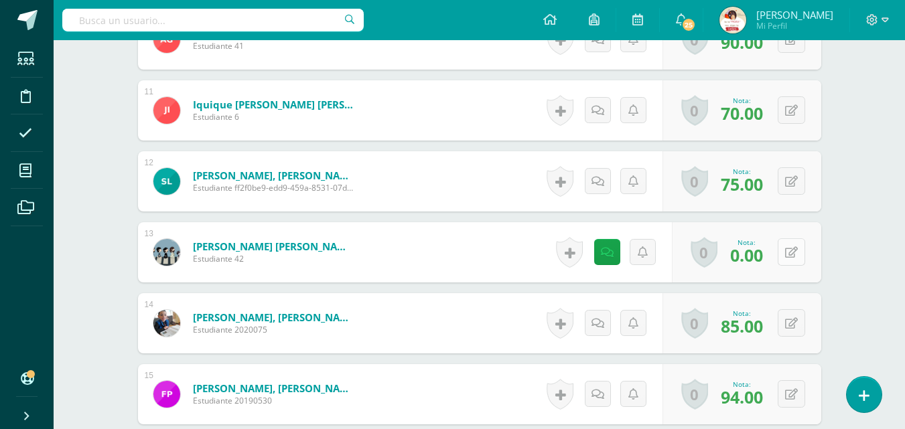
click at [794, 253] on icon at bounding box center [791, 252] width 13 height 11
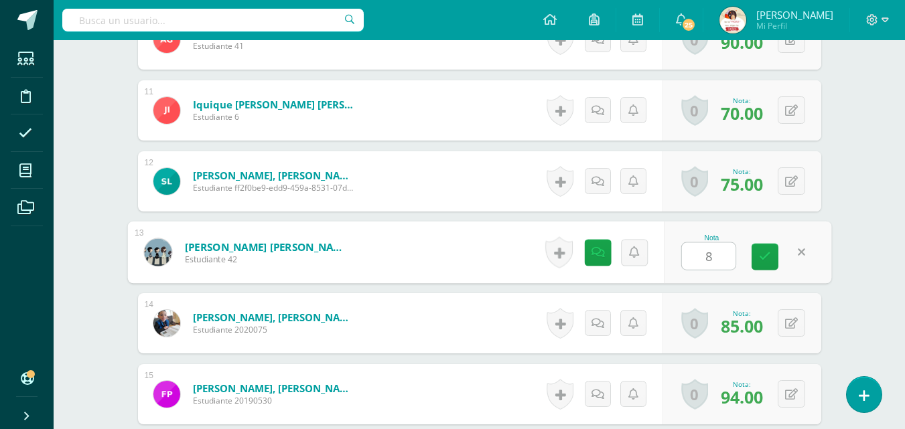
type input "80"
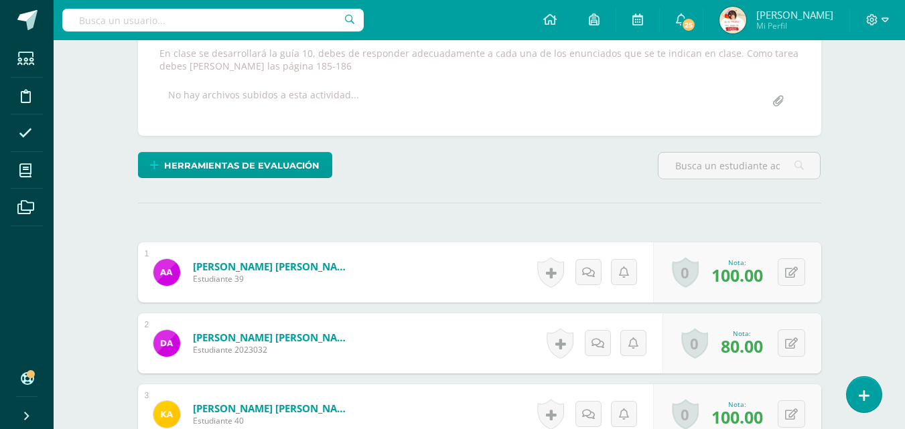
scroll to position [862, 0]
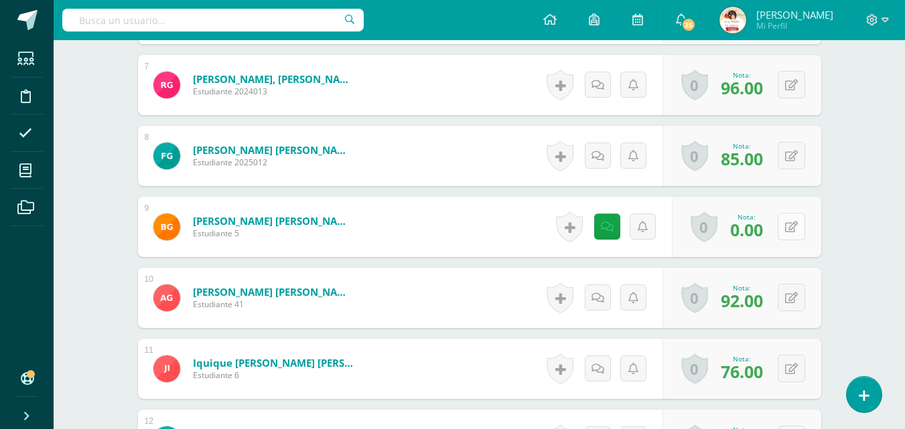
click at [790, 228] on icon at bounding box center [791, 227] width 13 height 11
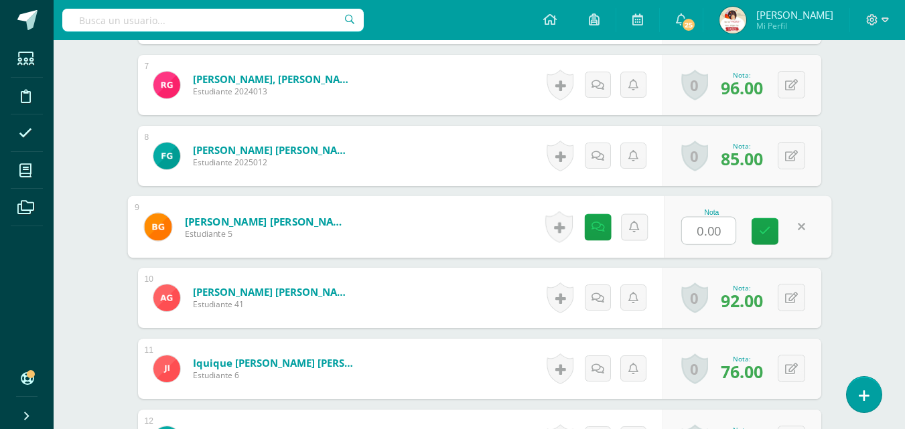
scroll to position [863, 0]
type input "80"
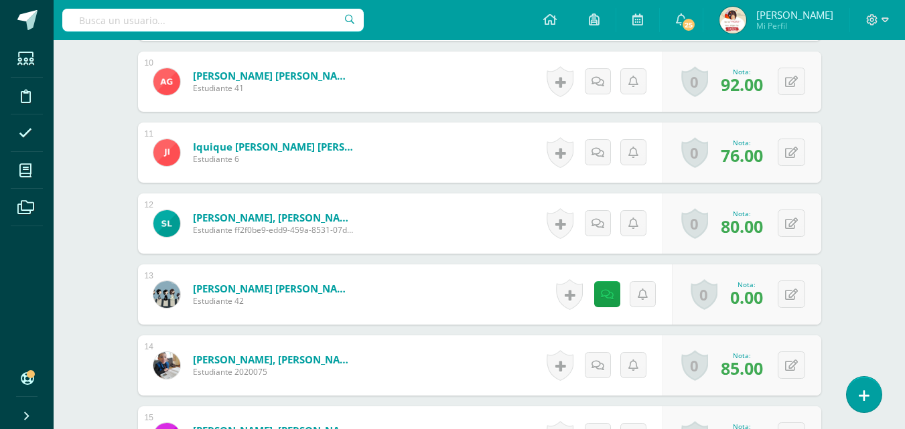
scroll to position [1105, 0]
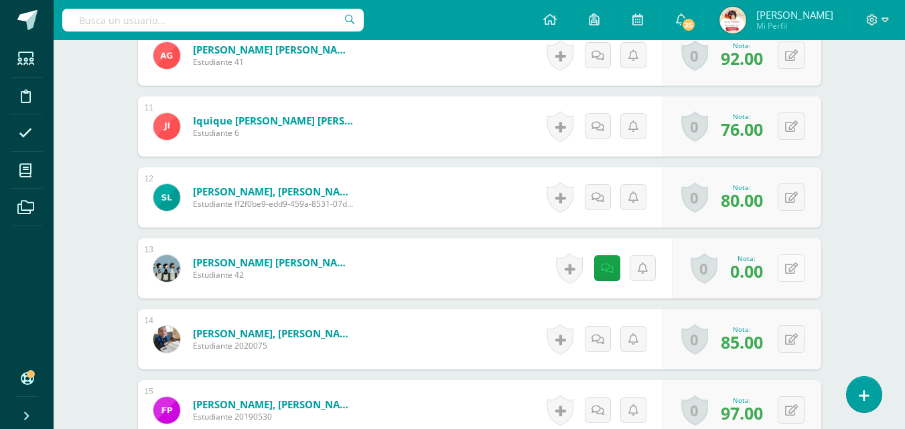
click at [789, 268] on icon at bounding box center [791, 268] width 13 height 11
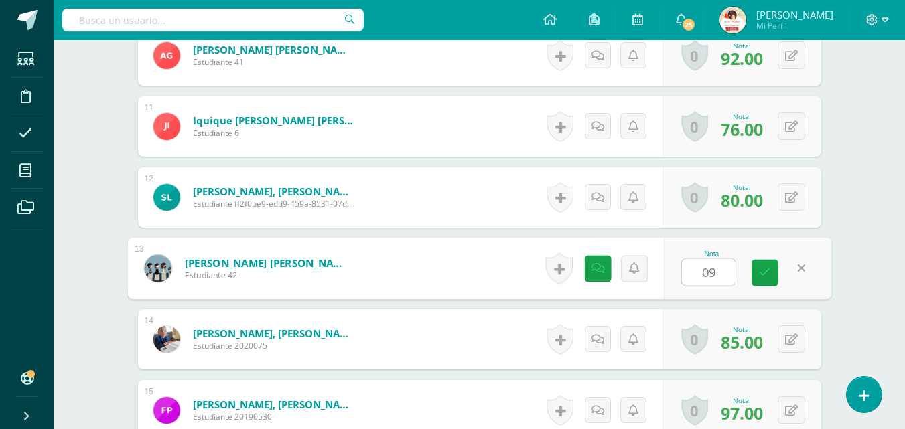
type input "0"
type input "90"
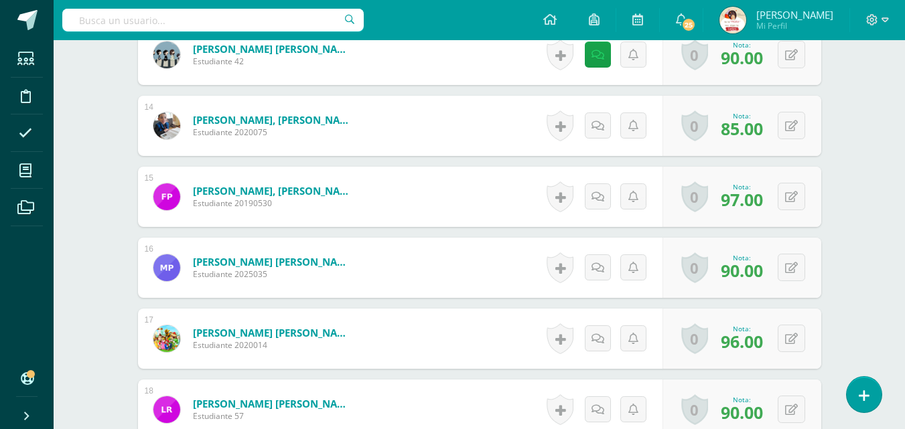
scroll to position [1624, 0]
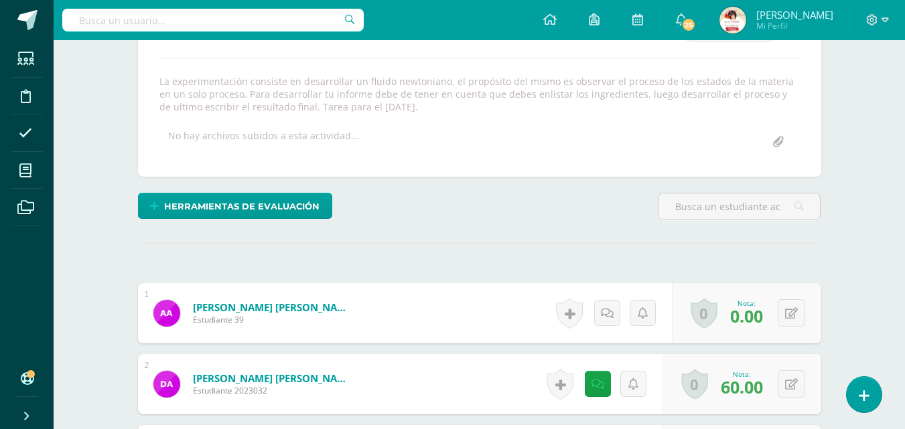
scroll to position [221, 0]
click at [791, 312] on icon at bounding box center [791, 312] width 13 height 11
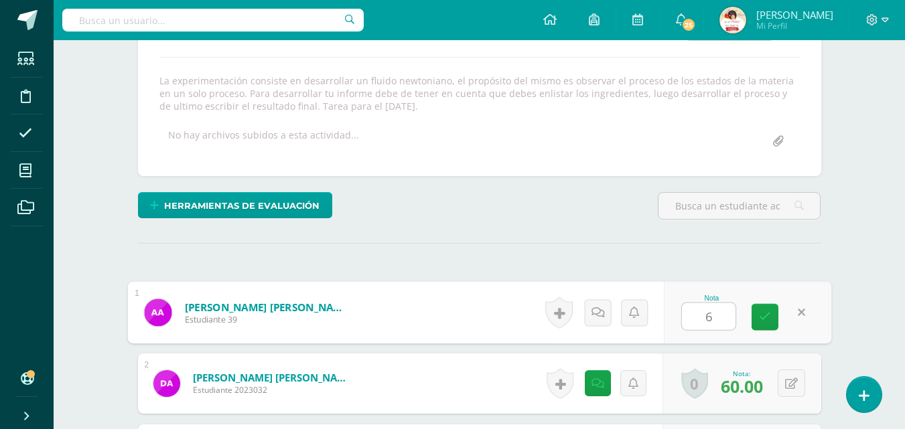
type input "60"
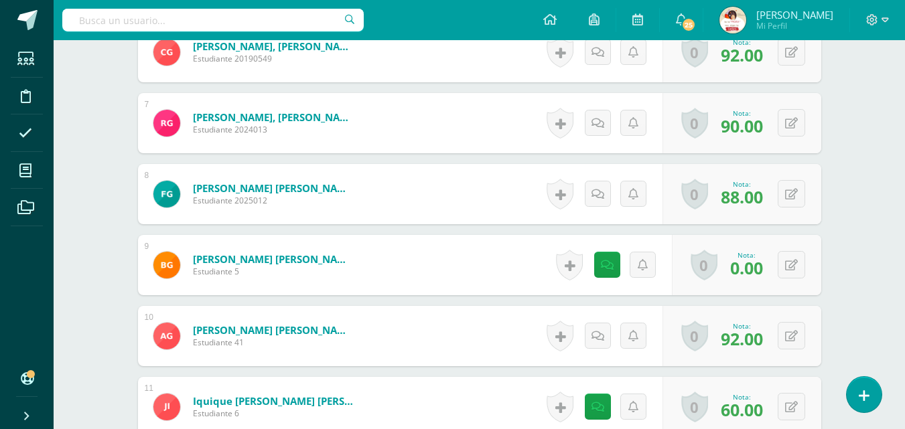
scroll to position [839, 0]
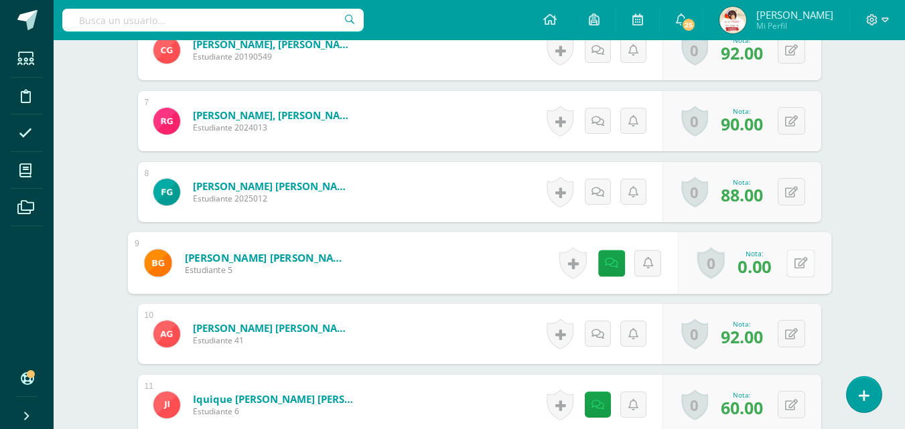
click at [794, 259] on icon at bounding box center [800, 262] width 13 height 11
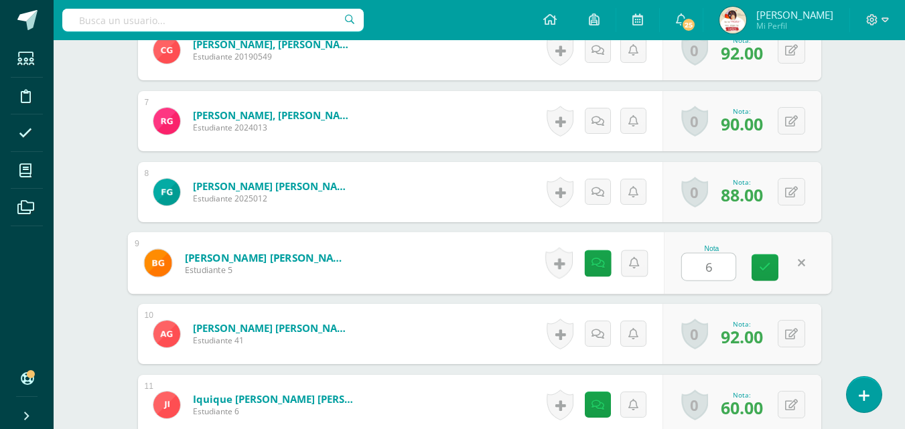
type input "60"
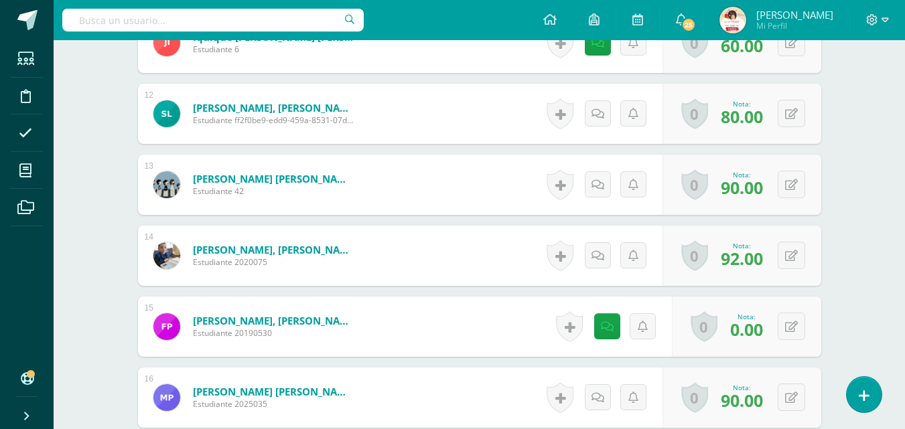
scroll to position [1239, 0]
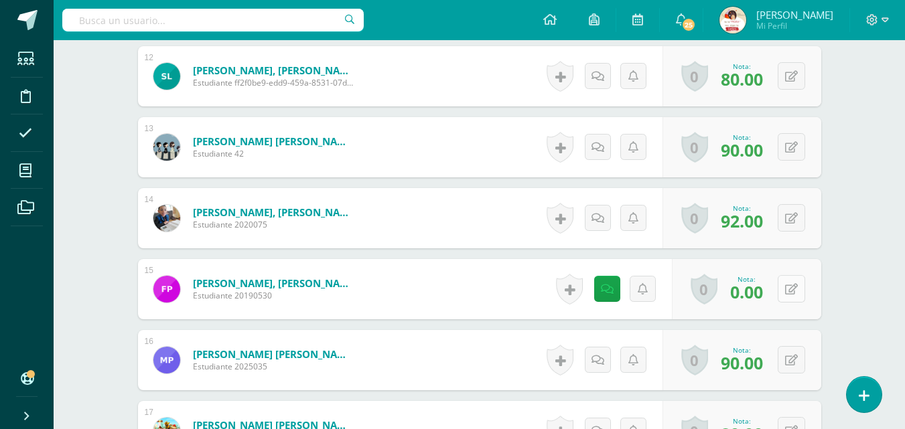
click at [793, 291] on icon at bounding box center [791, 289] width 13 height 11
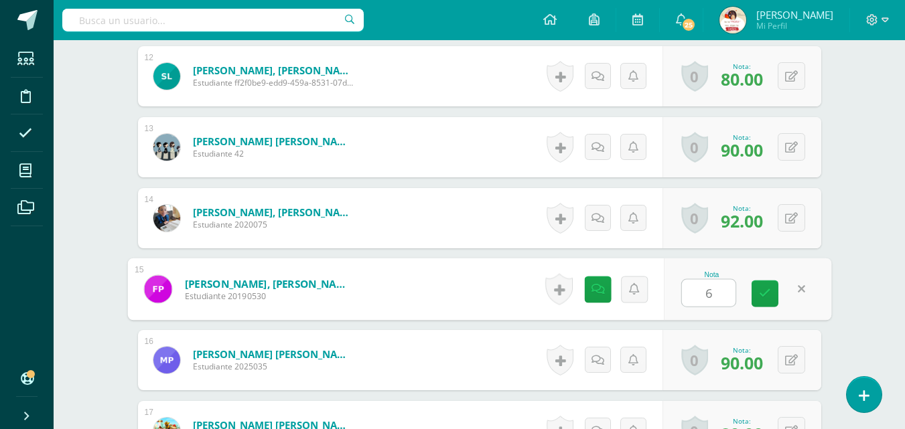
type input "60"
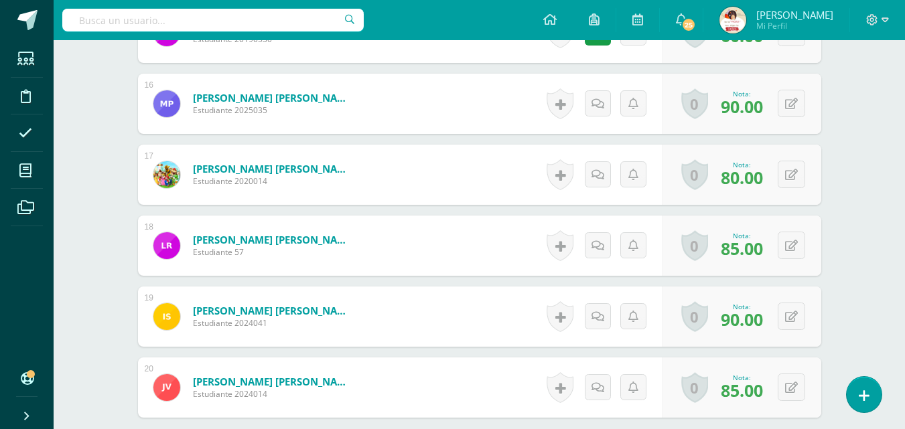
scroll to position [1637, 0]
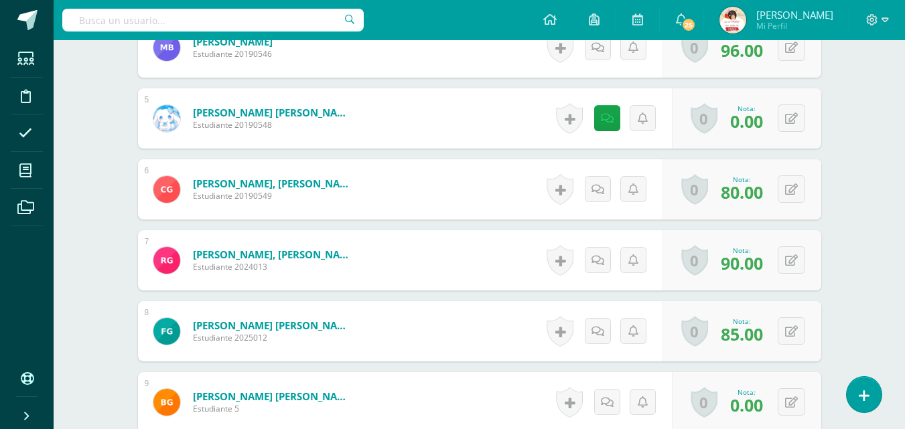
scroll to position [675, 0]
click at [786, 121] on icon at bounding box center [791, 118] width 13 height 11
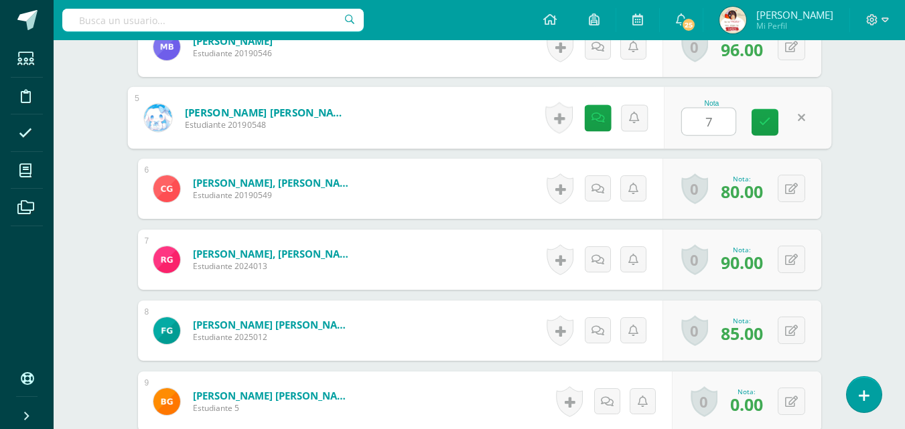
type input "70"
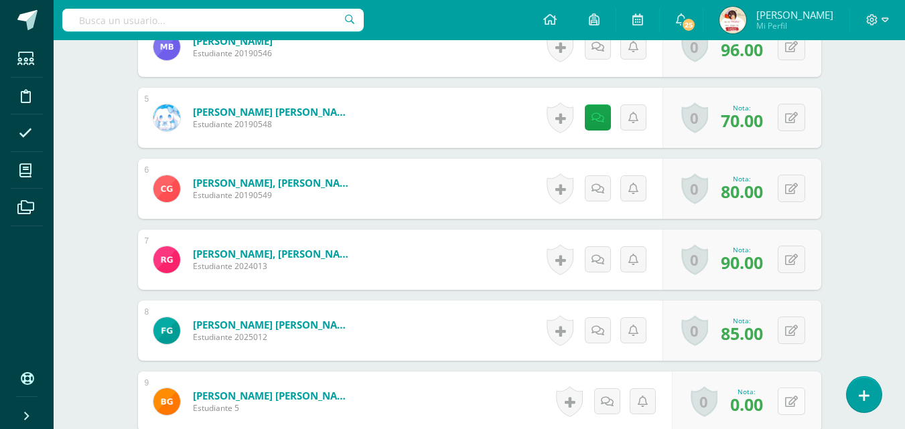
click at [792, 405] on icon at bounding box center [791, 402] width 13 height 11
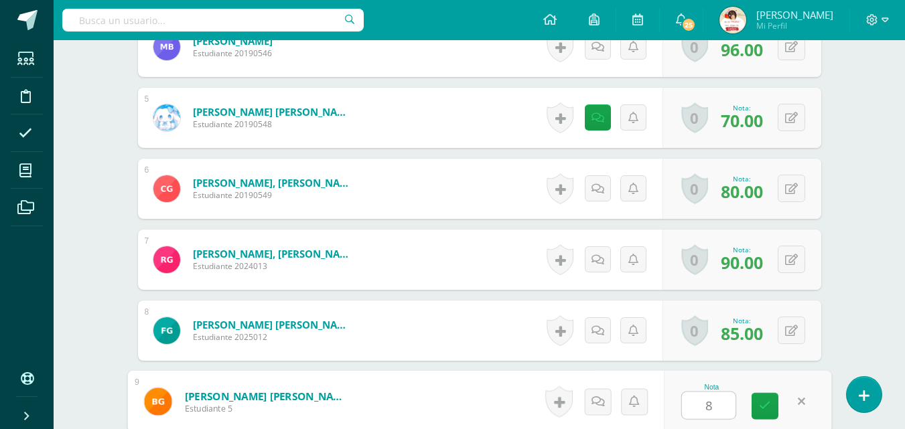
type input "80"
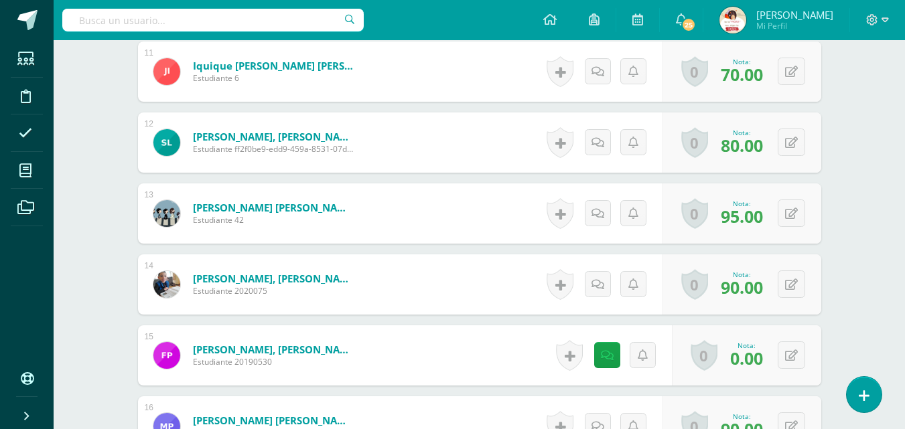
scroll to position [1238, 0]
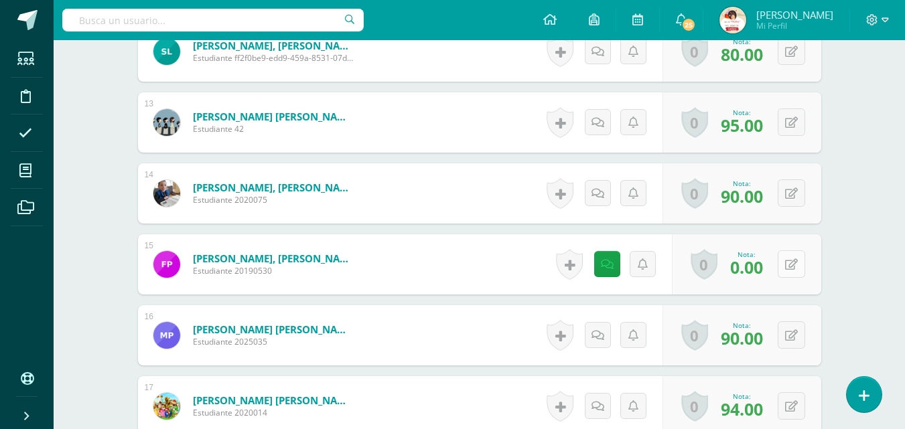
click at [788, 272] on button at bounding box center [791, 264] width 27 height 27
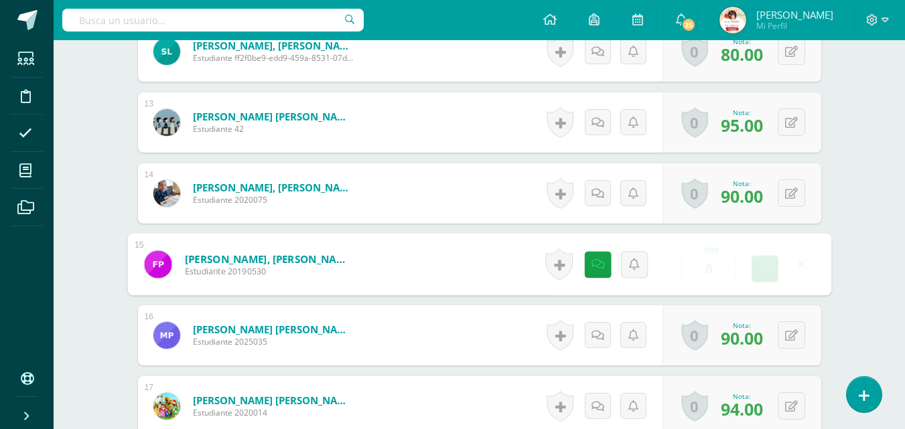
type input "80"
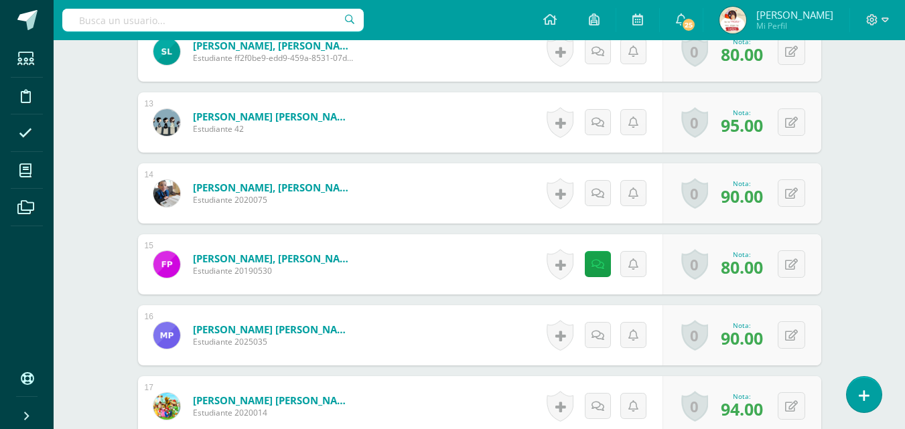
scroll to position [1612, 0]
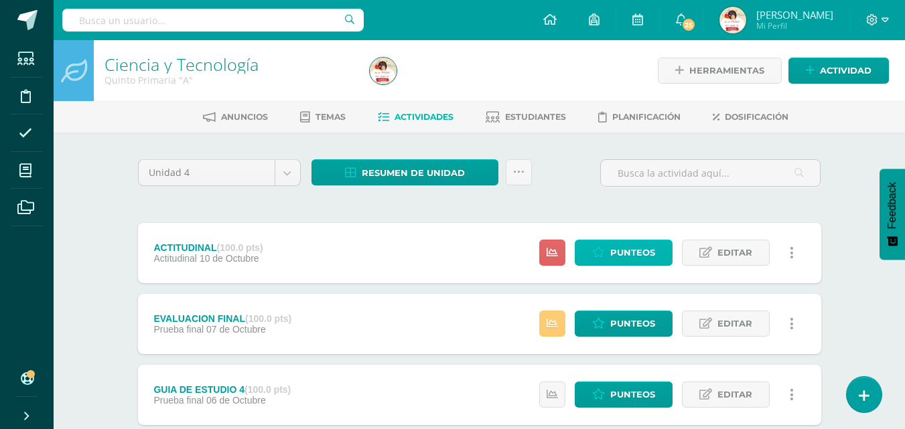
click at [622, 249] on span "Punteos" at bounding box center [632, 252] width 45 height 25
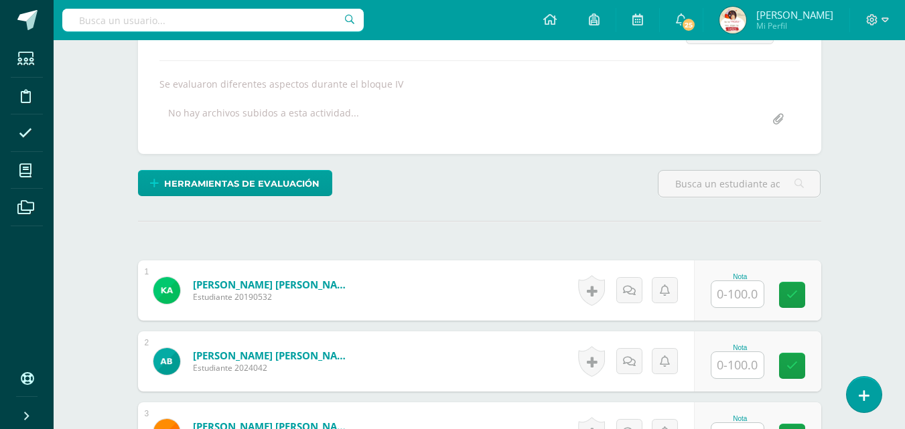
scroll to position [218, 0]
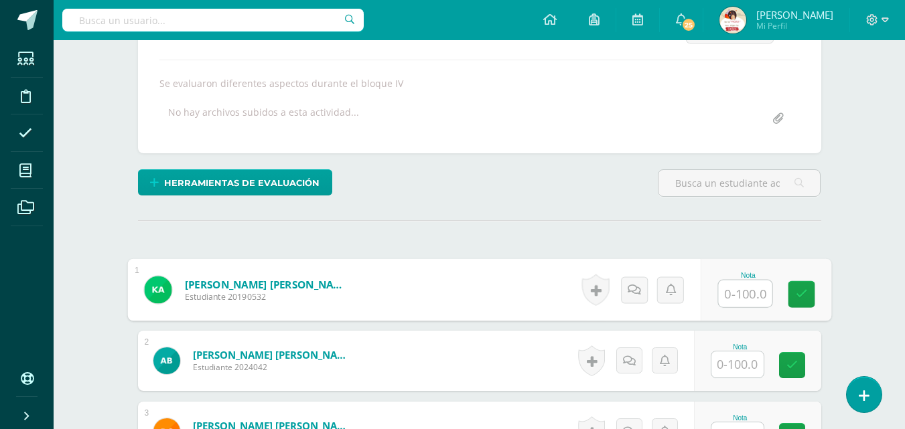
click at [743, 293] on input "text" at bounding box center [745, 294] width 54 height 27
type input "50"
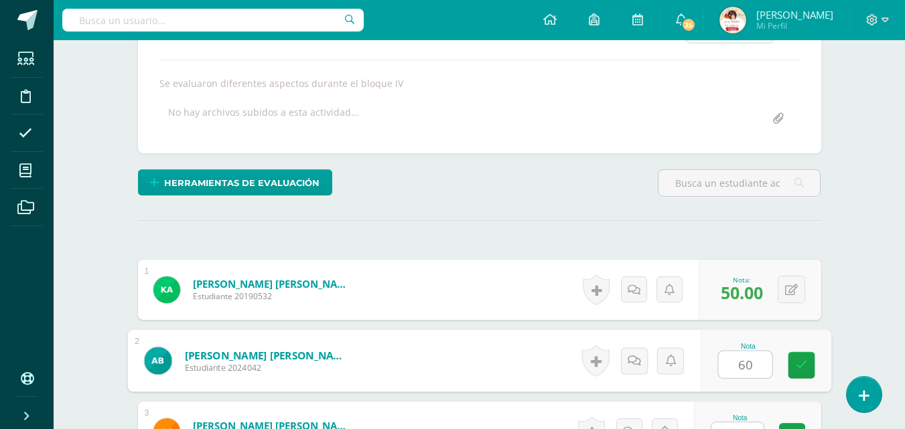
type input "60"
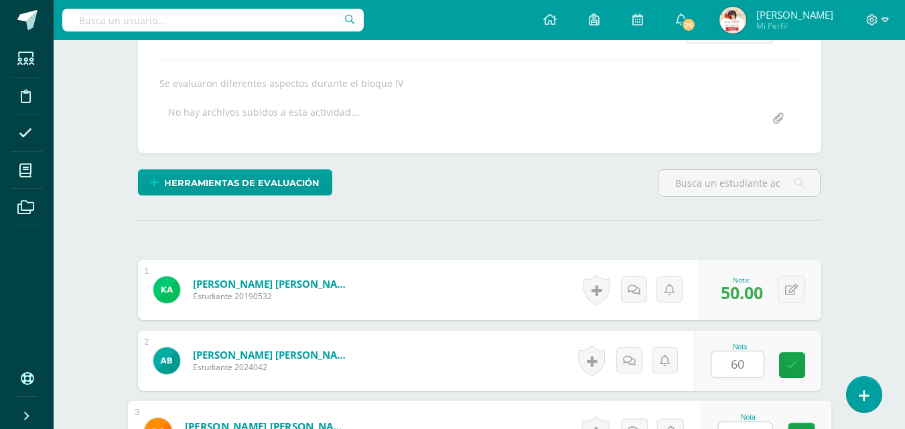
scroll to position [238, 0]
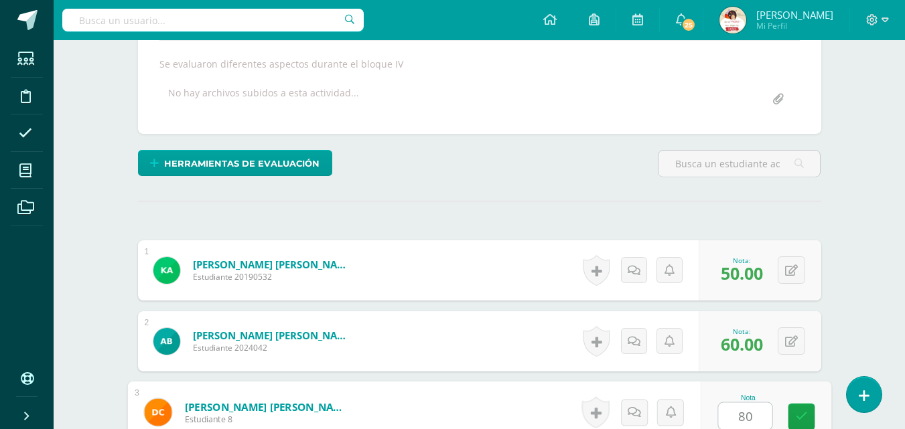
type input "80"
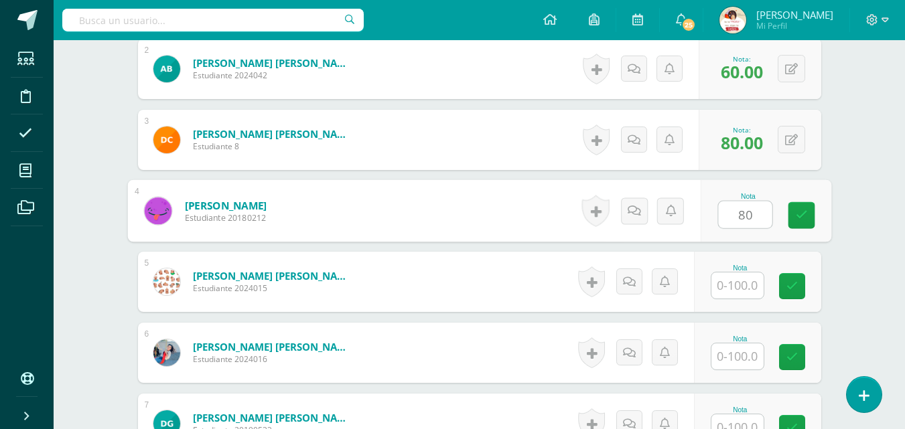
type input "80"
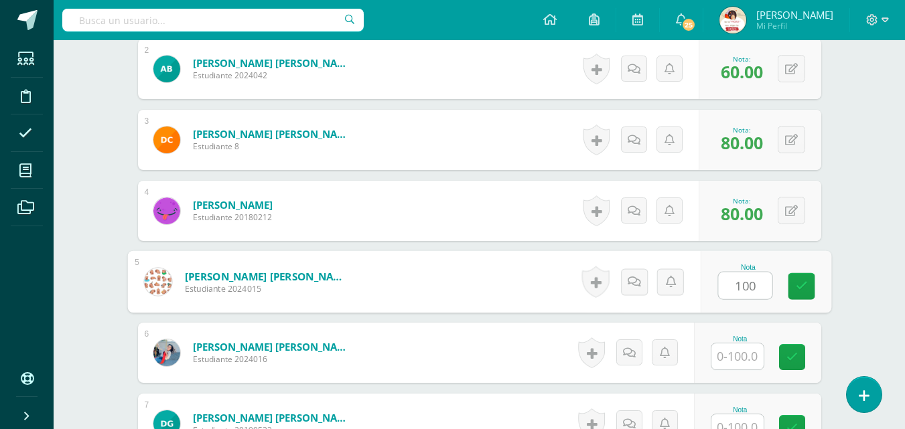
type input "100"
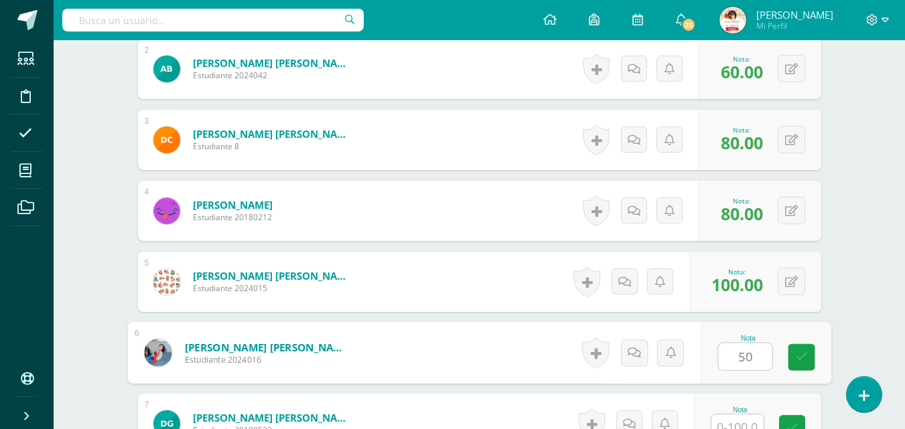
type input "50"
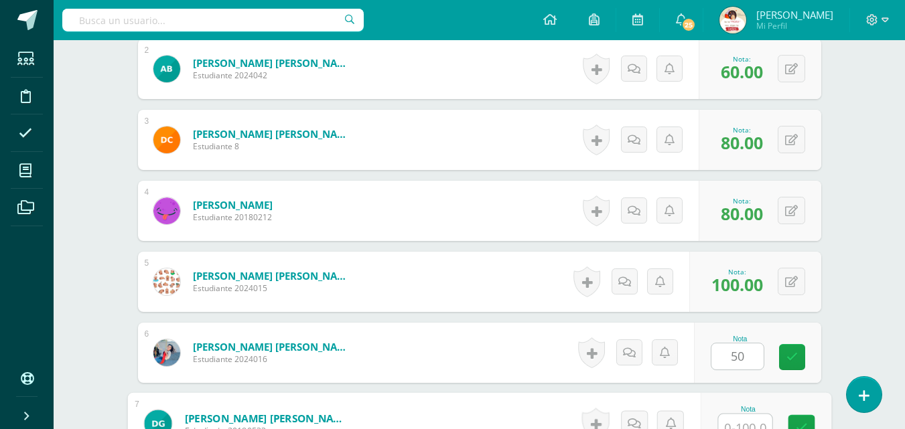
scroll to position [522, 0]
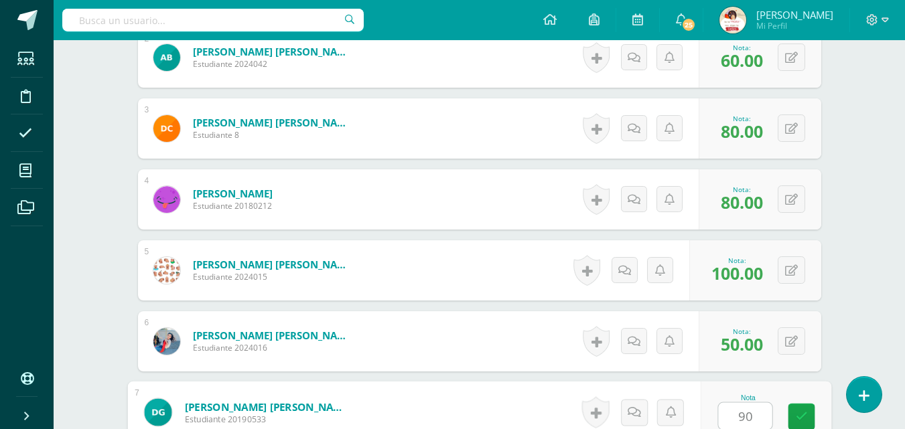
type input "90"
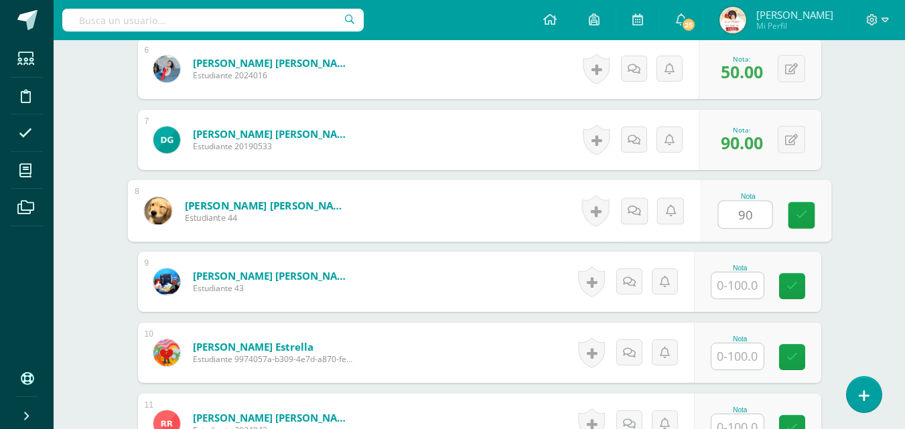
type input "90"
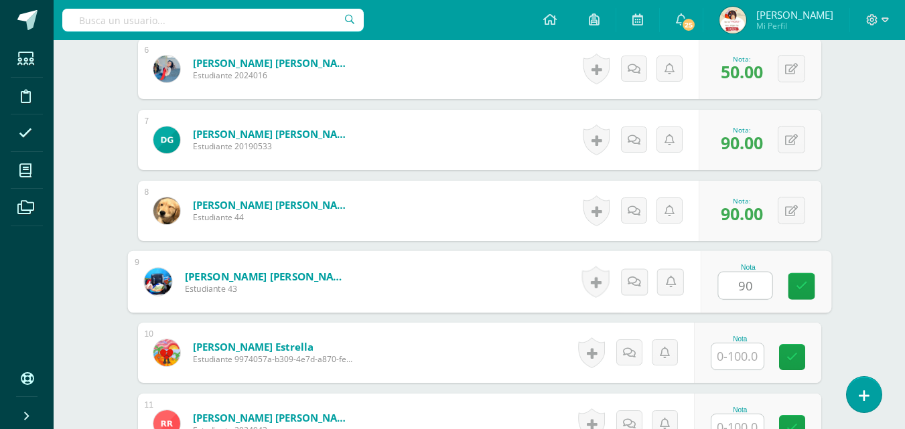
type input "90"
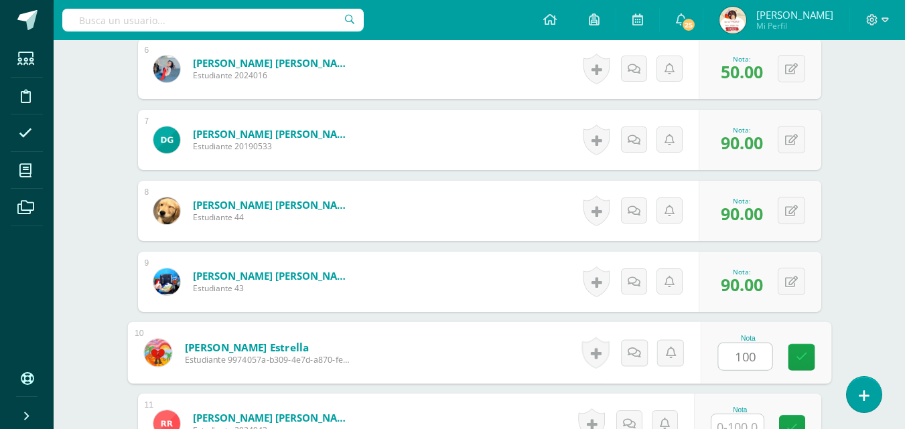
type input "100"
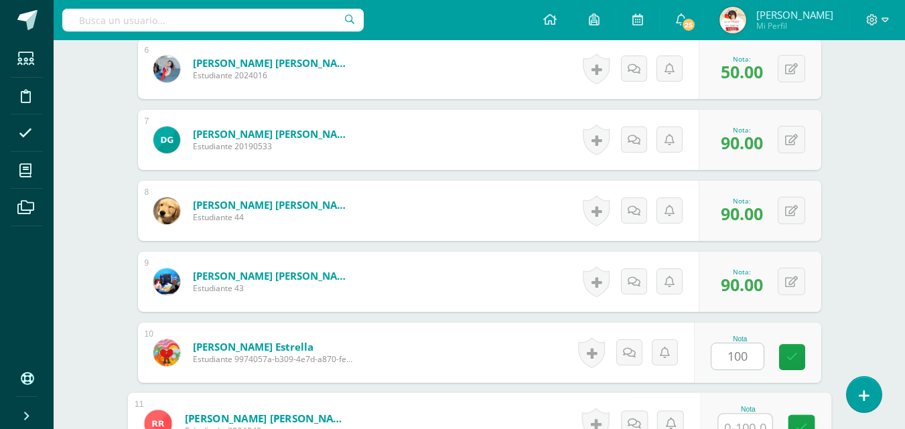
scroll to position [806, 0]
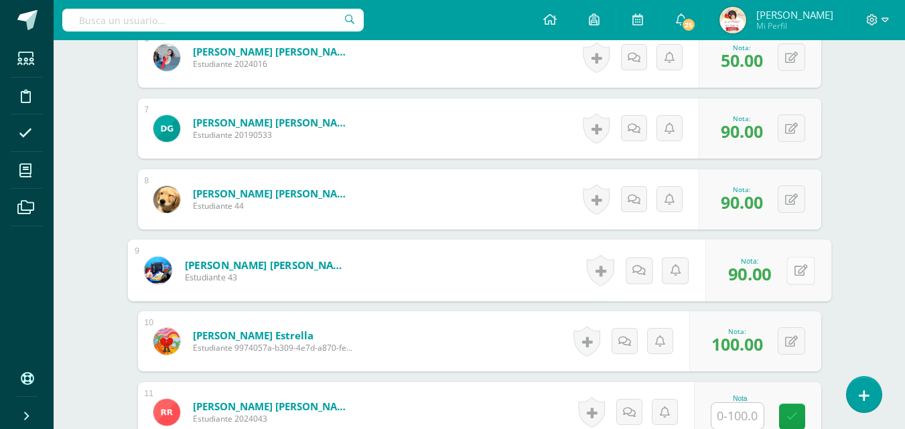
click at [794, 269] on icon at bounding box center [800, 270] width 13 height 11
type input "60"
click at [730, 419] on input "text" at bounding box center [737, 416] width 52 height 26
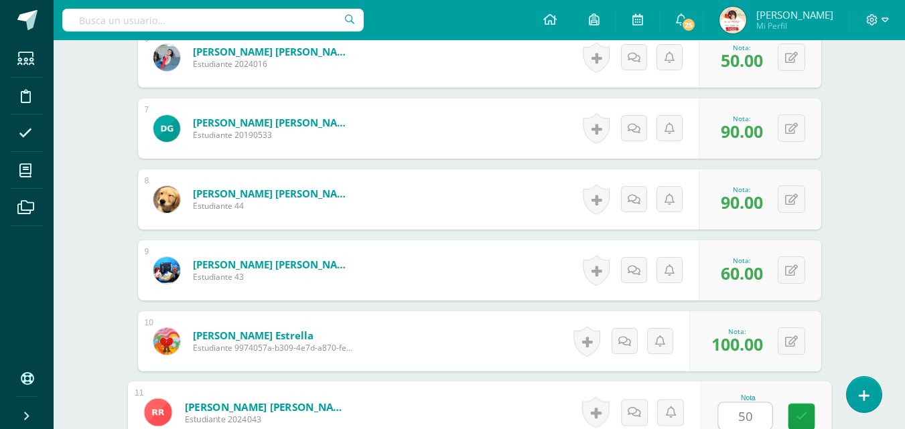
type input "50"
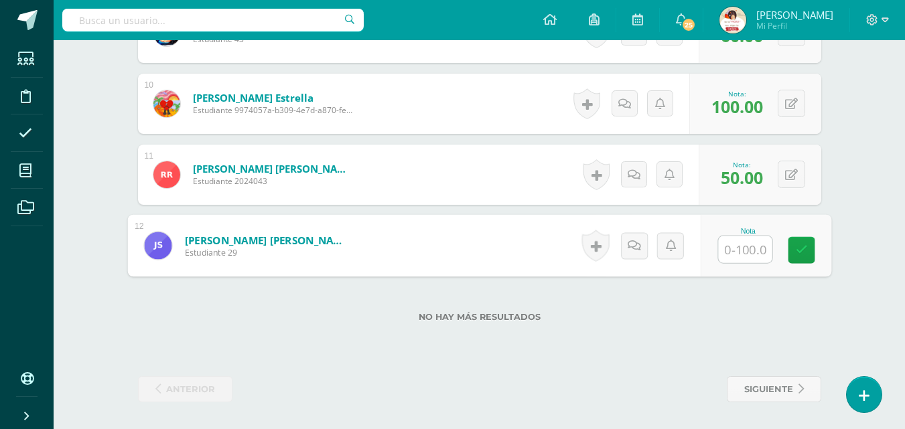
type input "0"
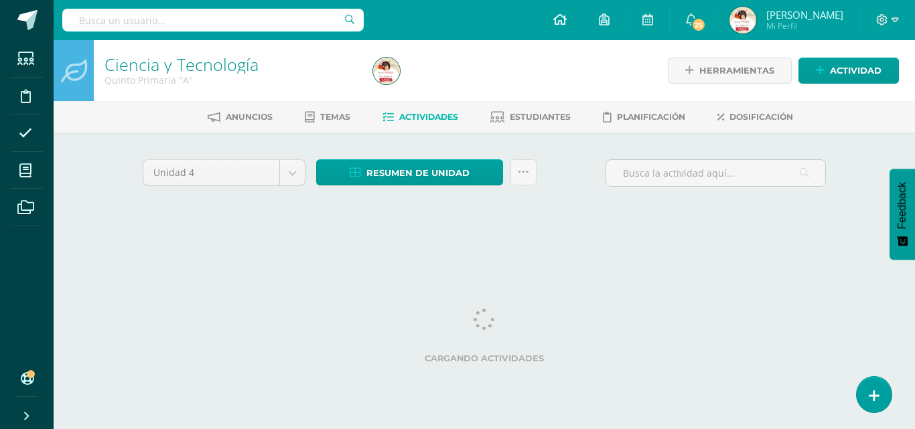
click at [567, 14] on icon at bounding box center [559, 19] width 13 height 12
click at [567, 19] on icon at bounding box center [559, 19] width 13 height 12
